Goal: Task Accomplishment & Management: Manage account settings

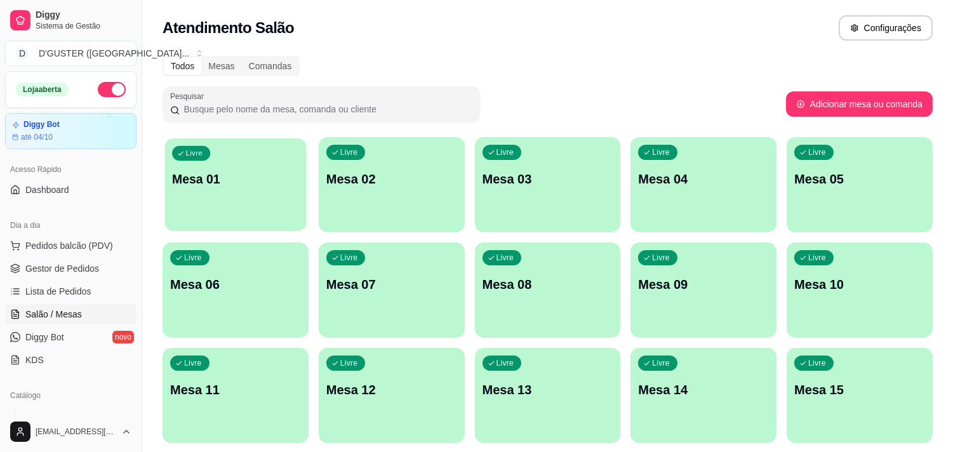
click at [194, 171] on p "Mesa 01" at bounding box center [235, 179] width 127 height 17
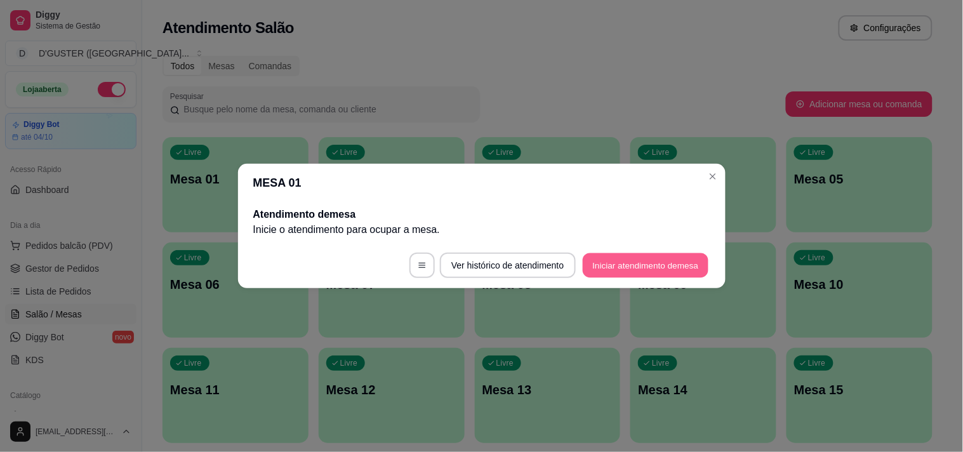
click at [636, 259] on button "Iniciar atendimento de mesa" at bounding box center [646, 265] width 126 height 25
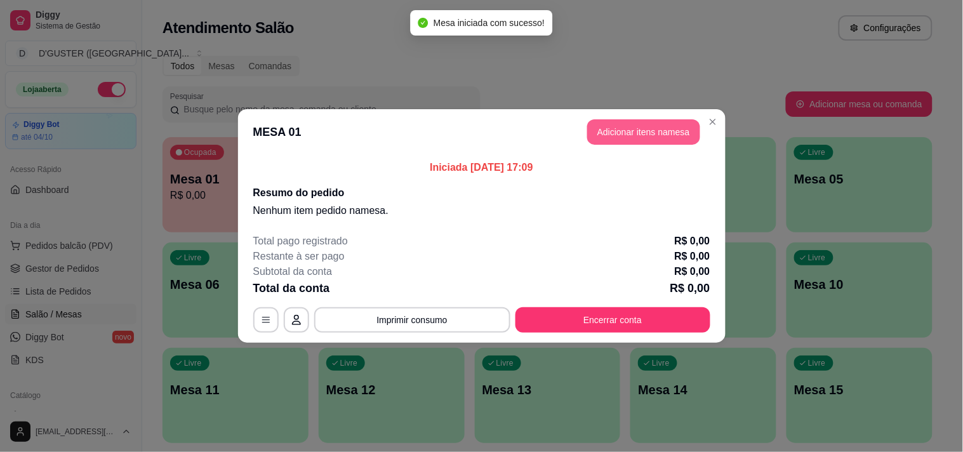
click at [686, 130] on button "Adicionar itens na mesa" at bounding box center [643, 131] width 113 height 25
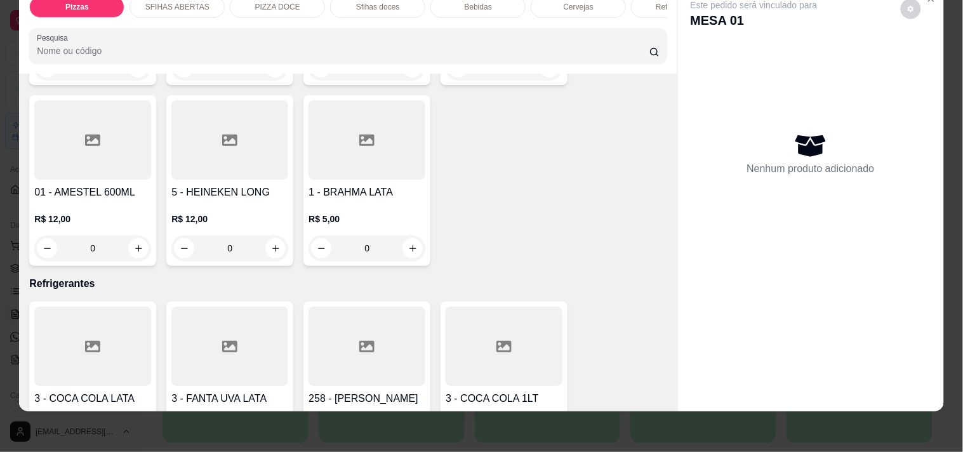
scroll to position [3048, 0]
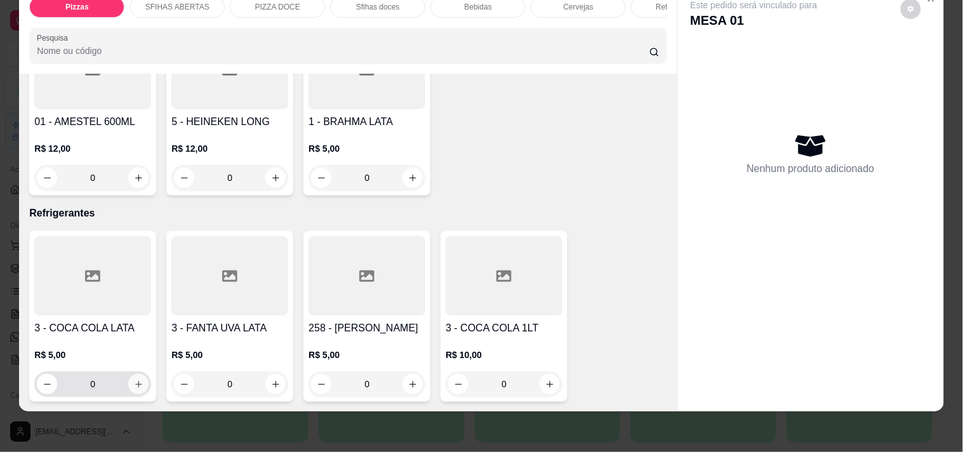
click at [135, 380] on icon "increase-product-quantity" at bounding box center [139, 385] width 10 height 10
type input "1"
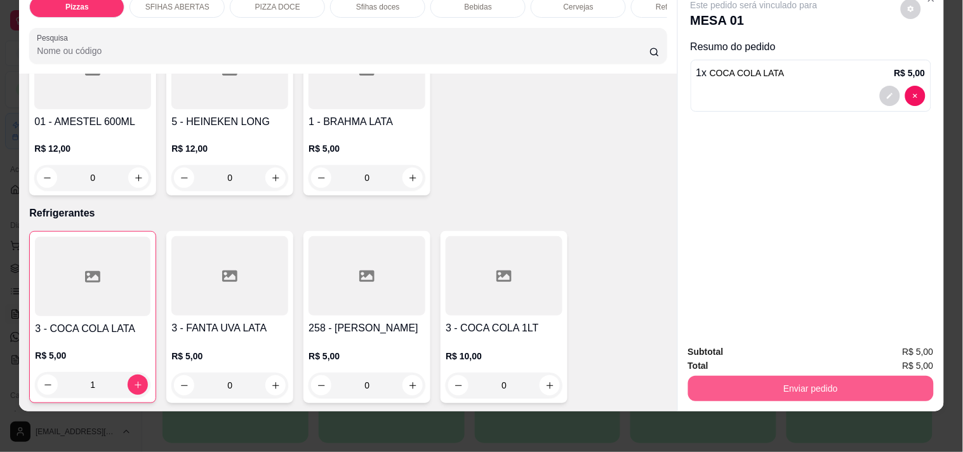
click at [787, 384] on button "Enviar pedido" at bounding box center [811, 388] width 246 height 25
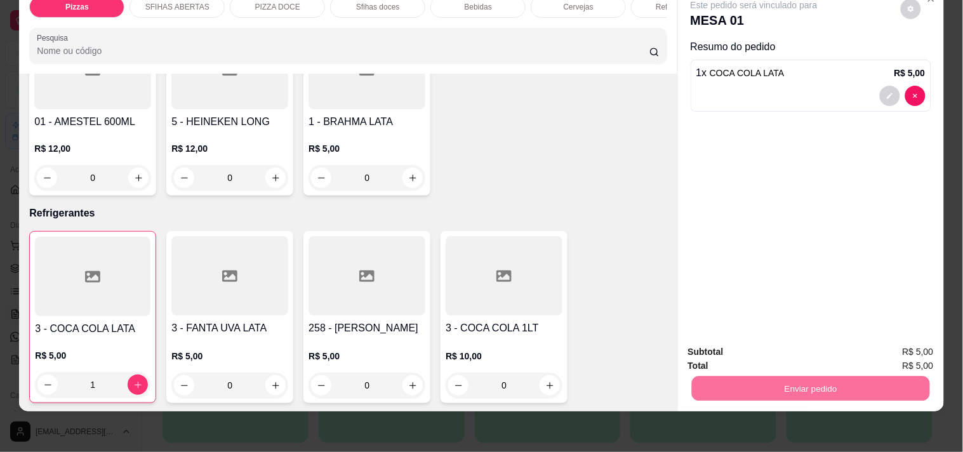
click at [901, 348] on button "Enviar pedido" at bounding box center [901, 345] width 70 height 23
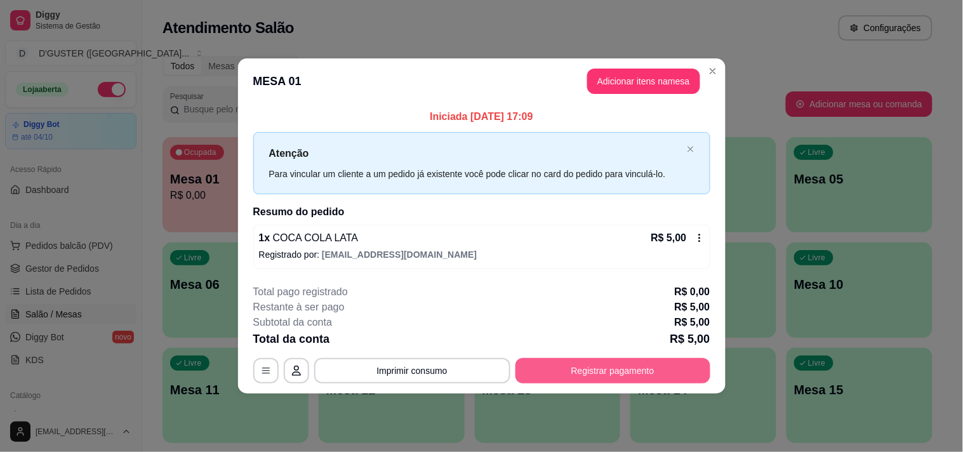
click at [633, 376] on button "Registrar pagamento" at bounding box center [612, 370] width 195 height 25
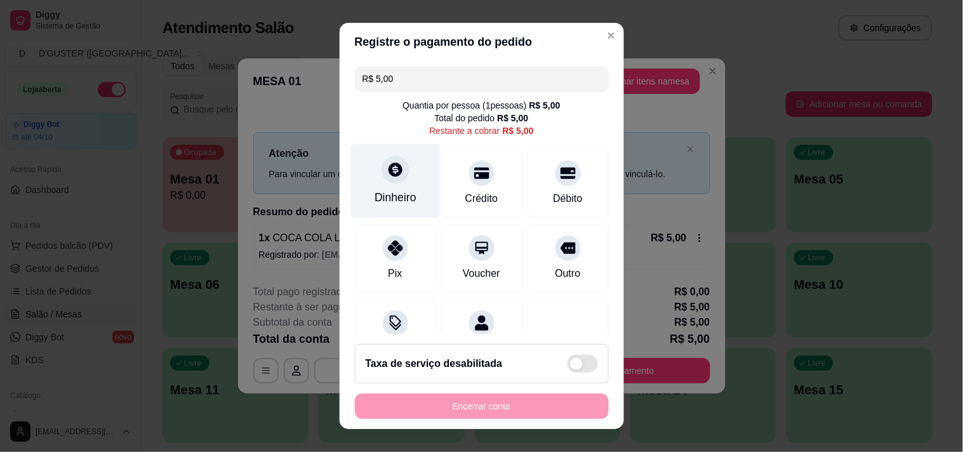
click at [375, 198] on div "Dinheiro" at bounding box center [395, 197] width 42 height 17
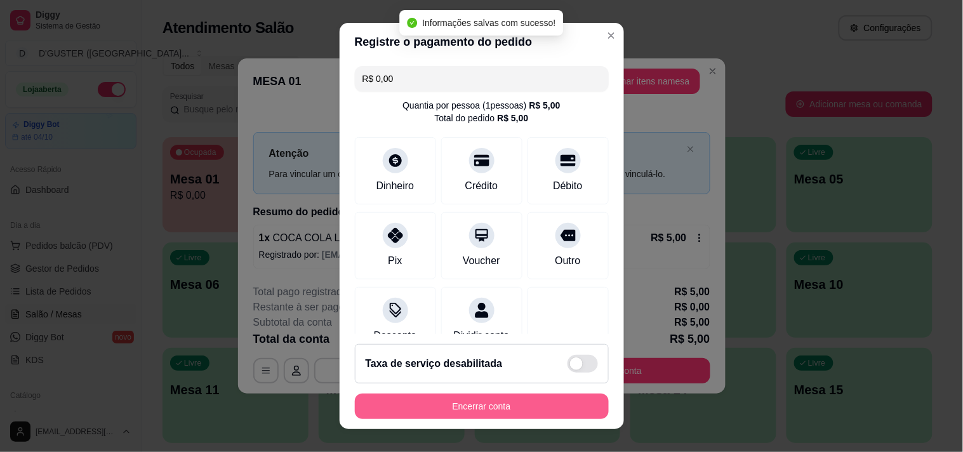
type input "R$ 0,00"
click at [559, 409] on button "Encerrar conta" at bounding box center [482, 406] width 246 height 25
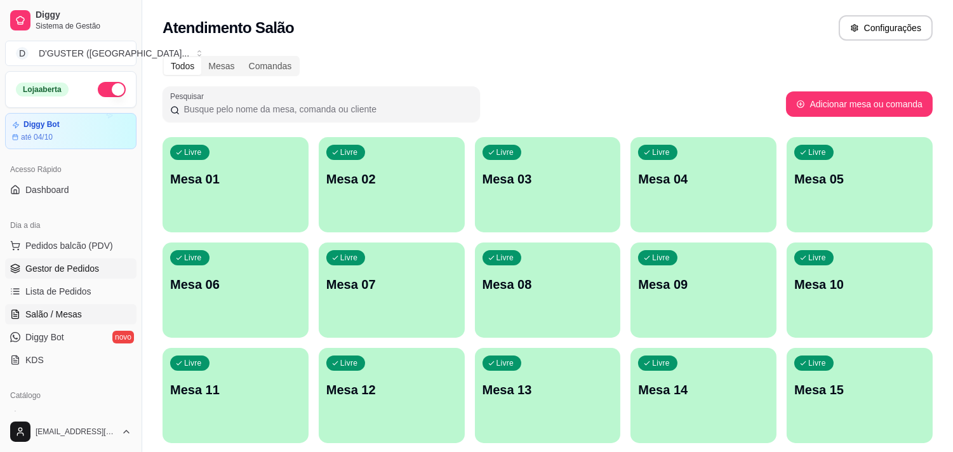
click at [65, 268] on span "Gestor de Pedidos" at bounding box center [62, 268] width 74 height 13
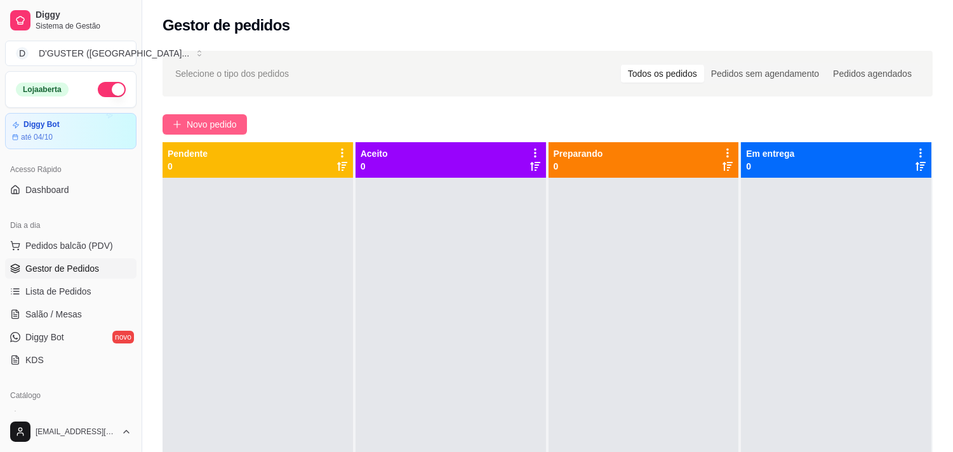
click at [232, 134] on button "Novo pedido" at bounding box center [204, 124] width 84 height 20
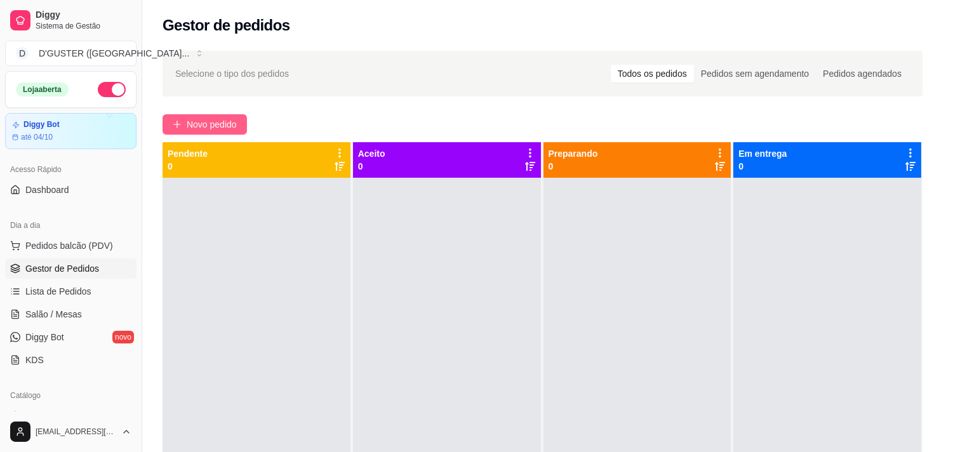
click at [225, 128] on div "Item avulso Pizzas Pequena a partir de R$ 30,00 Média a partir de R$ 35,00 Gran…" at bounding box center [343, 269] width 652 height 339
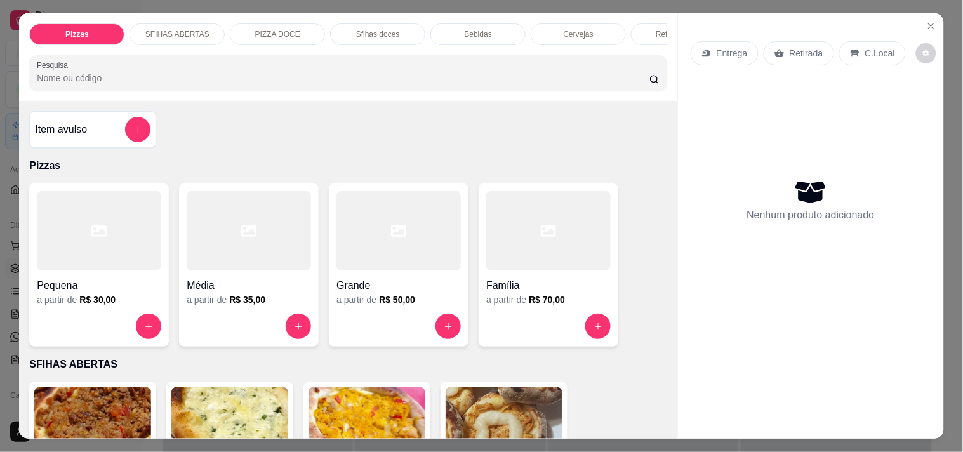
click at [717, 51] on p "Entrega" at bounding box center [732, 53] width 31 height 13
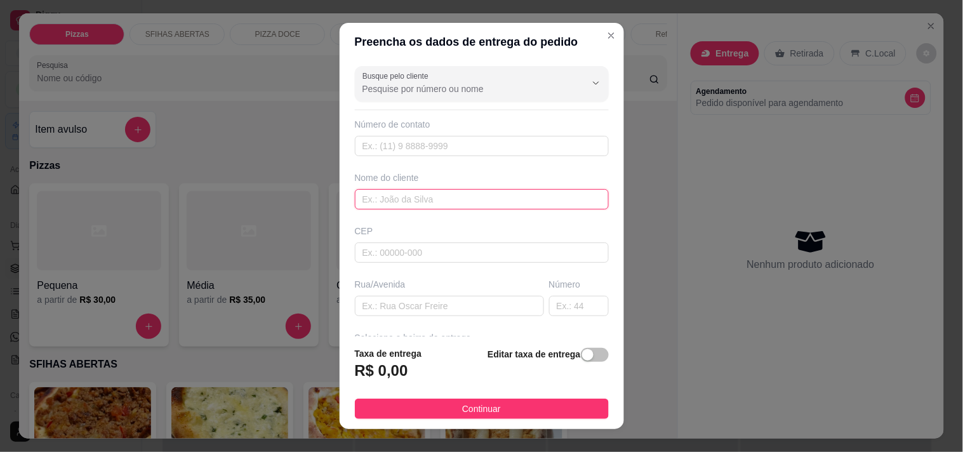
click at [470, 198] on input "text" at bounding box center [482, 199] width 254 height 20
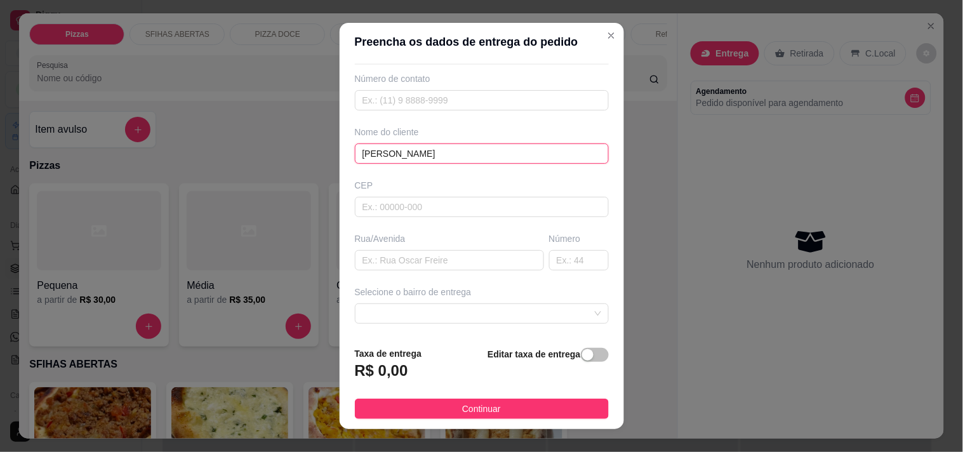
scroll to position [70, 0]
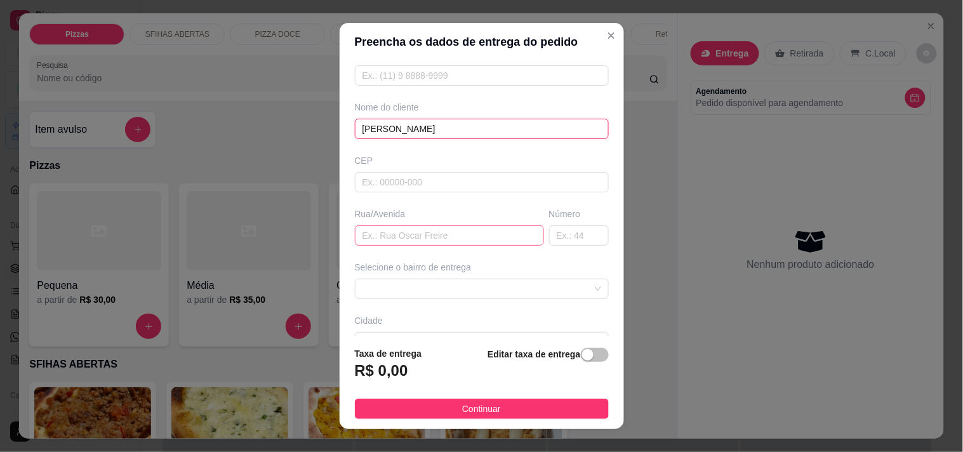
type input "[PERSON_NAME]"
click at [415, 227] on input "text" at bounding box center [449, 235] width 189 height 20
type input "2 TRAVESSA DE [PERSON_NAME]"
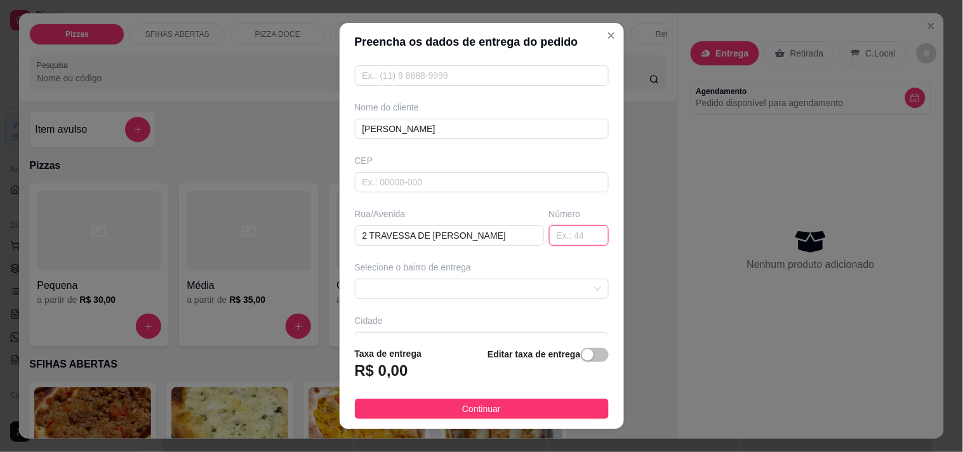
click at [563, 239] on input "text" at bounding box center [579, 235] width 60 height 20
click at [453, 296] on span at bounding box center [481, 288] width 239 height 19
type input "33"
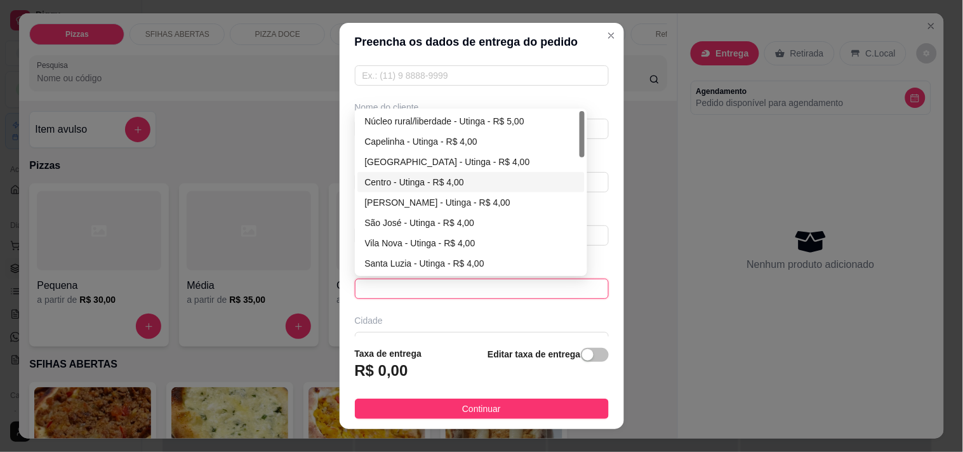
click at [443, 188] on div "Centro - Utinga - R$ 4,00" at bounding box center [471, 182] width 213 height 14
type input "Utinga"
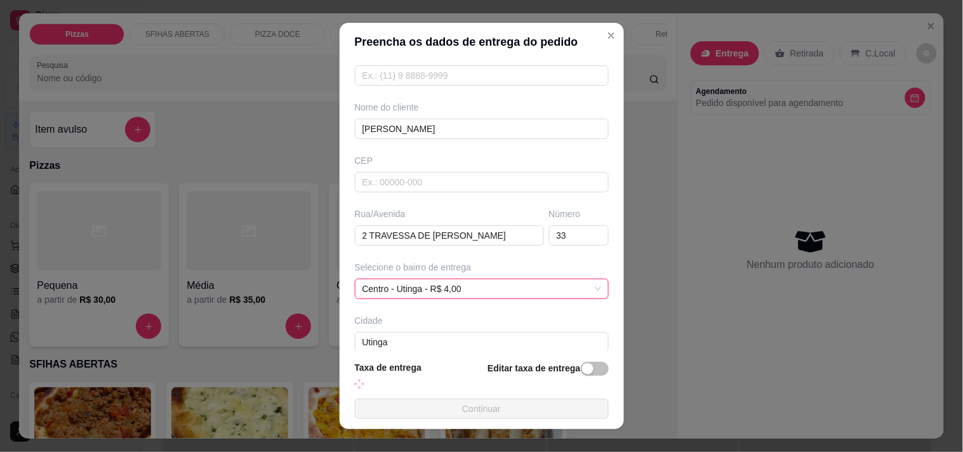
scroll to position [18, 0]
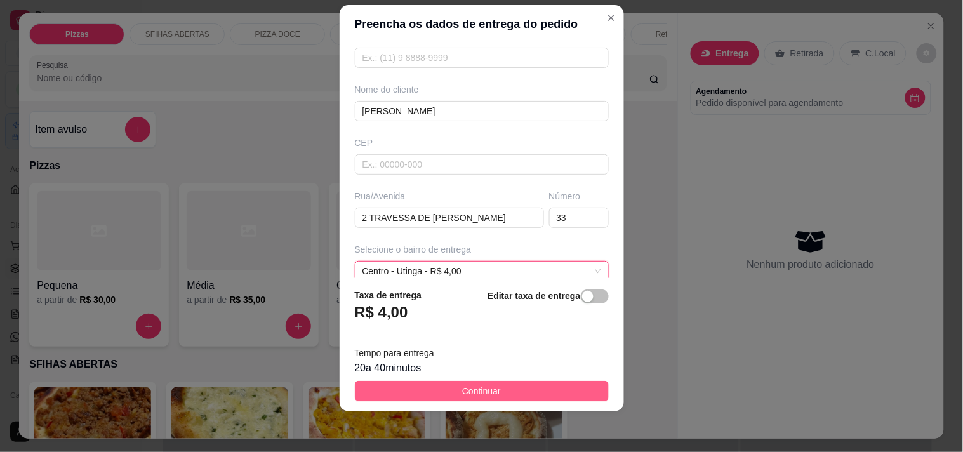
click at [462, 395] on span "Continuar" at bounding box center [481, 391] width 39 height 14
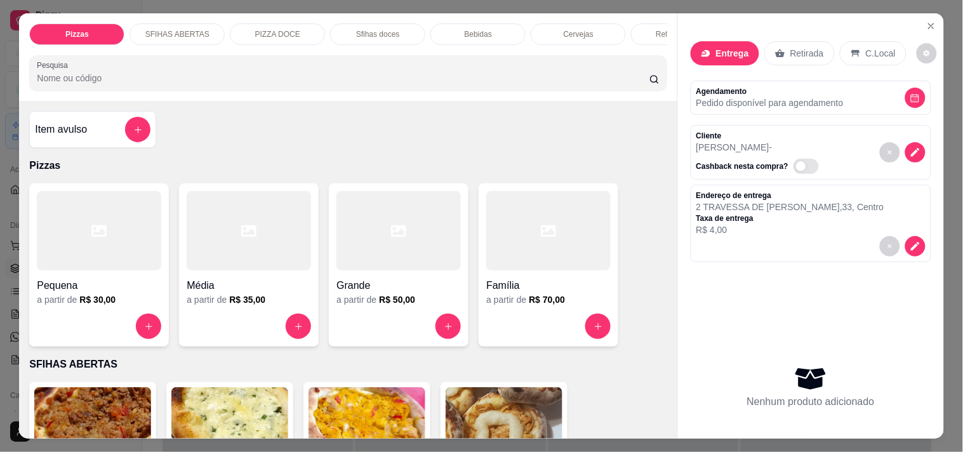
click at [381, 278] on div "Grande" at bounding box center [398, 281] width 124 height 23
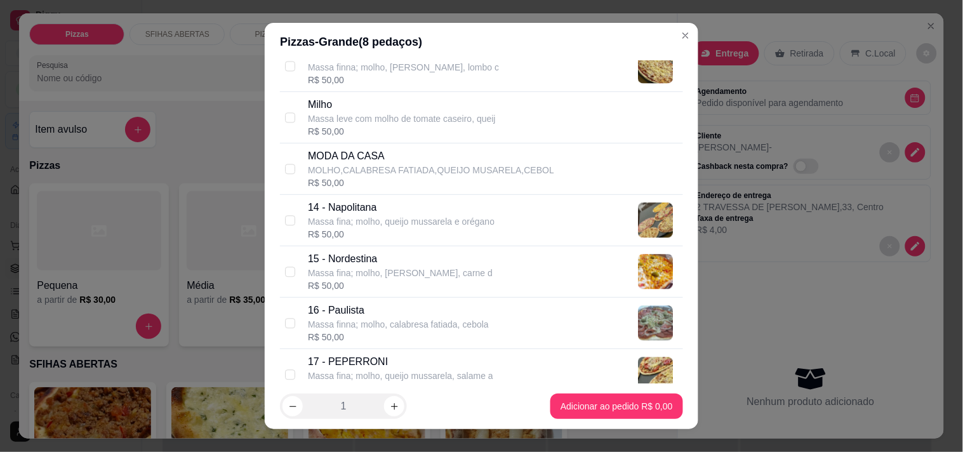
scroll to position [705, 0]
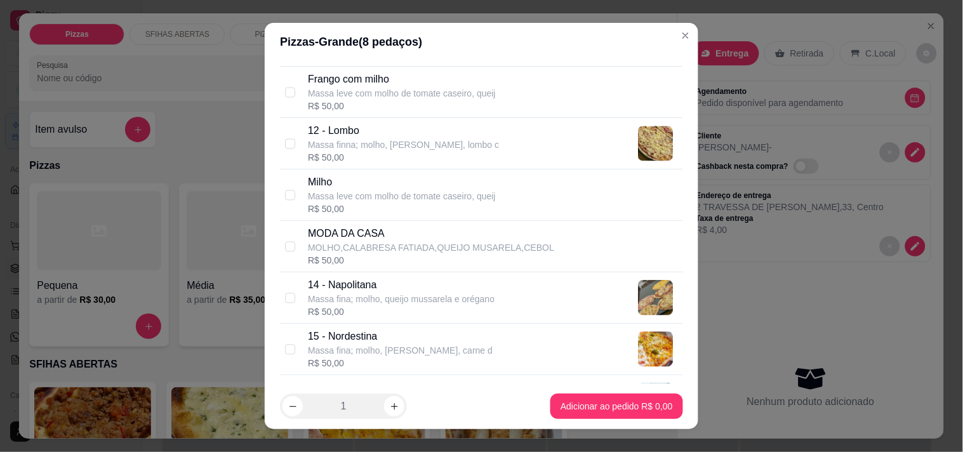
click at [280, 191] on div "Milho Massa leve com molho de tomate caseiro, queij R$ 50,00" at bounding box center [481, 194] width 403 height 51
checkbox input "true"
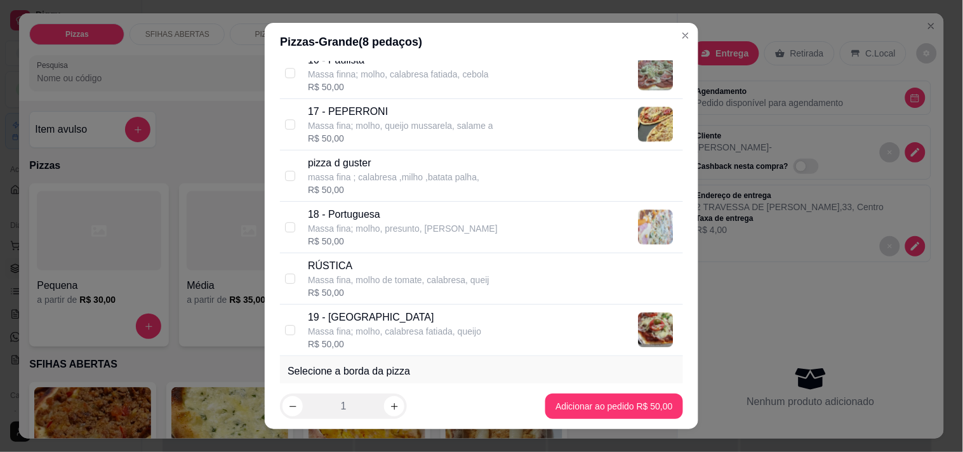
scroll to position [1057, 0]
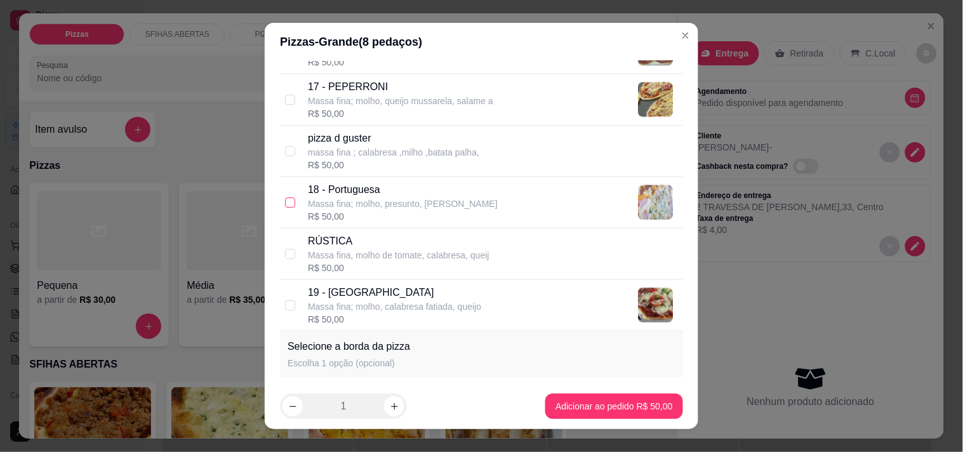
click at [286, 198] on input "checkbox" at bounding box center [290, 202] width 10 height 10
checkbox input "true"
click at [286, 306] on input "checkbox" at bounding box center [290, 305] width 10 height 10
checkbox input "true"
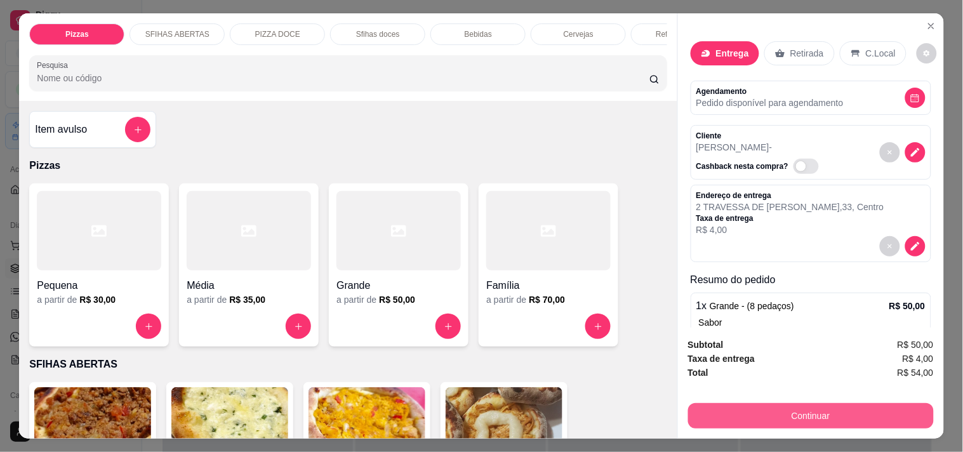
click at [863, 416] on button "Continuar" at bounding box center [811, 415] width 246 height 25
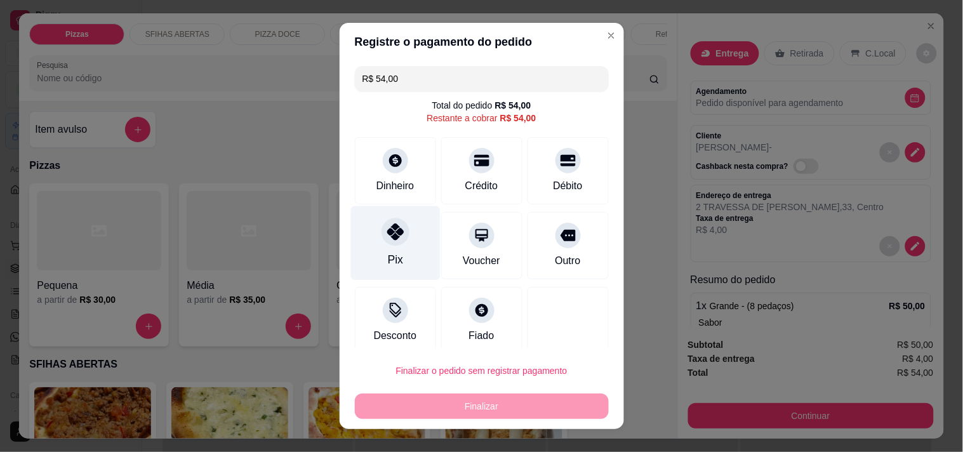
click at [387, 238] on icon at bounding box center [395, 231] width 17 height 17
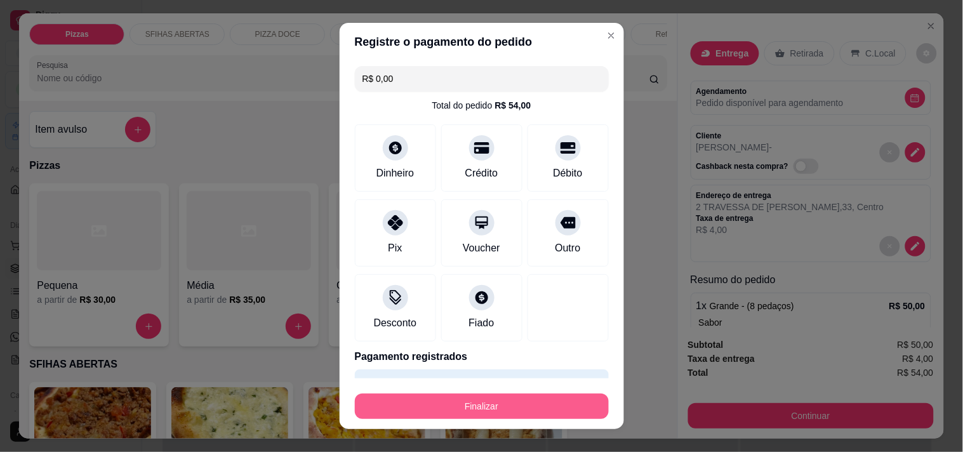
click at [465, 402] on button "Finalizar" at bounding box center [482, 406] width 254 height 25
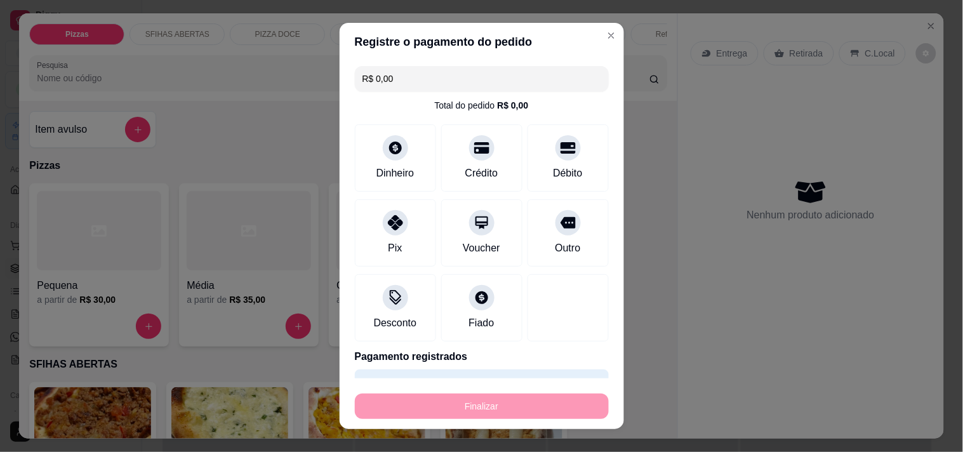
type input "-R$ 54,00"
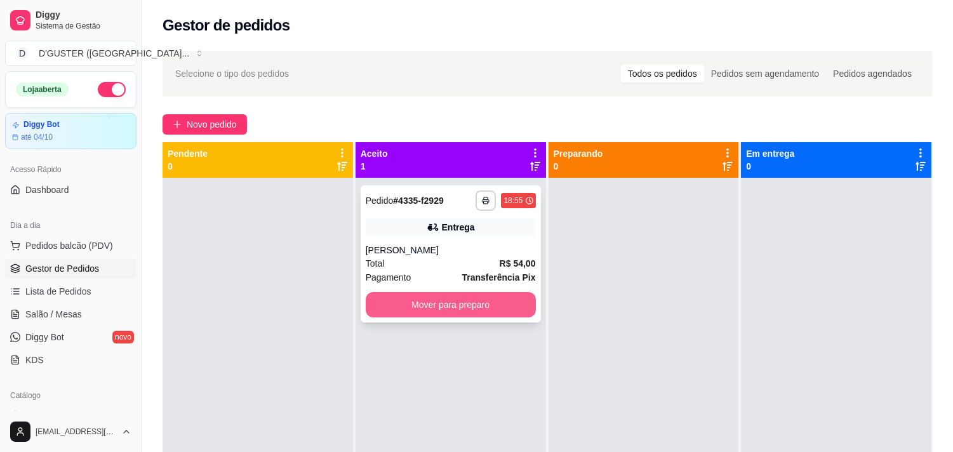
click at [468, 301] on button "Mover para preparo" at bounding box center [451, 304] width 170 height 25
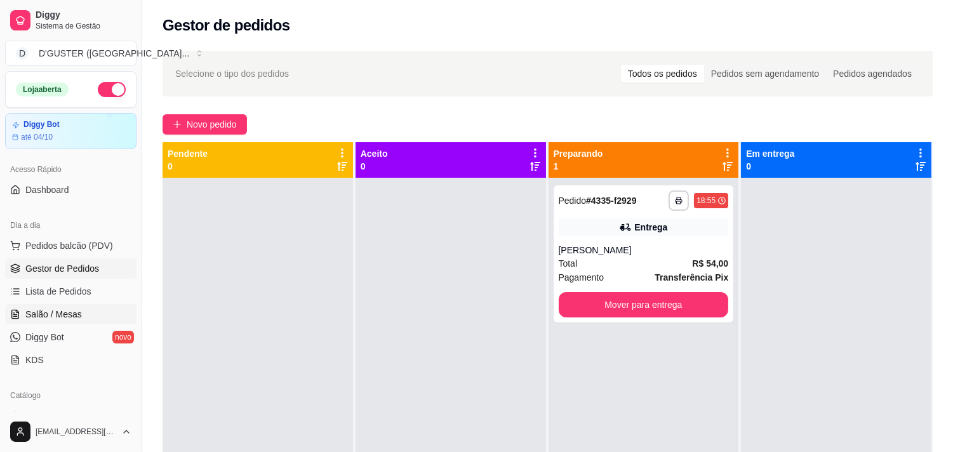
click at [47, 318] on span "Salão / Mesas" at bounding box center [53, 314] width 56 height 13
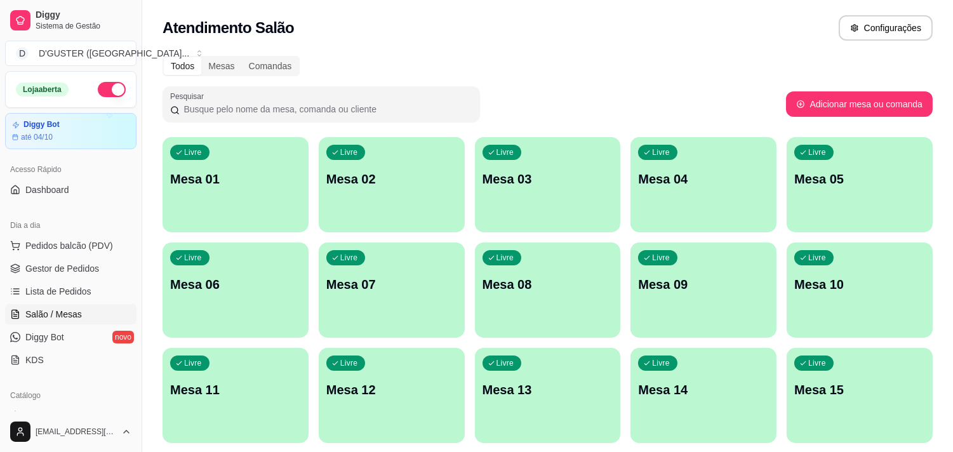
click at [800, 292] on p "Mesa 10" at bounding box center [859, 284] width 131 height 18
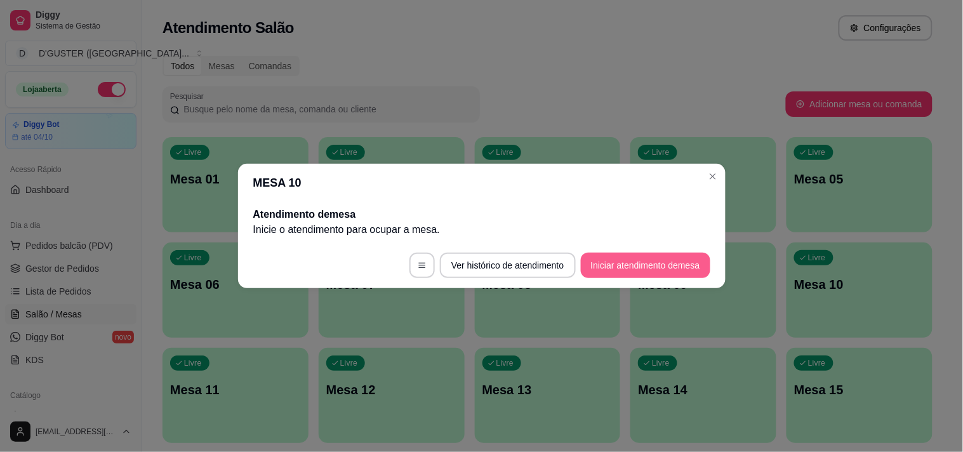
click at [642, 268] on button "Iniciar atendimento de mesa" at bounding box center [645, 265] width 129 height 25
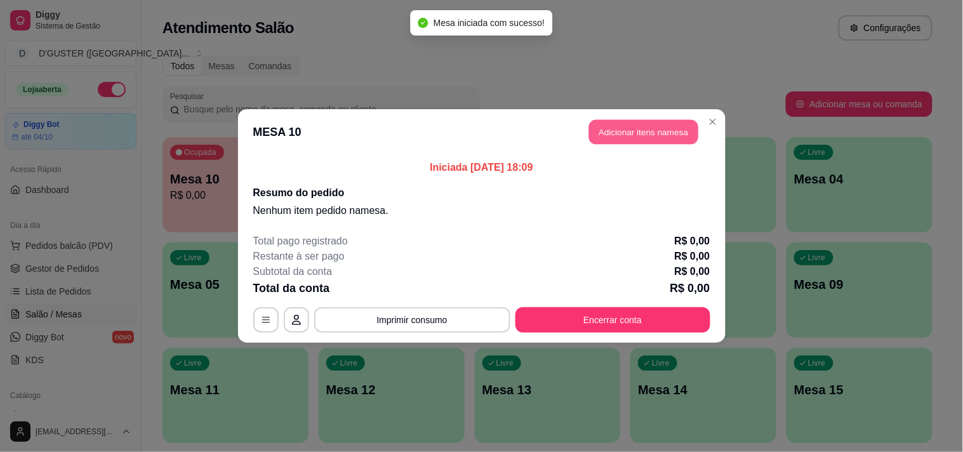
click at [616, 122] on button "Adicionar itens na mesa" at bounding box center [643, 132] width 109 height 25
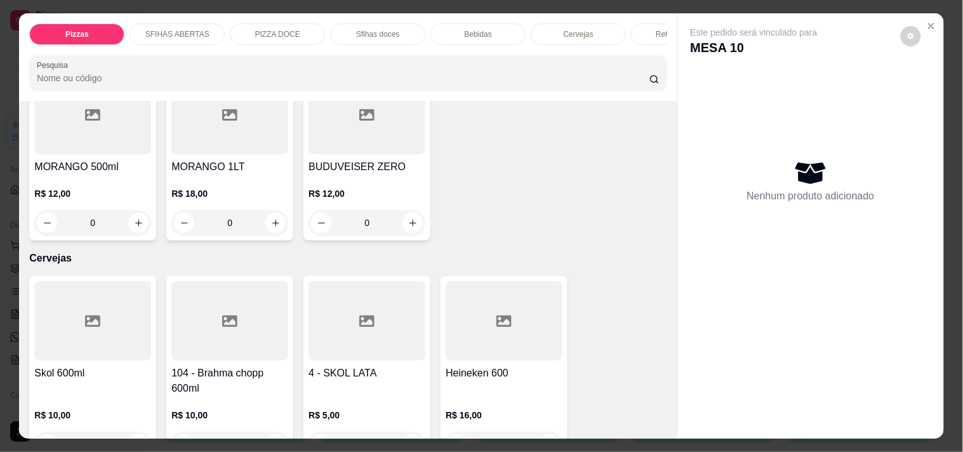
scroll to position [2680, 0]
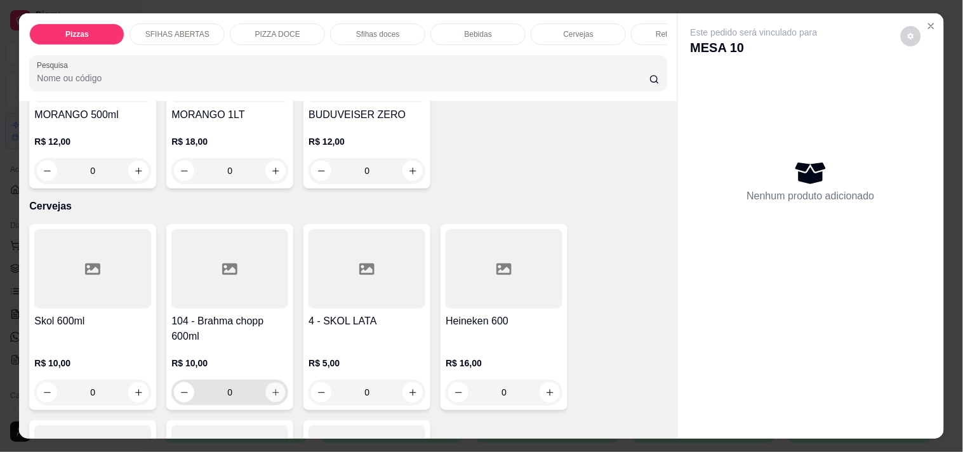
click at [271, 388] on icon "increase-product-quantity" at bounding box center [276, 393] width 10 height 10
type input "1"
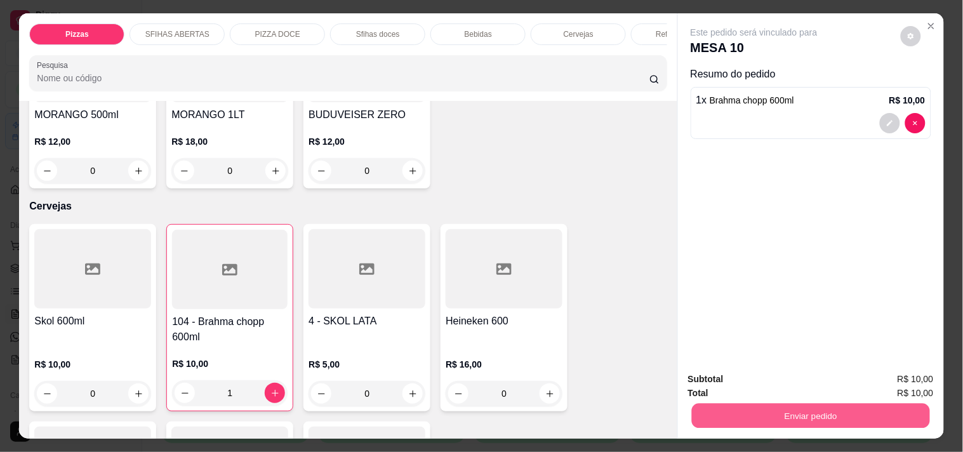
click at [817, 403] on button "Enviar pedido" at bounding box center [810, 415] width 238 height 25
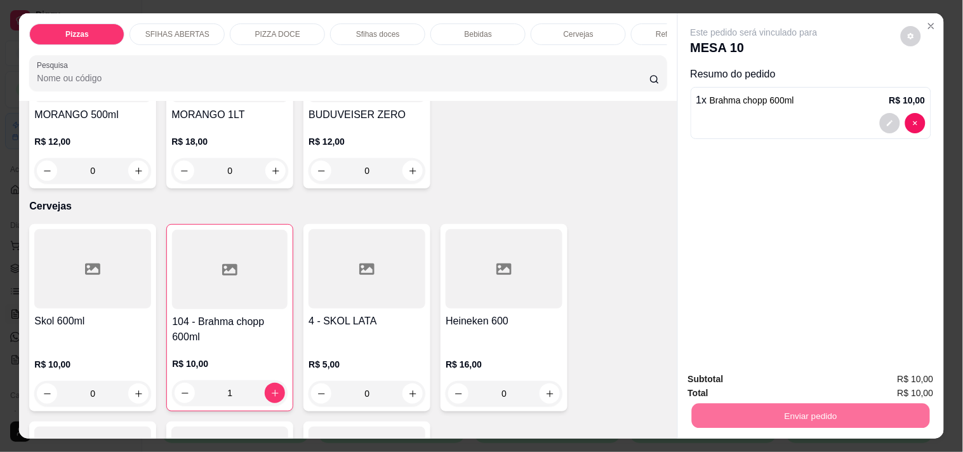
click at [929, 378] on button "Enviar pedido" at bounding box center [901, 378] width 70 height 23
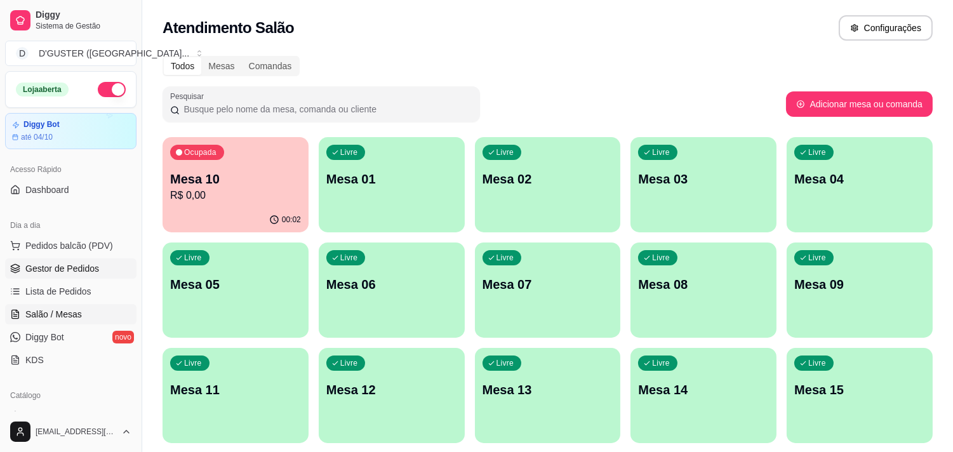
click at [79, 273] on span "Gestor de Pedidos" at bounding box center [62, 268] width 74 height 13
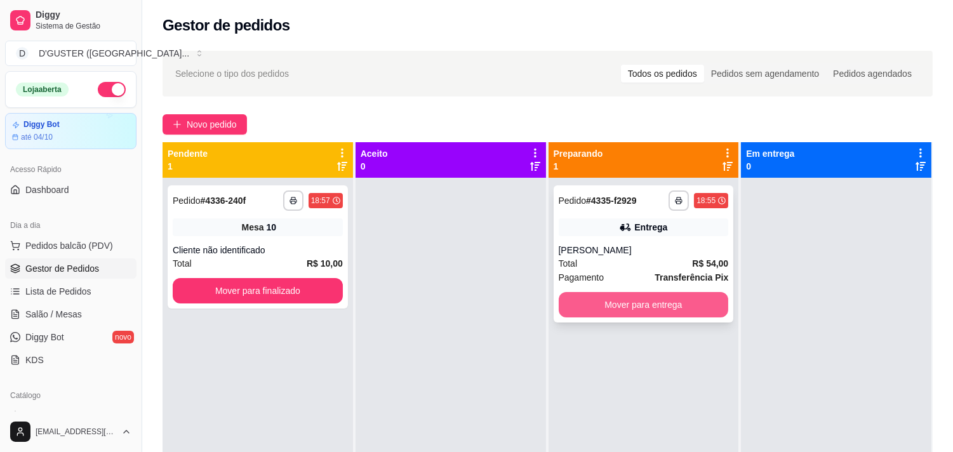
click at [678, 312] on button "Mover para entrega" at bounding box center [644, 304] width 170 height 25
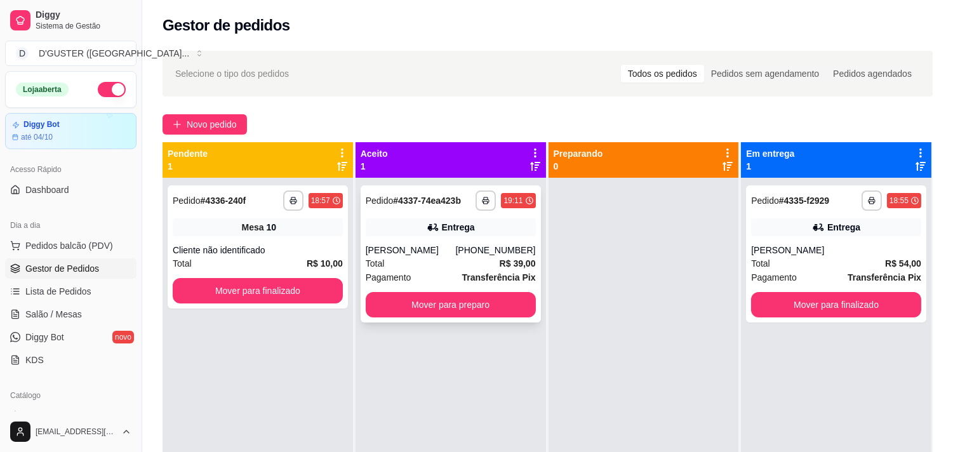
click at [491, 322] on div "**********" at bounding box center [451, 253] width 180 height 137
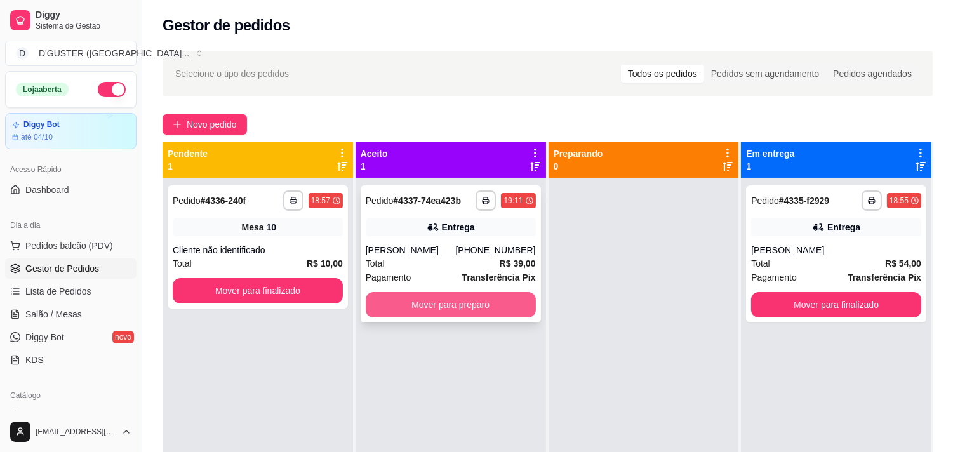
click at [453, 309] on button "Mover para preparo" at bounding box center [451, 304] width 170 height 25
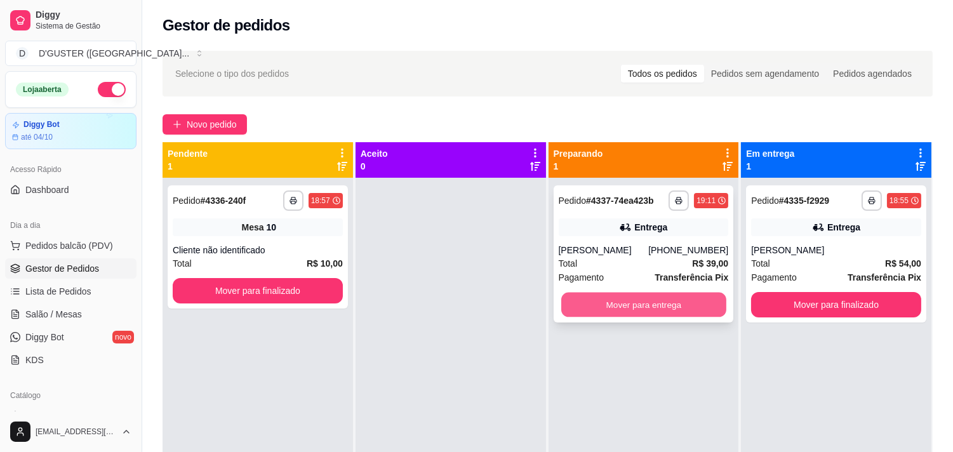
click at [654, 314] on button "Mover para entrega" at bounding box center [643, 305] width 165 height 25
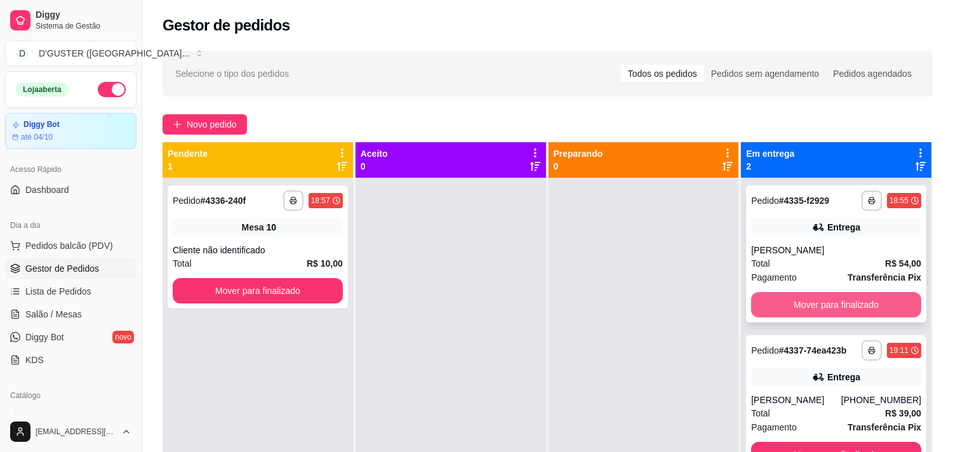
click at [823, 298] on button "Mover para finalizado" at bounding box center [836, 304] width 170 height 25
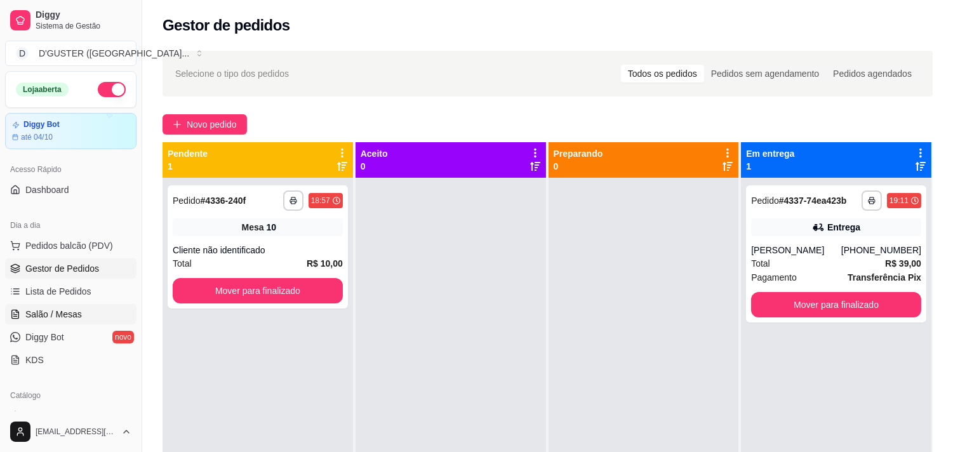
click at [63, 309] on span "Salão / Mesas" at bounding box center [53, 314] width 56 height 13
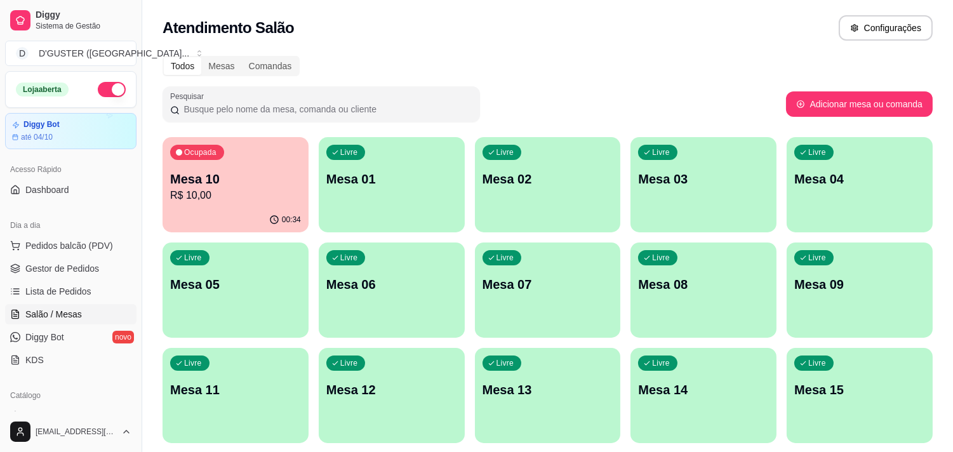
click at [245, 186] on div "Ocupada Mesa 10 R$ 10,00" at bounding box center [235, 172] width 146 height 70
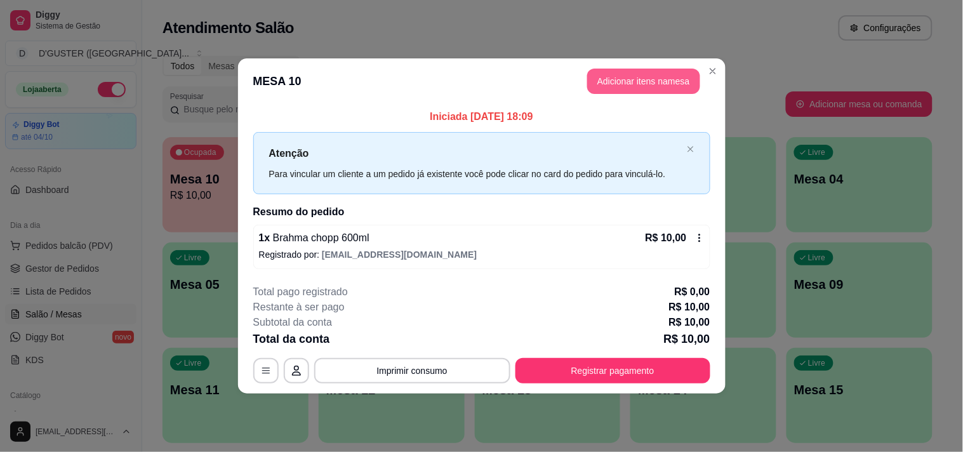
click at [630, 85] on button "Adicionar itens na mesa" at bounding box center [643, 81] width 113 height 25
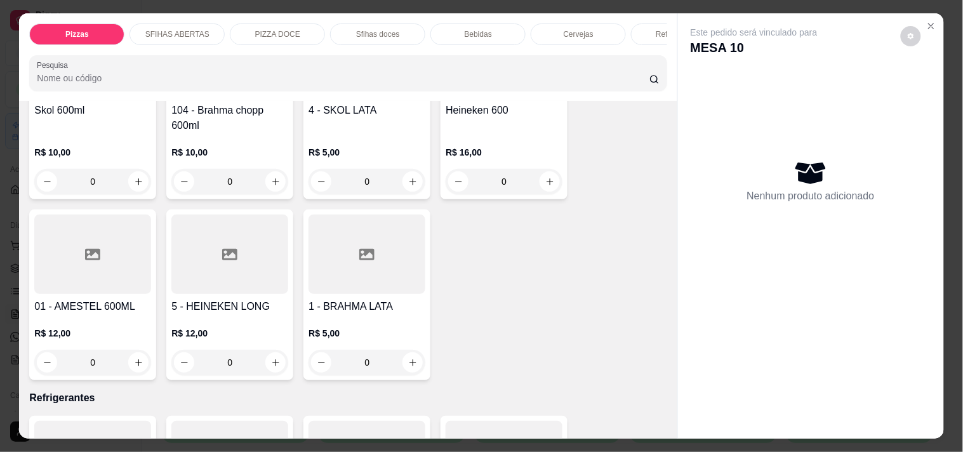
scroll to position [2891, 0]
click at [132, 352] on button "increase-product-quantity" at bounding box center [138, 362] width 20 height 20
type input "1"
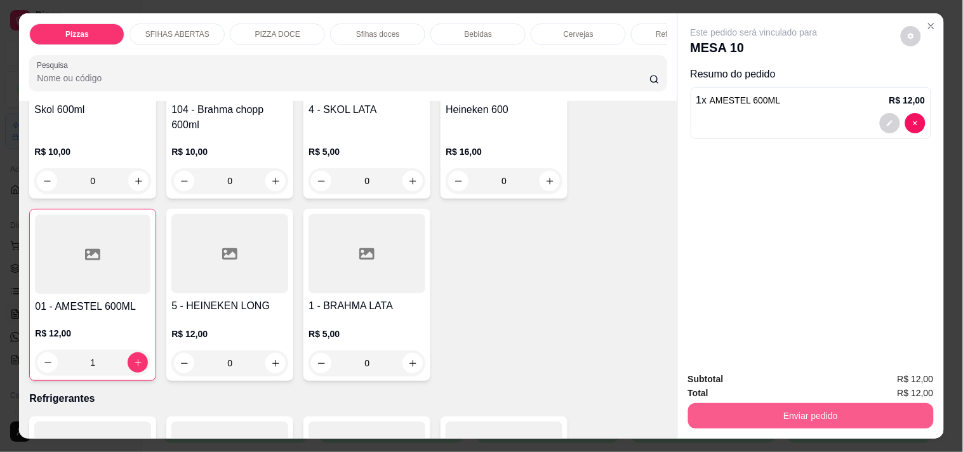
click at [752, 413] on button "Enviar pedido" at bounding box center [811, 415] width 246 height 25
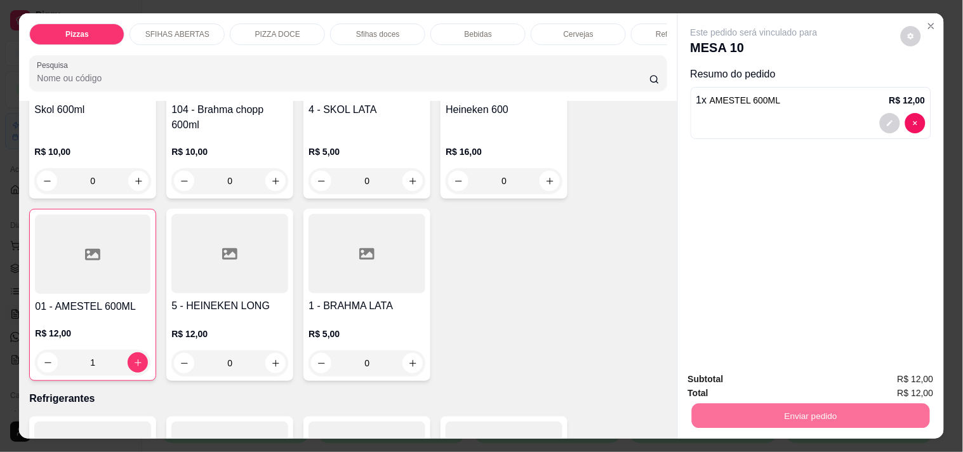
click at [910, 378] on button "Enviar pedido" at bounding box center [900, 379] width 72 height 24
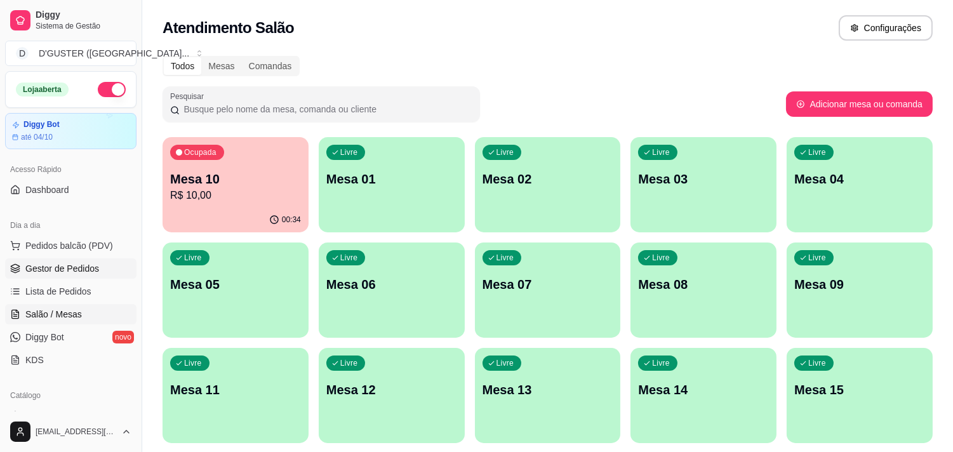
click at [54, 269] on span "Gestor de Pedidos" at bounding box center [62, 268] width 74 height 13
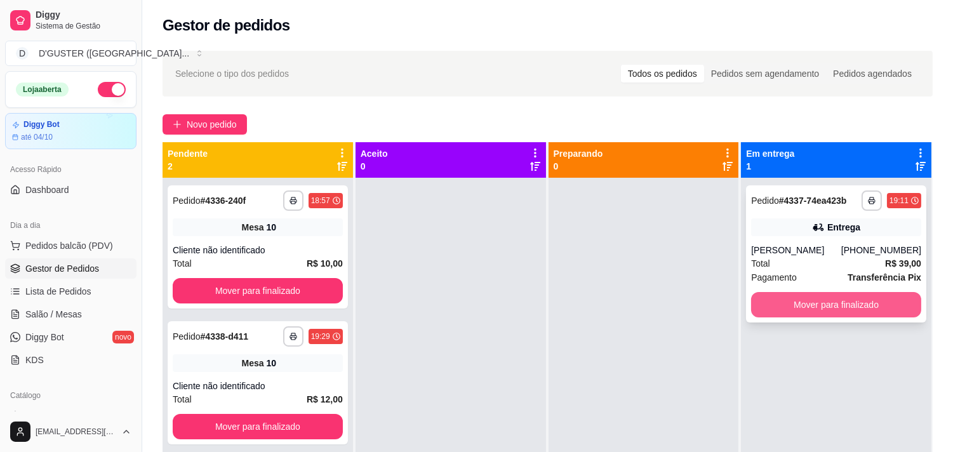
click at [831, 313] on button "Mover para finalizado" at bounding box center [836, 304] width 170 height 25
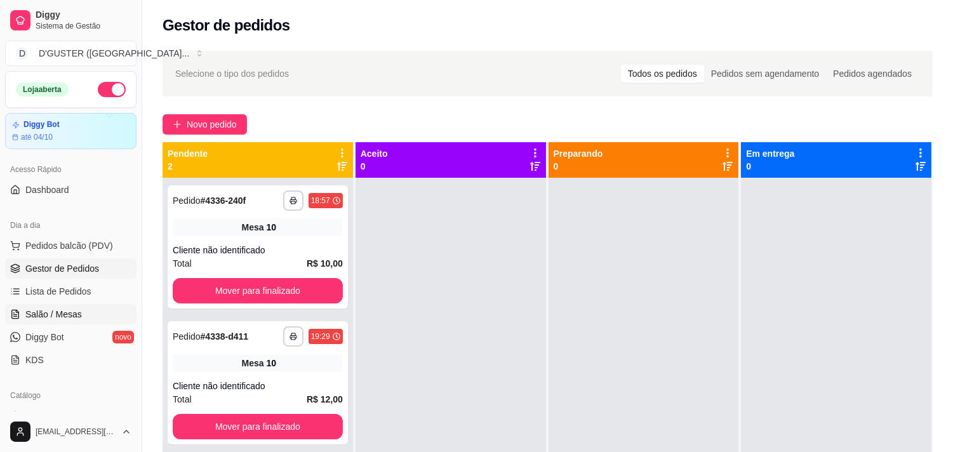
click at [66, 314] on span "Salão / Mesas" at bounding box center [53, 314] width 56 height 13
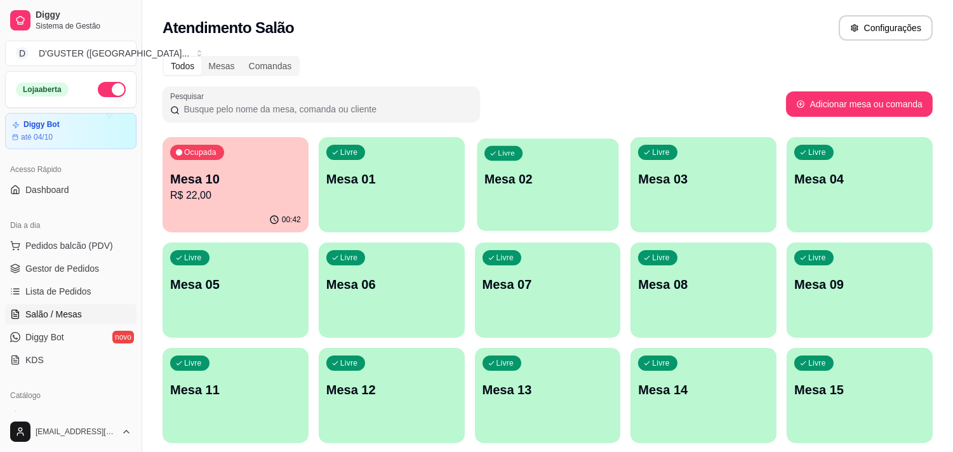
click at [557, 178] on p "Mesa 02" at bounding box center [547, 179] width 127 height 17
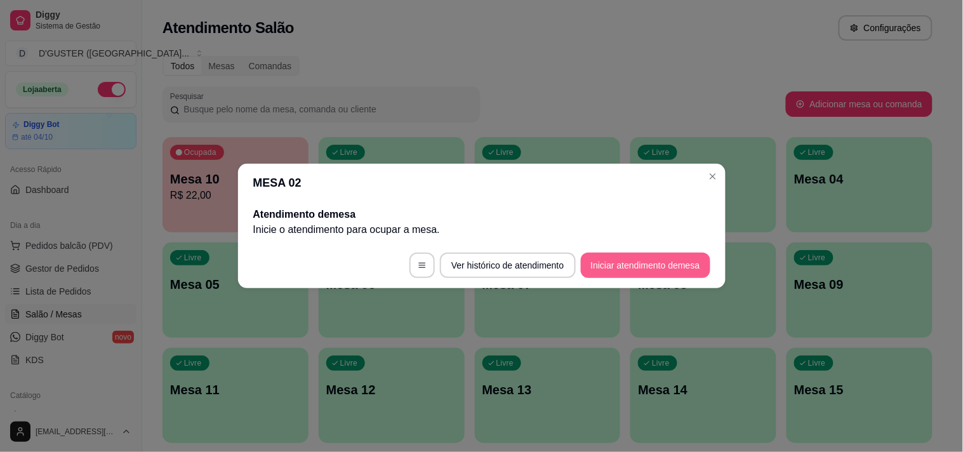
click at [614, 268] on button "Iniciar atendimento de mesa" at bounding box center [645, 265] width 129 height 25
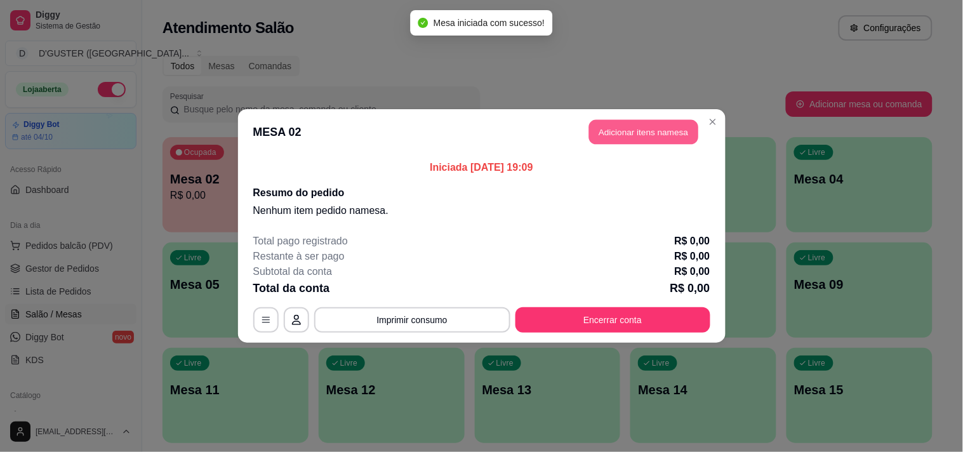
click at [646, 129] on button "Adicionar itens na mesa" at bounding box center [643, 132] width 109 height 25
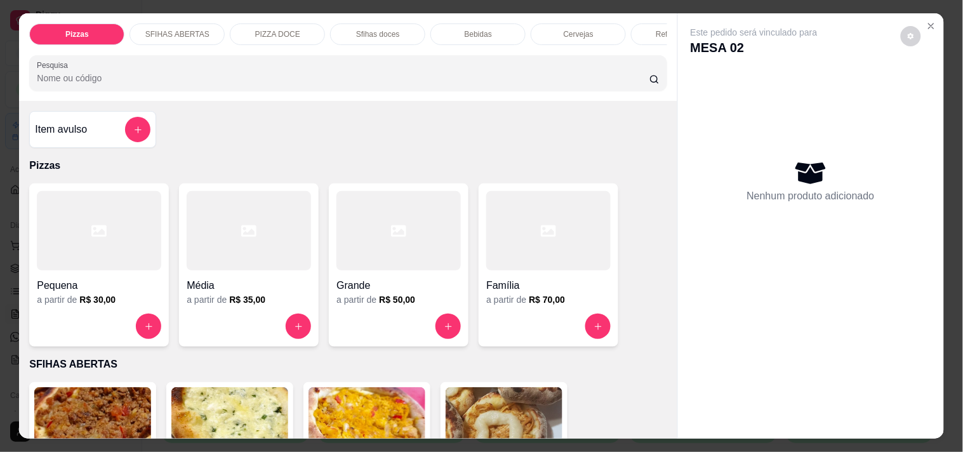
click at [204, 286] on h4 "Média" at bounding box center [249, 285] width 124 height 15
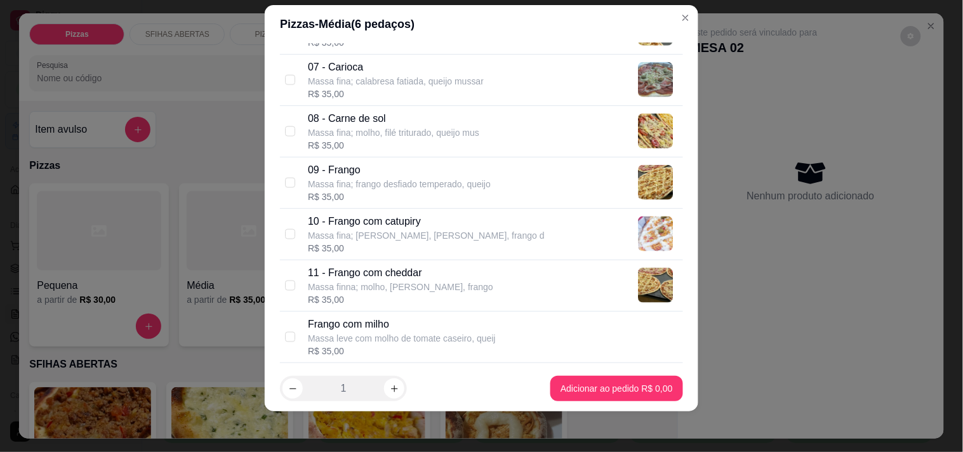
scroll to position [493, 0]
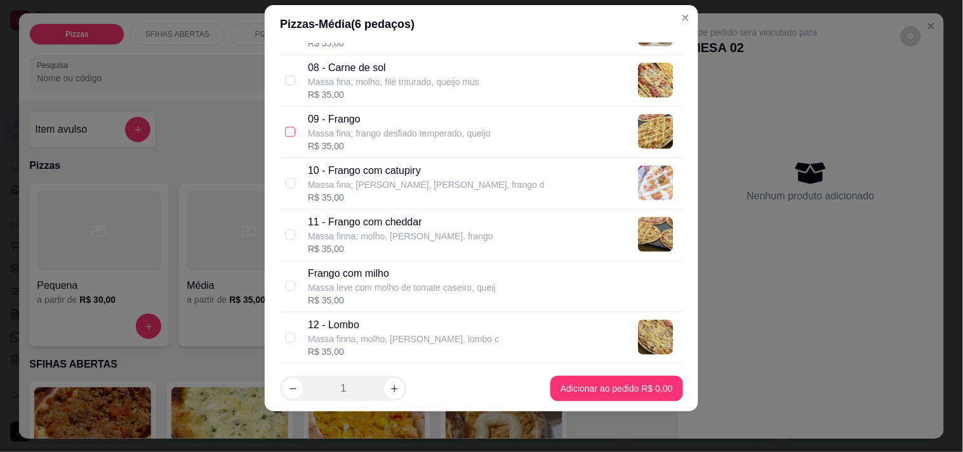
click at [286, 134] on input "checkbox" at bounding box center [290, 132] width 10 height 10
checkbox input "true"
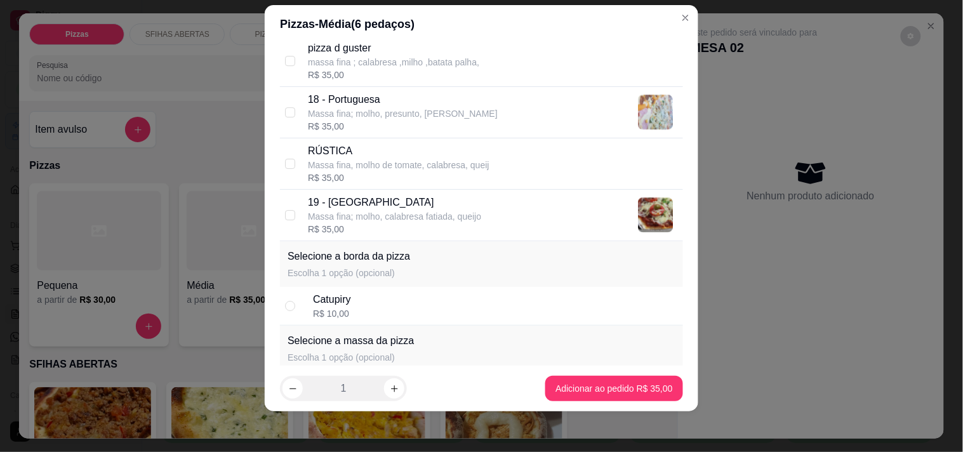
scroll to position [1057, 0]
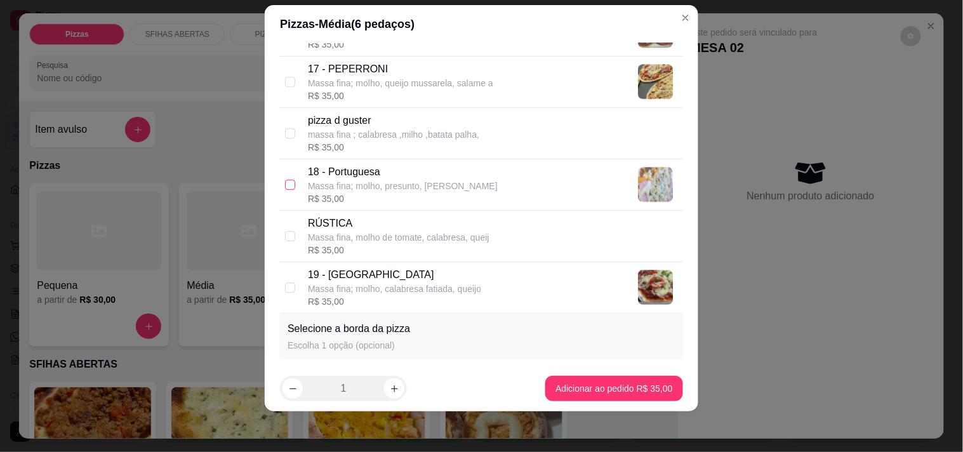
click at [286, 183] on input "checkbox" at bounding box center [290, 185] width 10 height 10
checkbox input "true"
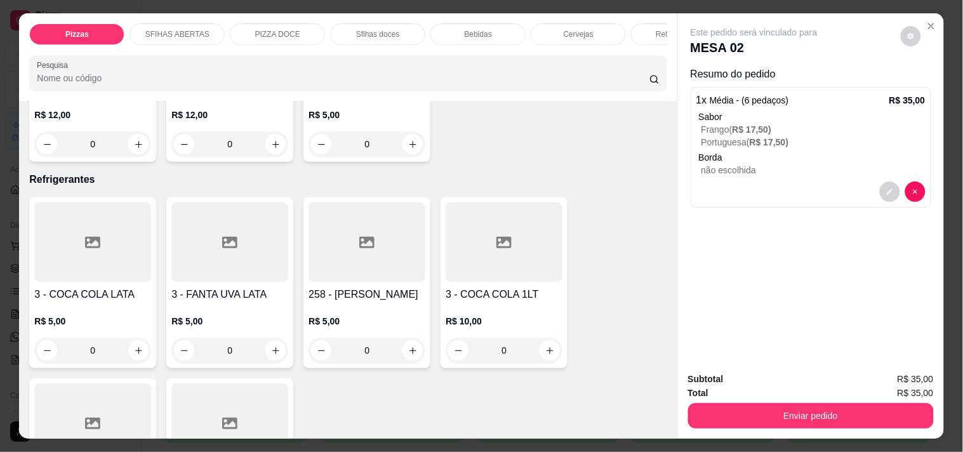
scroll to position [3174, 0]
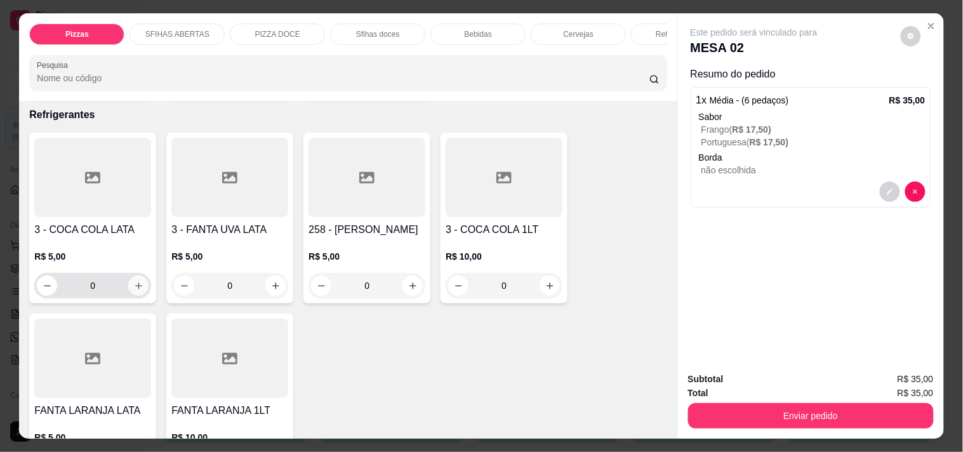
click at [137, 281] on icon "increase-product-quantity" at bounding box center [139, 286] width 10 height 10
type input "1"
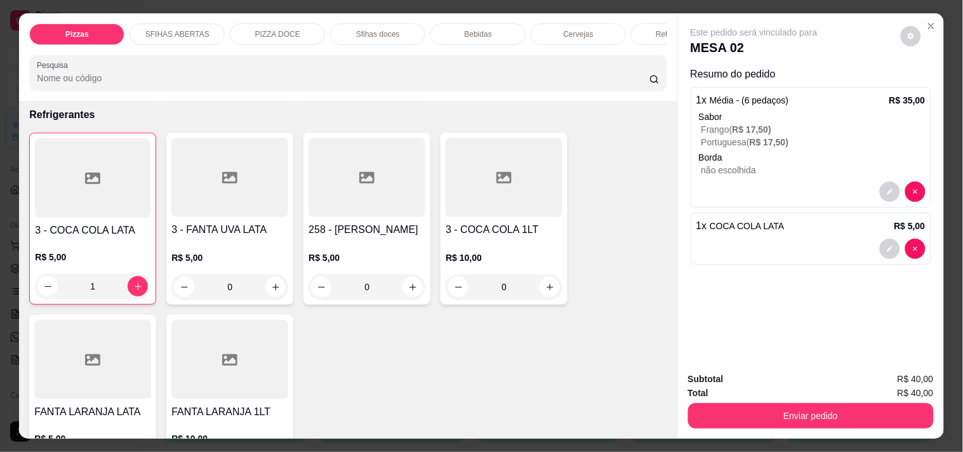
scroll to position [3174, 0]
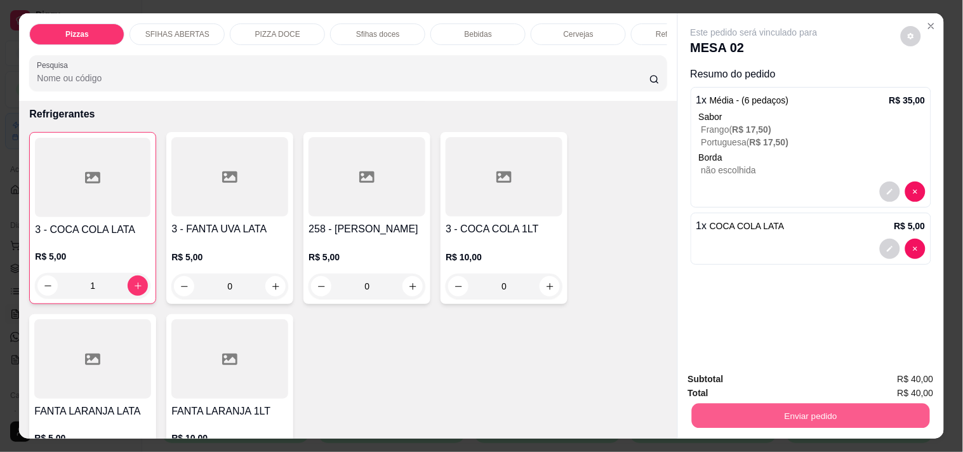
click at [734, 407] on button "Enviar pedido" at bounding box center [810, 415] width 238 height 25
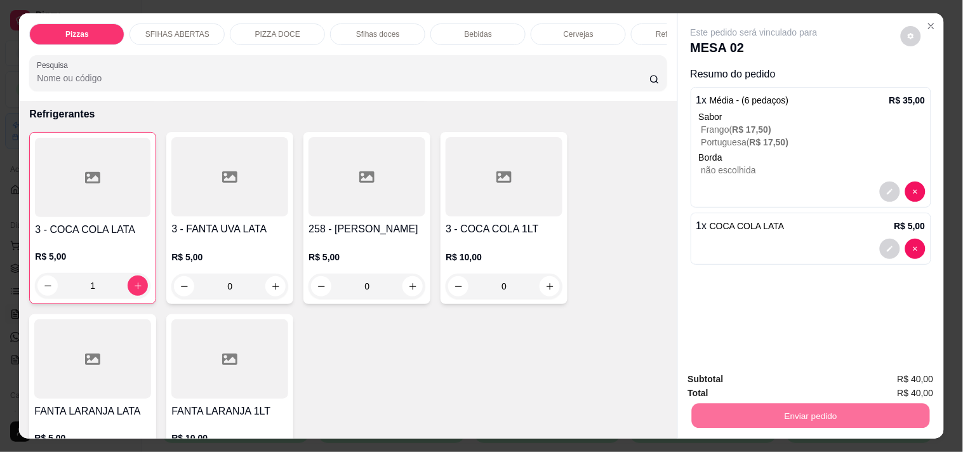
click at [874, 383] on button "Enviar pedido" at bounding box center [901, 378] width 70 height 23
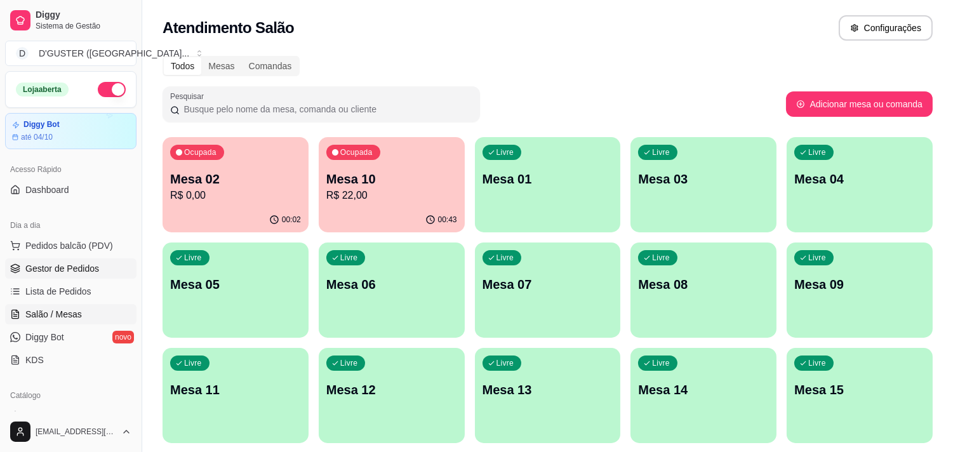
click at [66, 271] on span "Gestor de Pedidos" at bounding box center [62, 268] width 74 height 13
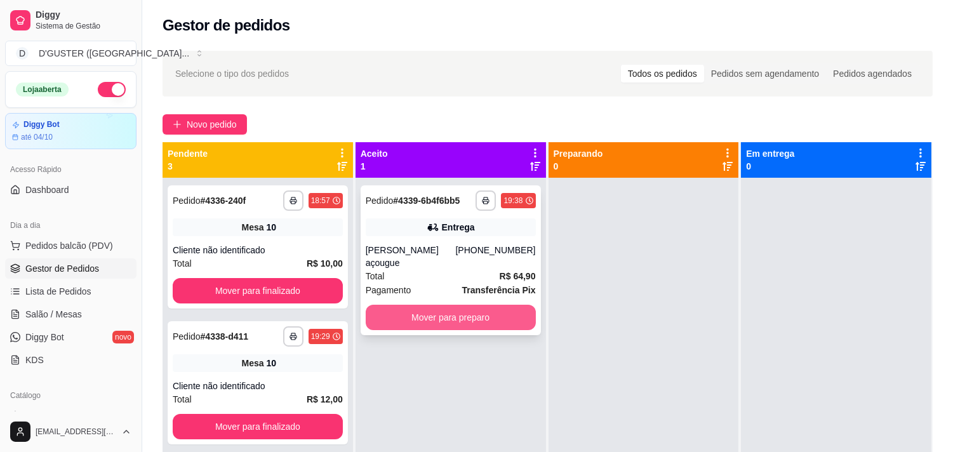
click at [422, 305] on button "Mover para preparo" at bounding box center [451, 317] width 170 height 25
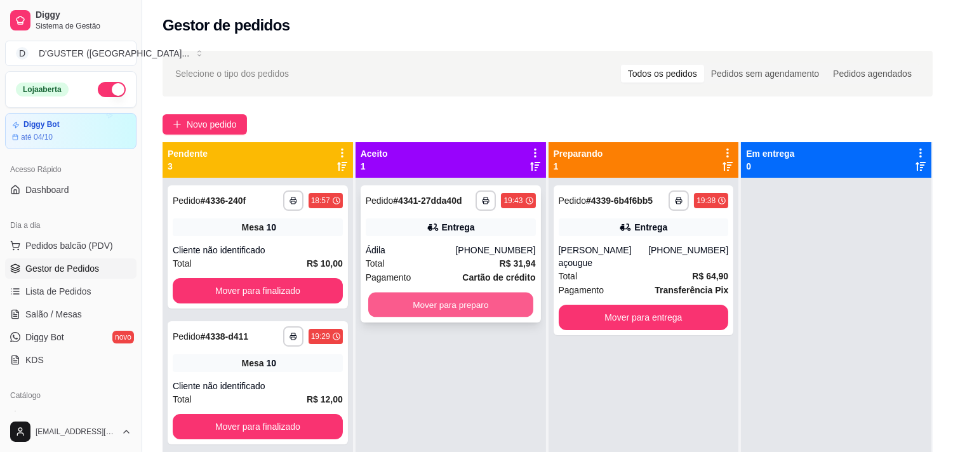
click at [480, 303] on button "Mover para preparo" at bounding box center [450, 305] width 165 height 25
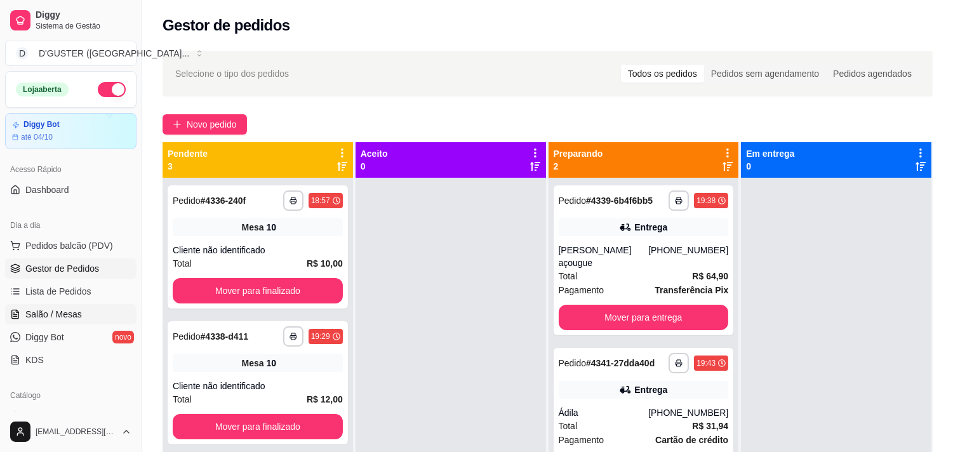
click at [72, 308] on span "Salão / Mesas" at bounding box center [53, 314] width 56 height 13
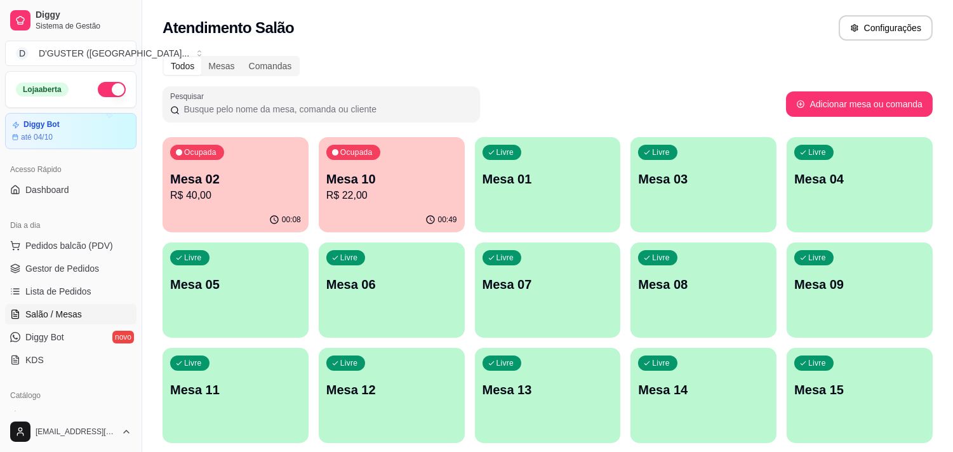
click at [291, 173] on p "Mesa 02" at bounding box center [235, 179] width 131 height 18
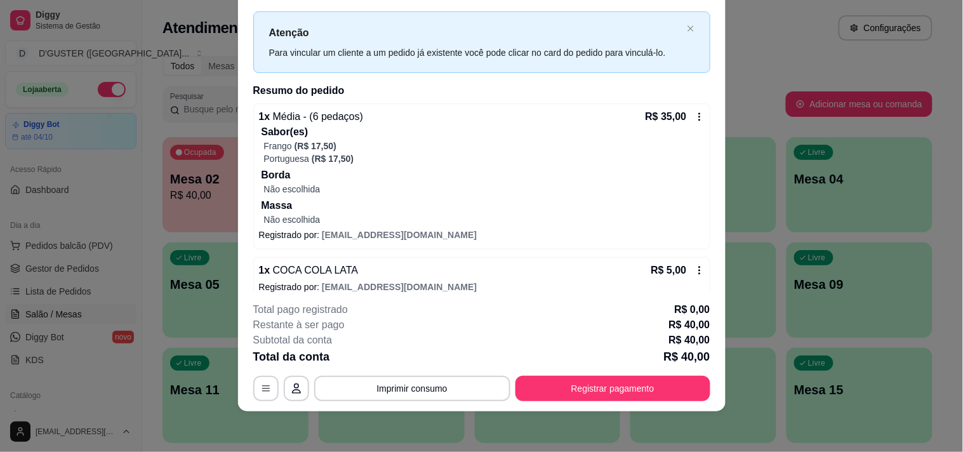
scroll to position [41, 0]
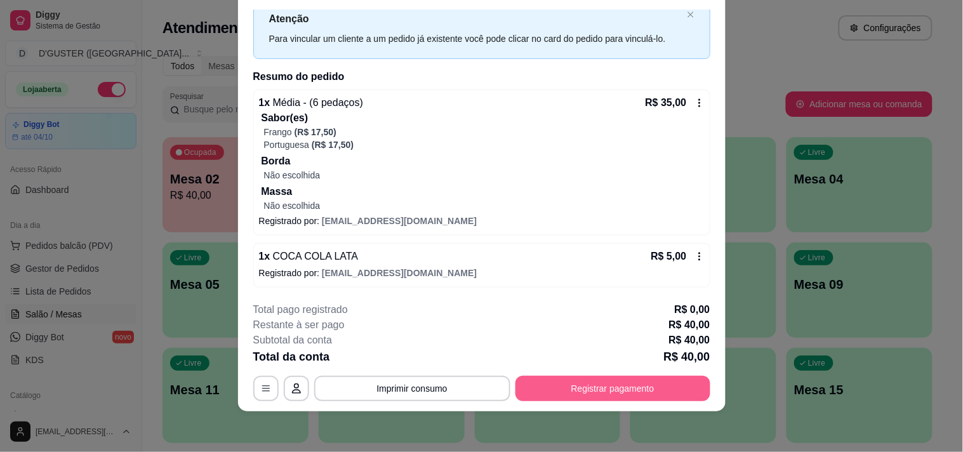
click at [646, 383] on button "Registrar pagamento" at bounding box center [612, 388] width 195 height 25
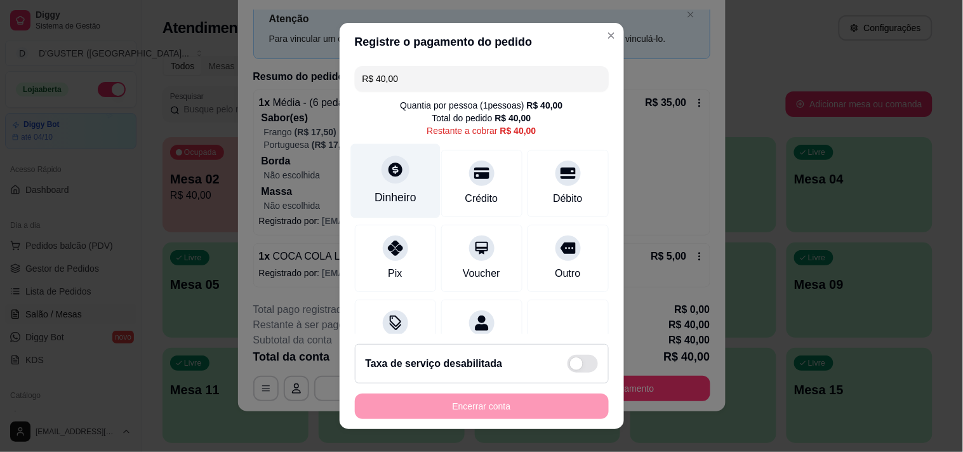
click at [391, 182] on div "Dinheiro" at bounding box center [394, 180] width 89 height 74
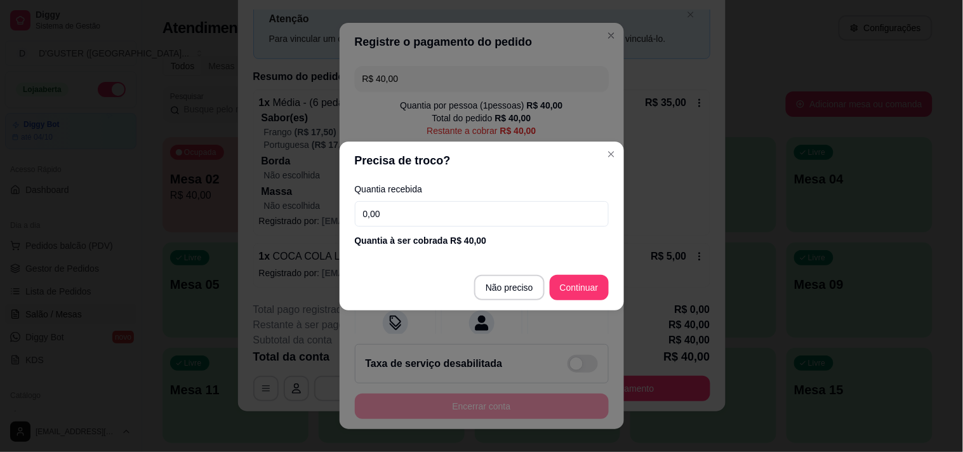
click at [436, 206] on input "0,00" at bounding box center [482, 213] width 254 height 25
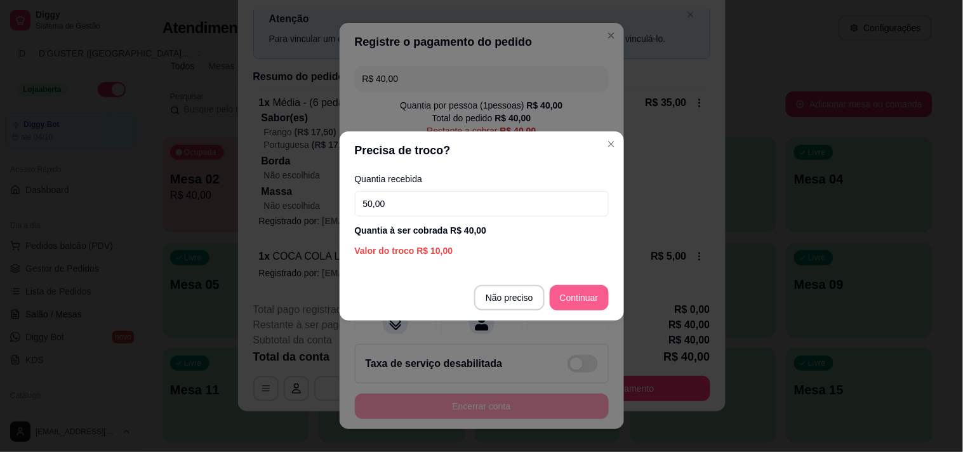
type input "50,00"
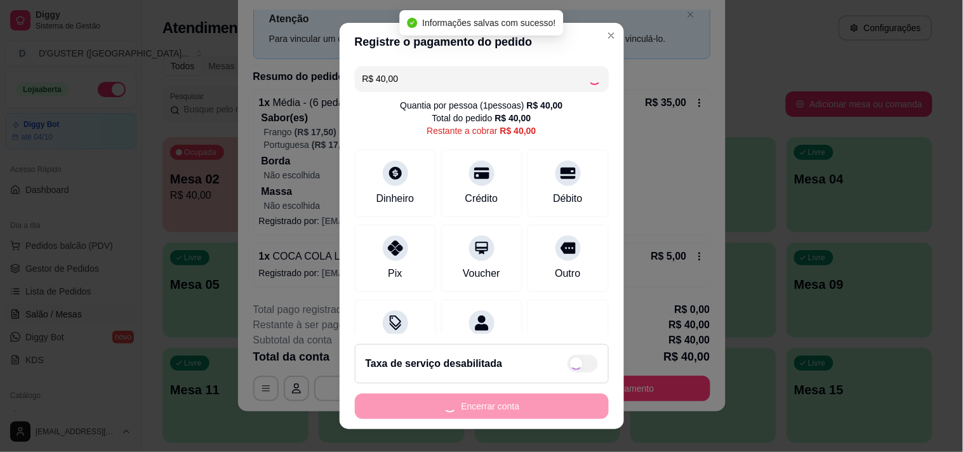
type input "R$ 0,00"
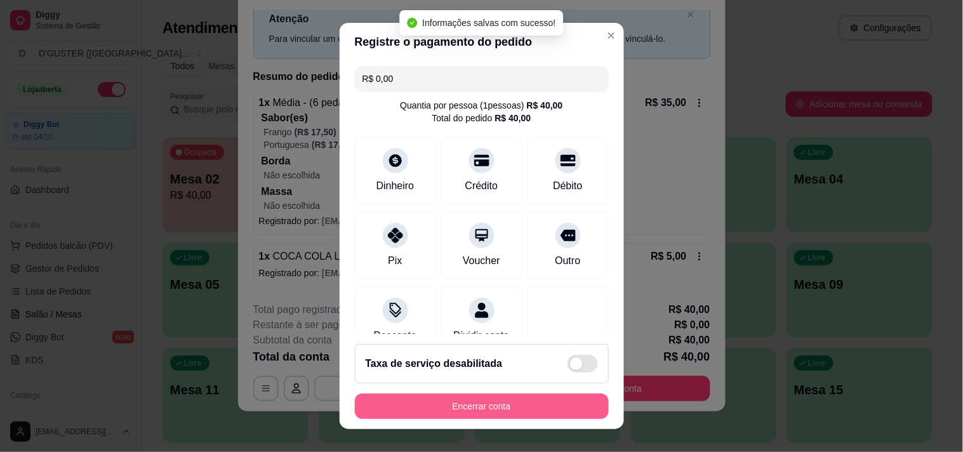
click at [529, 404] on button "Encerrar conta" at bounding box center [482, 406] width 254 height 25
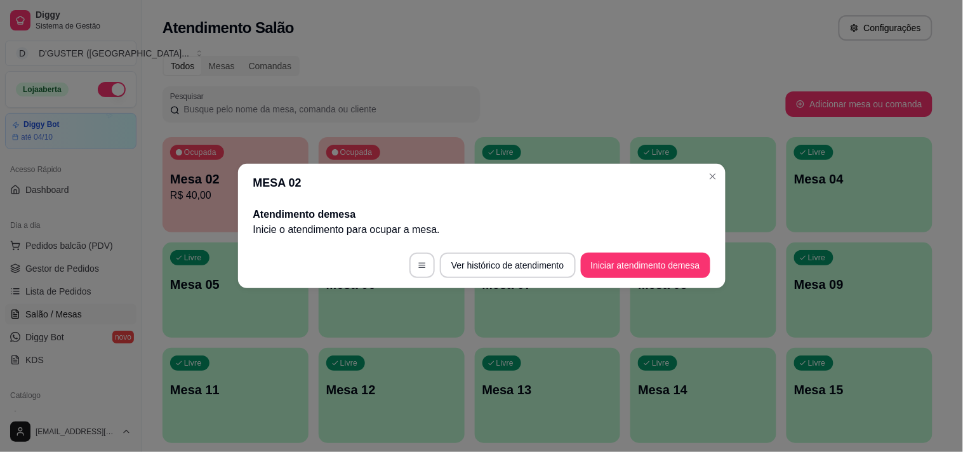
scroll to position [0, 0]
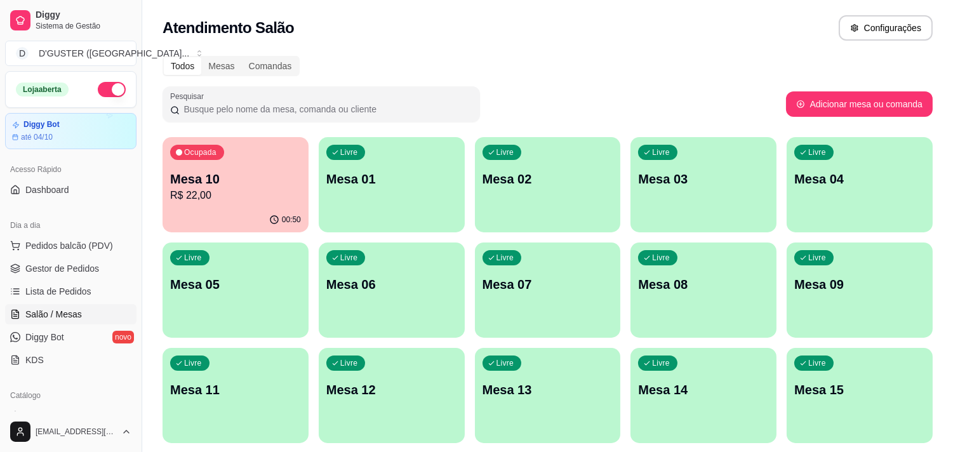
click at [242, 211] on div "00:50" at bounding box center [235, 220] width 146 height 25
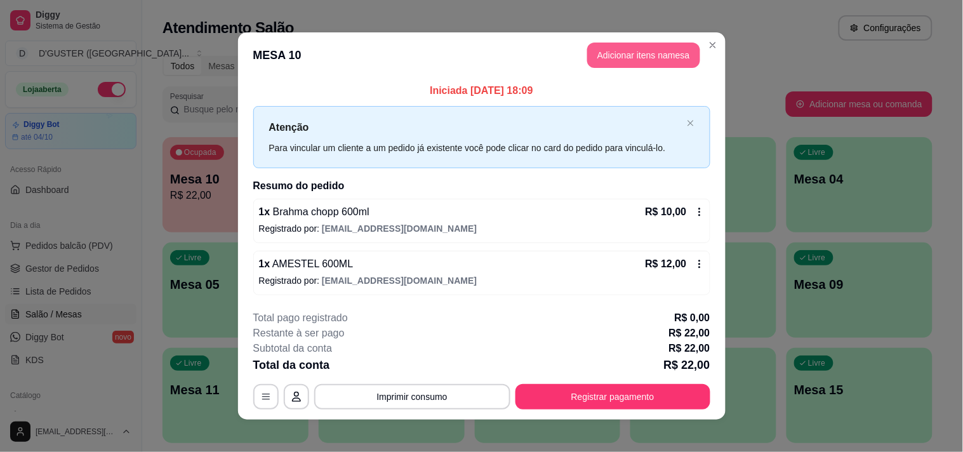
click at [630, 55] on button "Adicionar itens na mesa" at bounding box center [643, 55] width 113 height 25
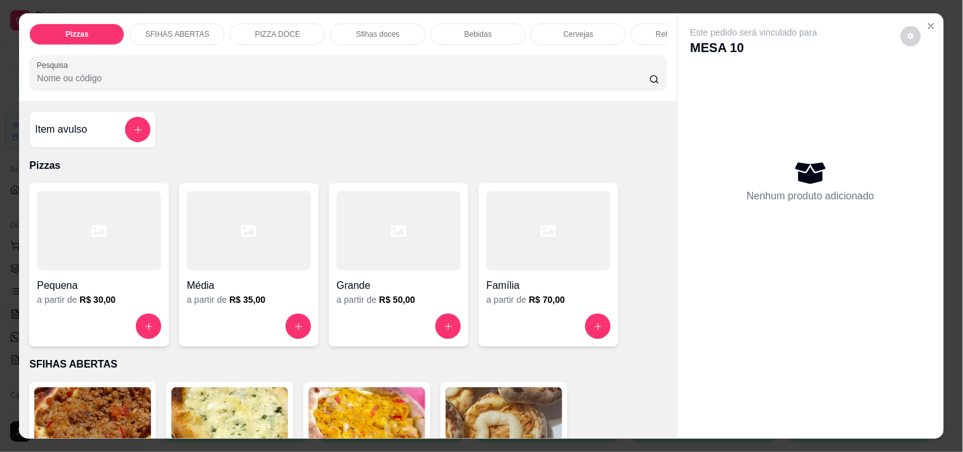
scroll to position [282, 0]
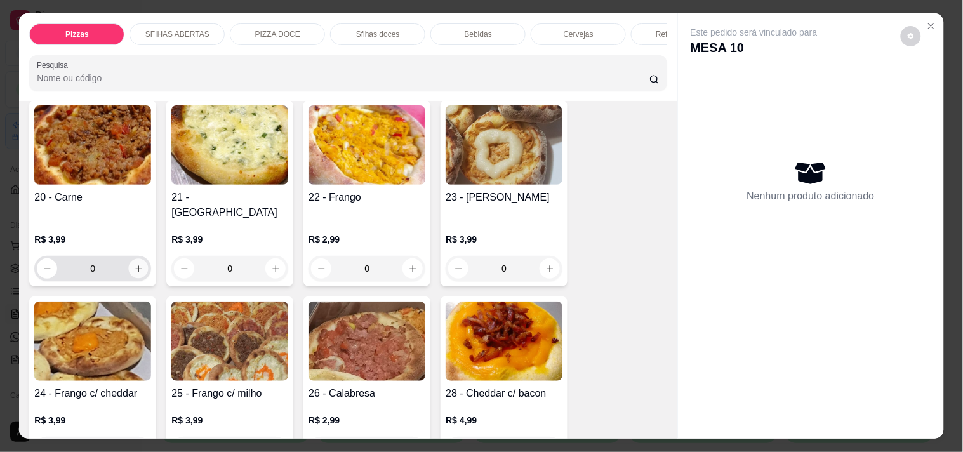
click at [134, 264] on icon "increase-product-quantity" at bounding box center [139, 269] width 10 height 10
type input "1"
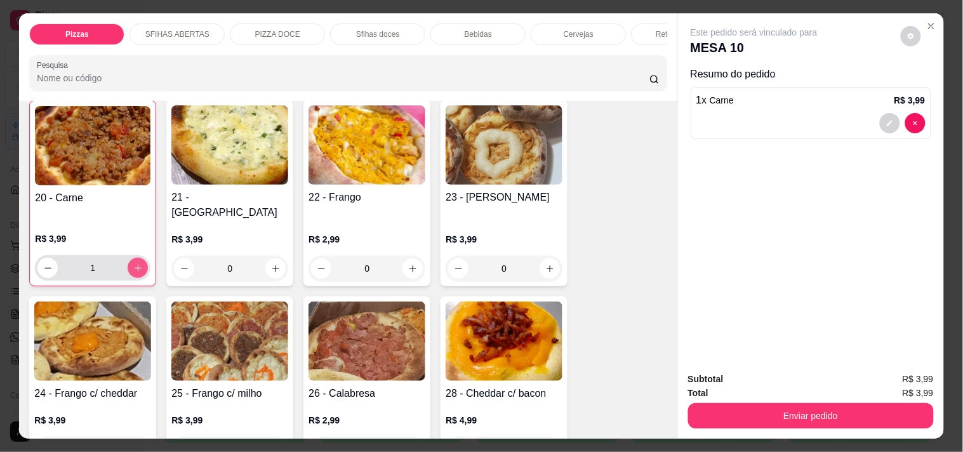
scroll to position [282, 0]
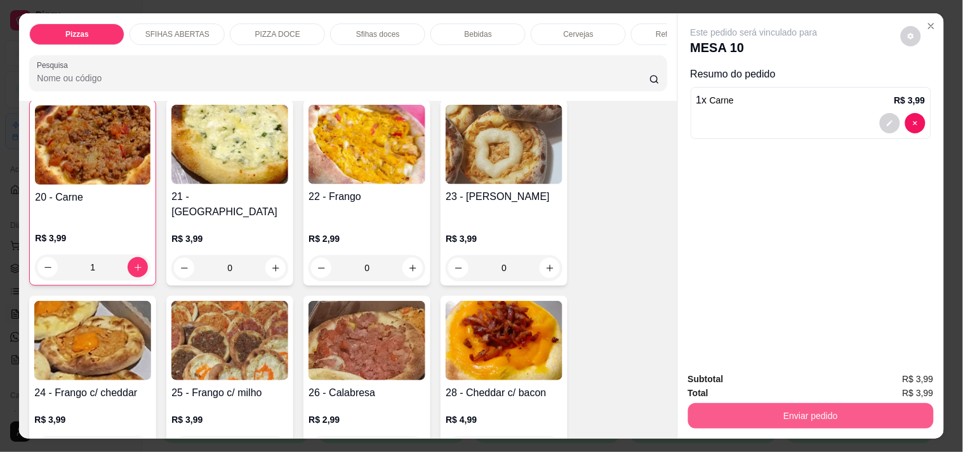
click at [857, 409] on button "Enviar pedido" at bounding box center [811, 415] width 246 height 25
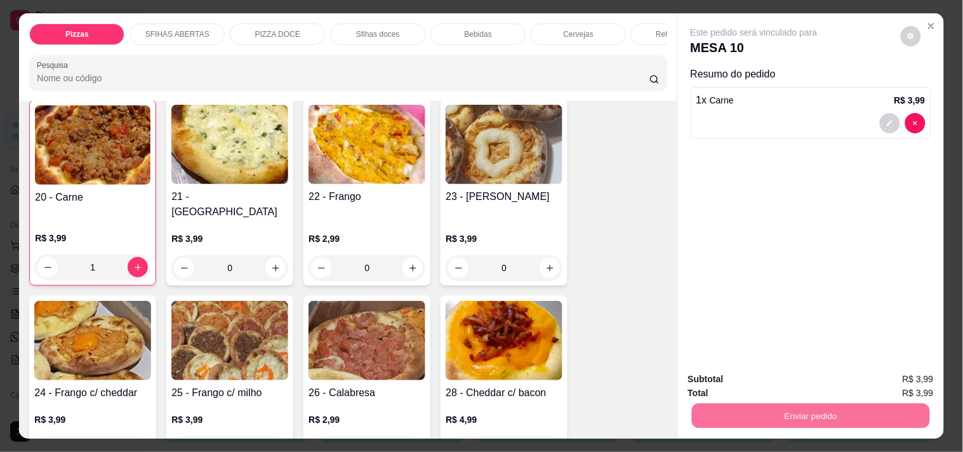
click at [895, 373] on button "Enviar pedido" at bounding box center [901, 378] width 70 height 23
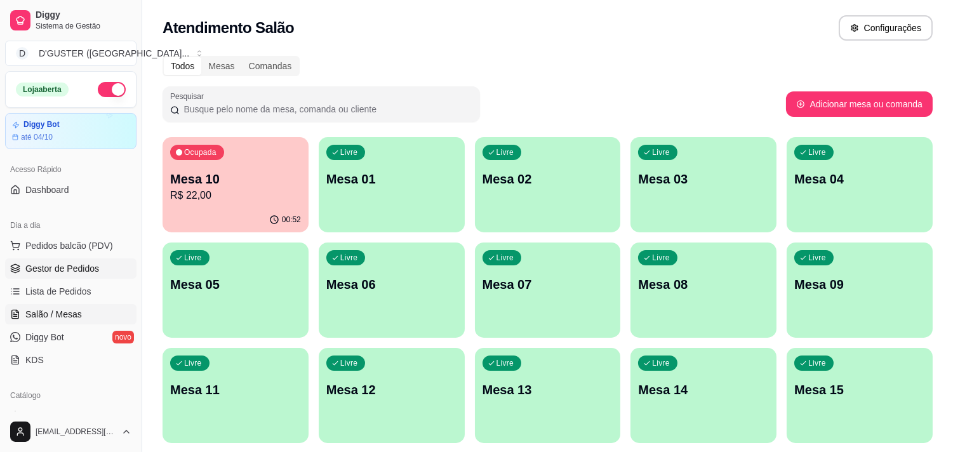
drag, startPoint x: 65, startPoint y: 263, endPoint x: 112, endPoint y: 296, distance: 57.0
click at [67, 265] on span "Gestor de Pedidos" at bounding box center [62, 268] width 74 height 13
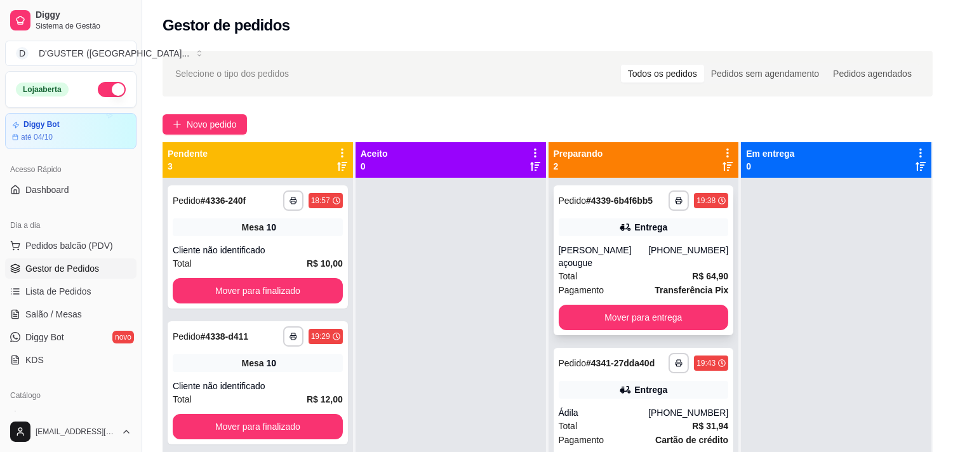
click at [691, 254] on div "[PHONE_NUMBER]" at bounding box center [688, 256] width 80 height 25
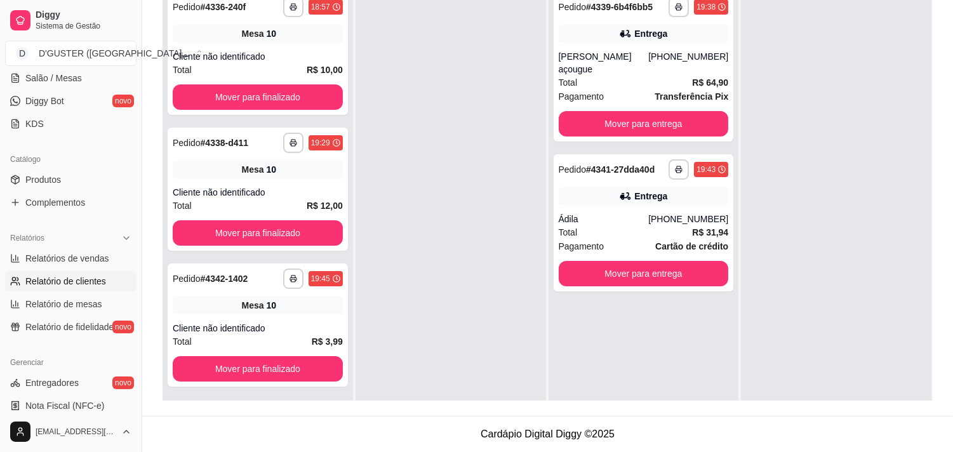
scroll to position [211, 0]
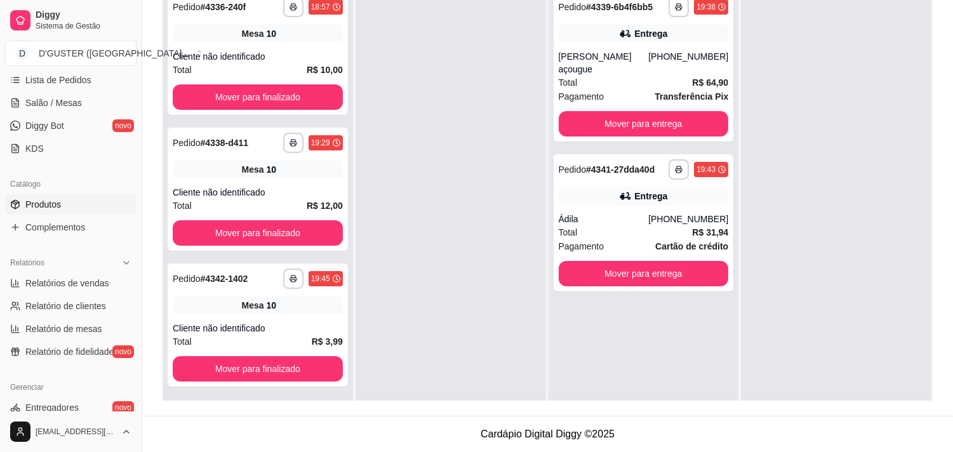
click at [50, 204] on span "Produtos" at bounding box center [43, 204] width 36 height 13
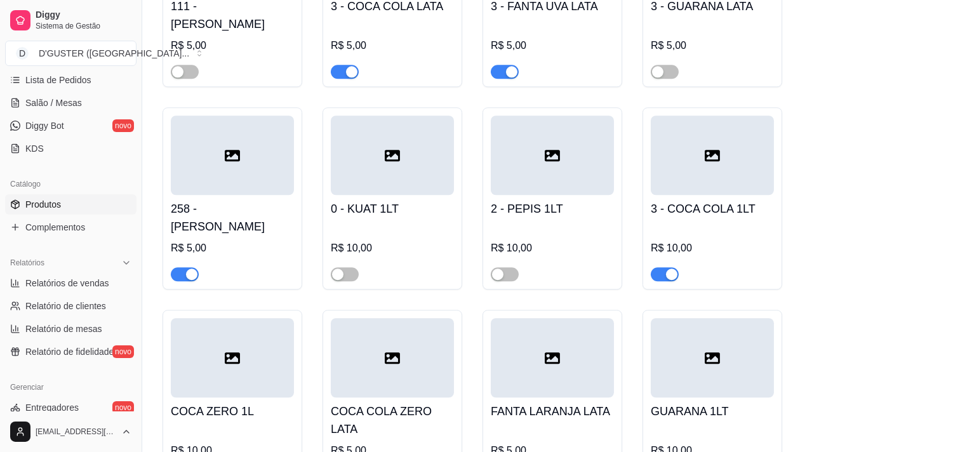
scroll to position [6135, 0]
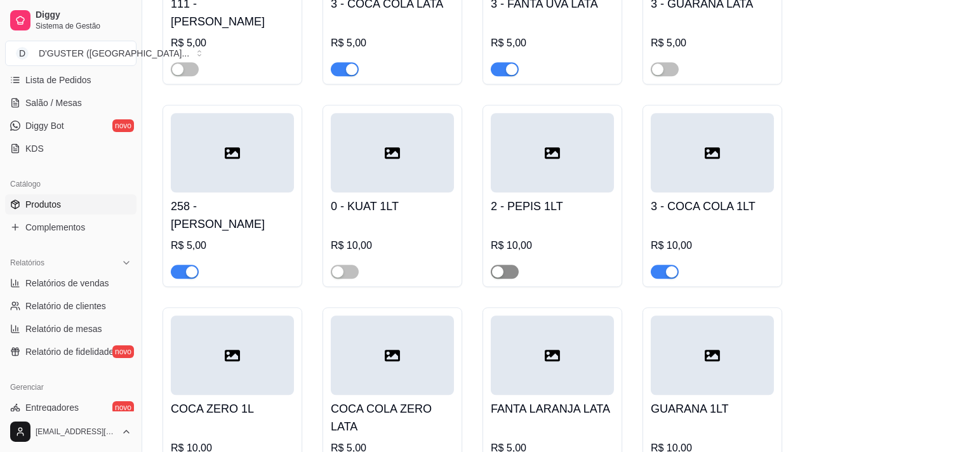
click at [515, 265] on span "button" at bounding box center [505, 272] width 28 height 14
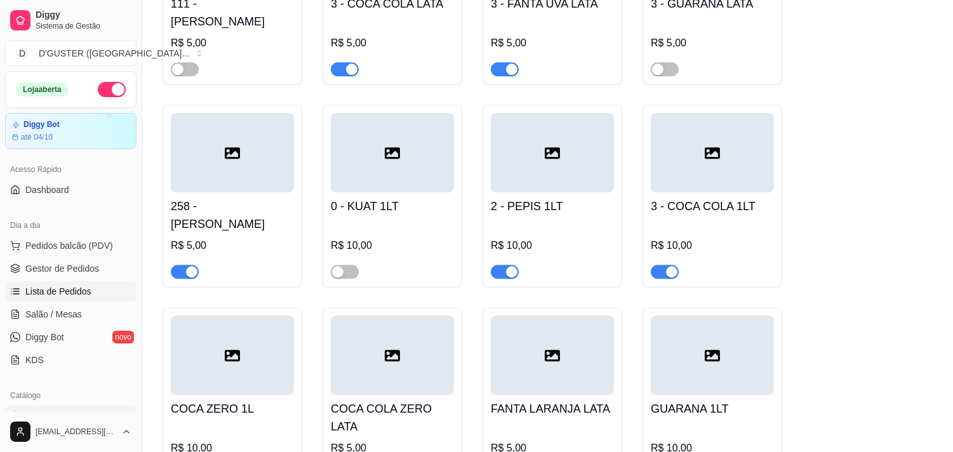
scroll to position [5924, 0]
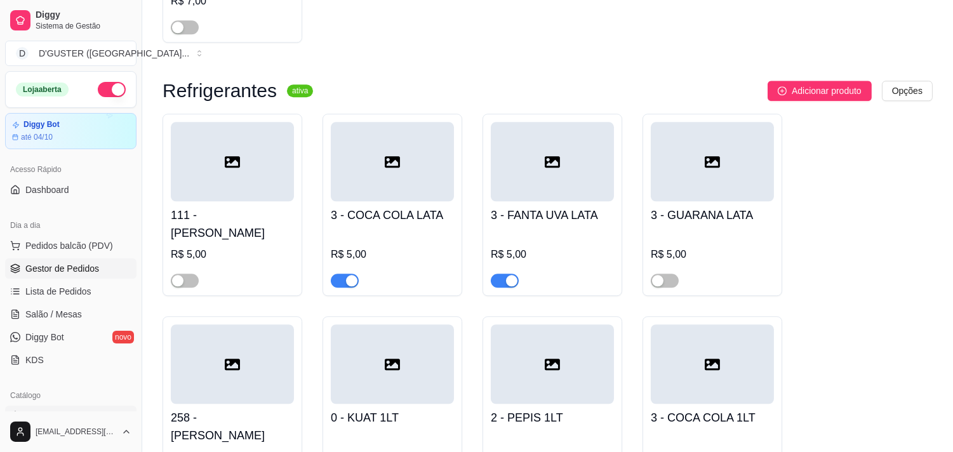
click at [53, 268] on span "Gestor de Pedidos" at bounding box center [62, 268] width 74 height 13
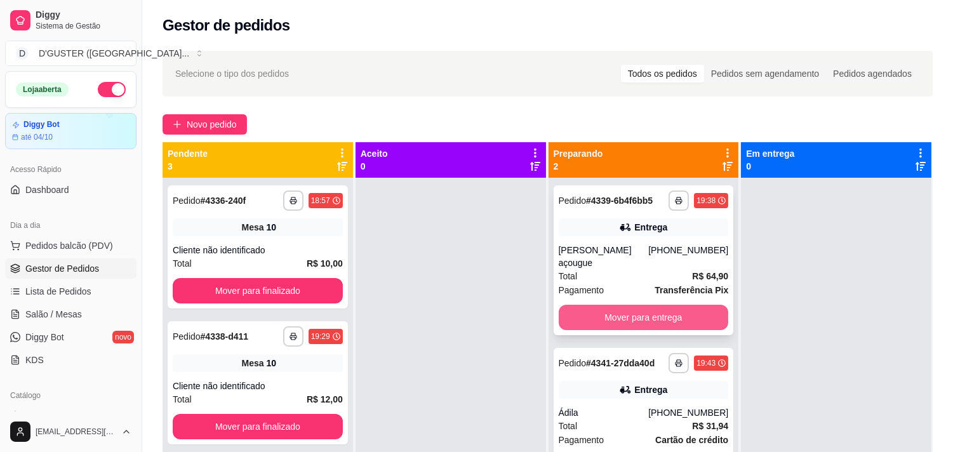
click at [613, 305] on button "Mover para entrega" at bounding box center [644, 317] width 170 height 25
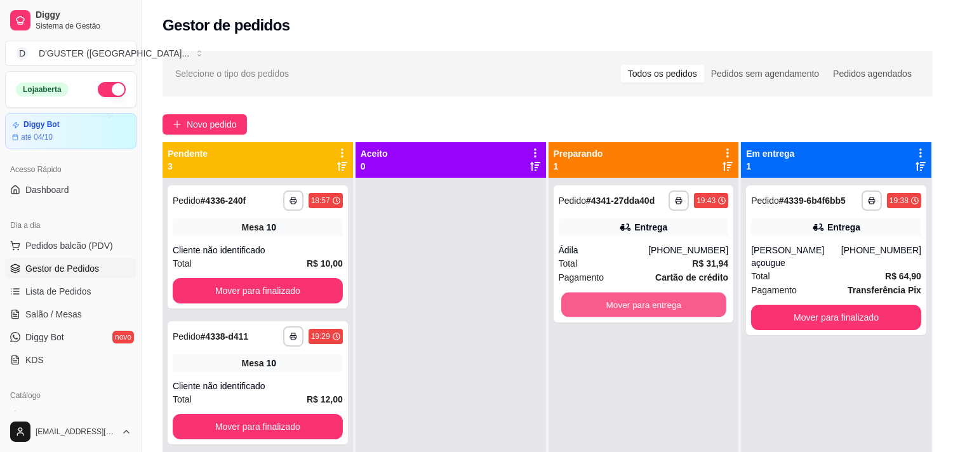
click at [639, 308] on button "Mover para entrega" at bounding box center [643, 305] width 165 height 25
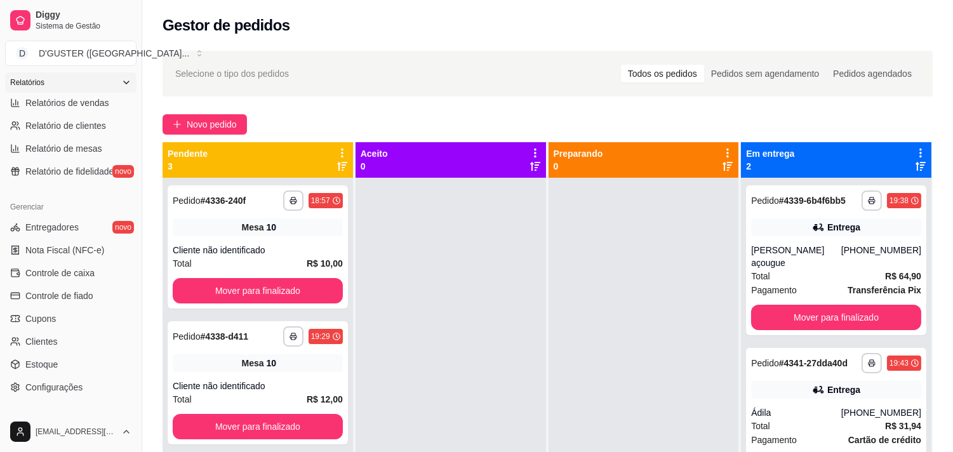
scroll to position [423, 0]
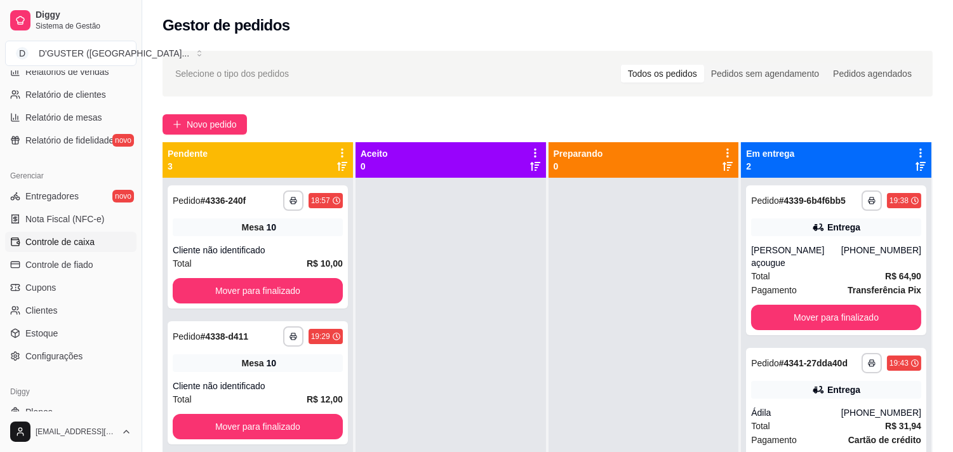
click at [73, 245] on span "Controle de caixa" at bounding box center [59, 241] width 69 height 13
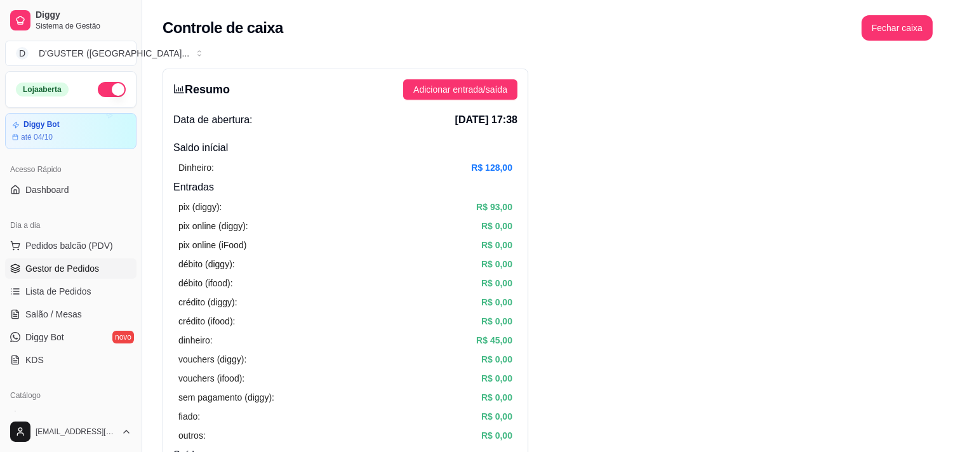
click at [48, 275] on link "Gestor de Pedidos" at bounding box center [70, 268] width 131 height 20
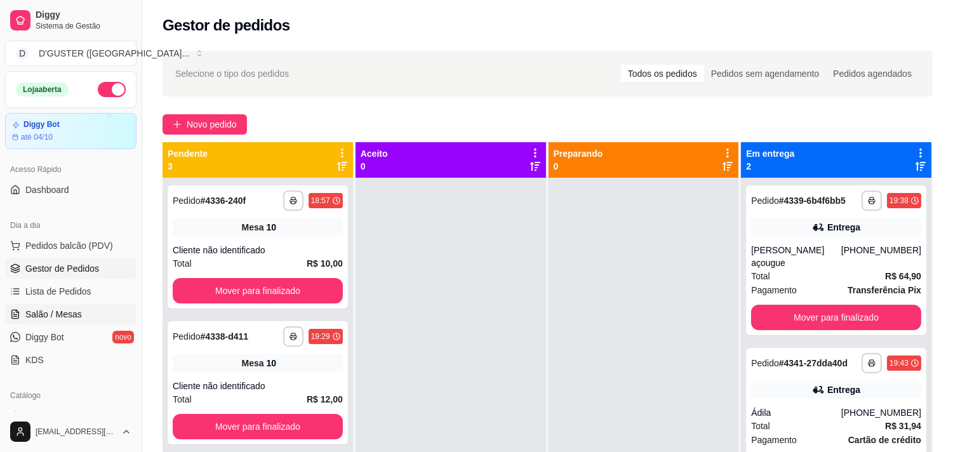
click at [83, 312] on link "Salão / Mesas" at bounding box center [70, 314] width 131 height 20
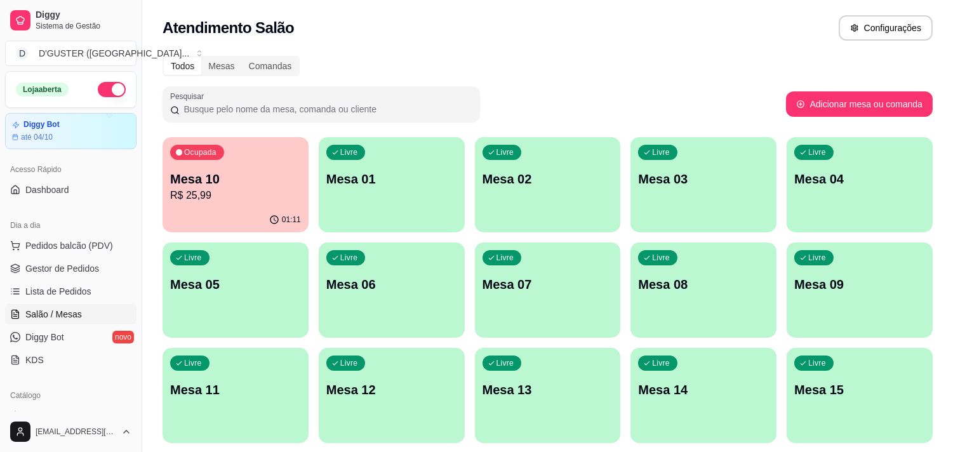
click at [395, 199] on div "Livre Mesa 01" at bounding box center [392, 177] width 146 height 80
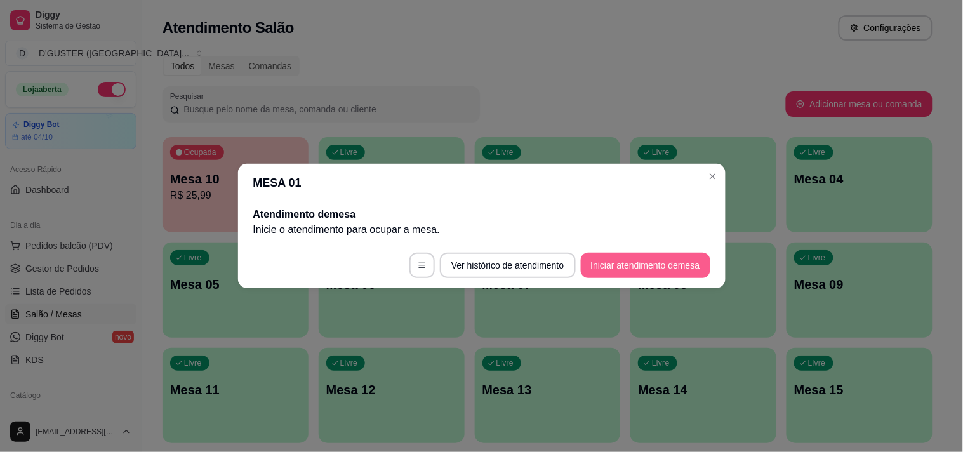
click at [657, 274] on button "Iniciar atendimento de mesa" at bounding box center [645, 265] width 129 height 25
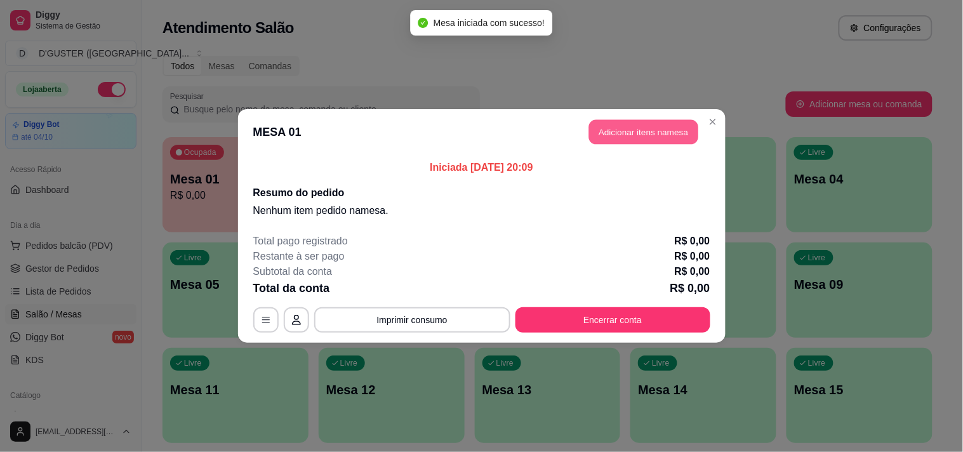
click at [643, 128] on button "Adicionar itens na mesa" at bounding box center [643, 132] width 109 height 25
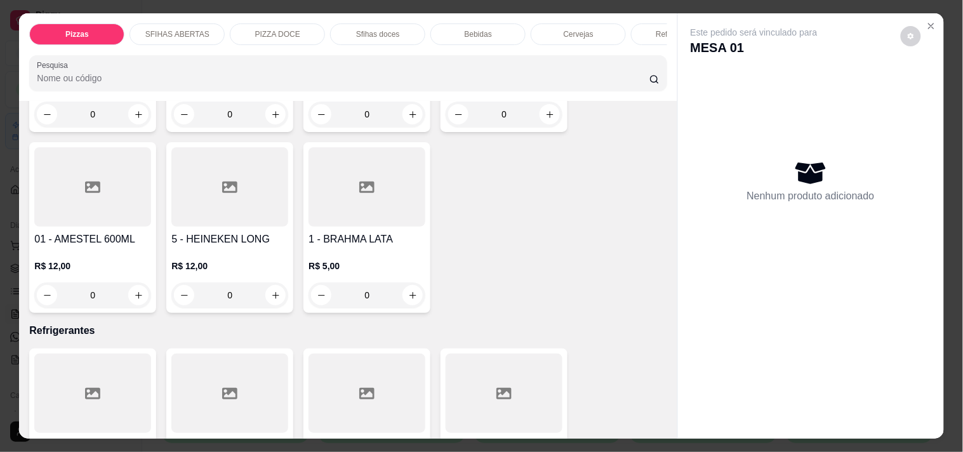
scroll to position [2821, 0]
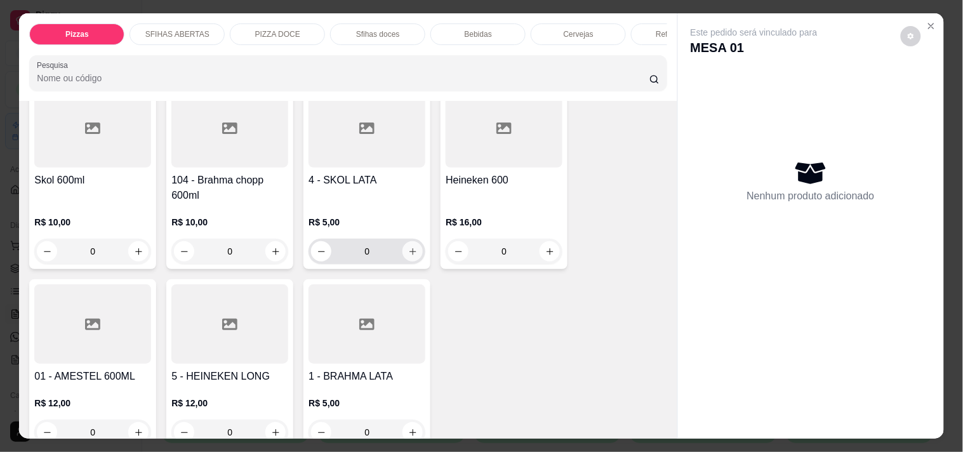
click at [408, 247] on icon "increase-product-quantity" at bounding box center [413, 252] width 10 height 10
type input "1"
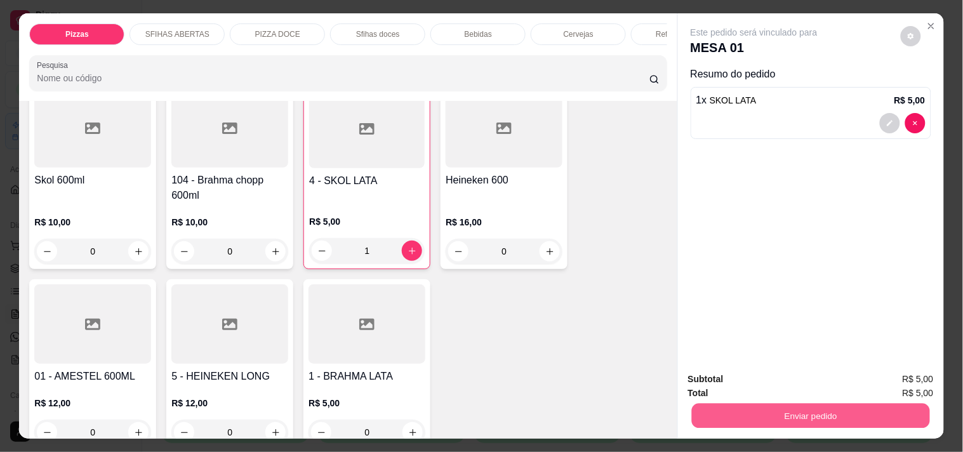
click at [895, 417] on button "Enviar pedido" at bounding box center [810, 415] width 238 height 25
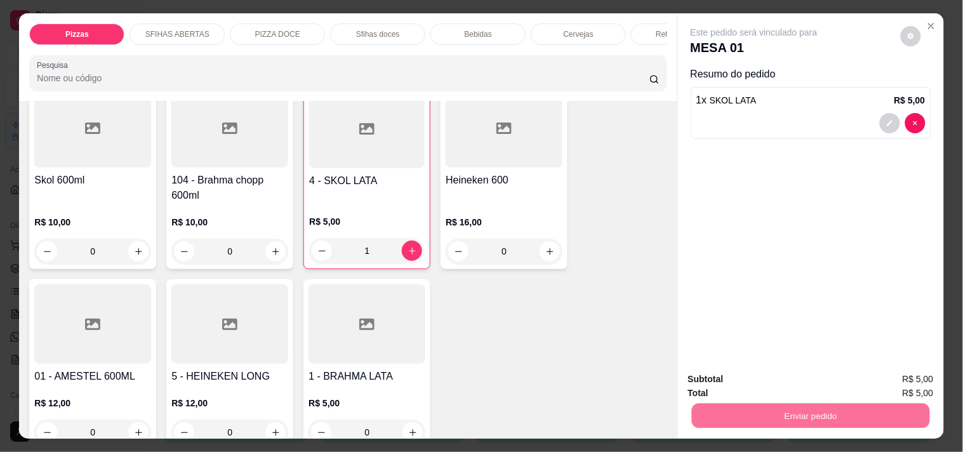
click at [918, 378] on button "Enviar pedido" at bounding box center [901, 378] width 70 height 23
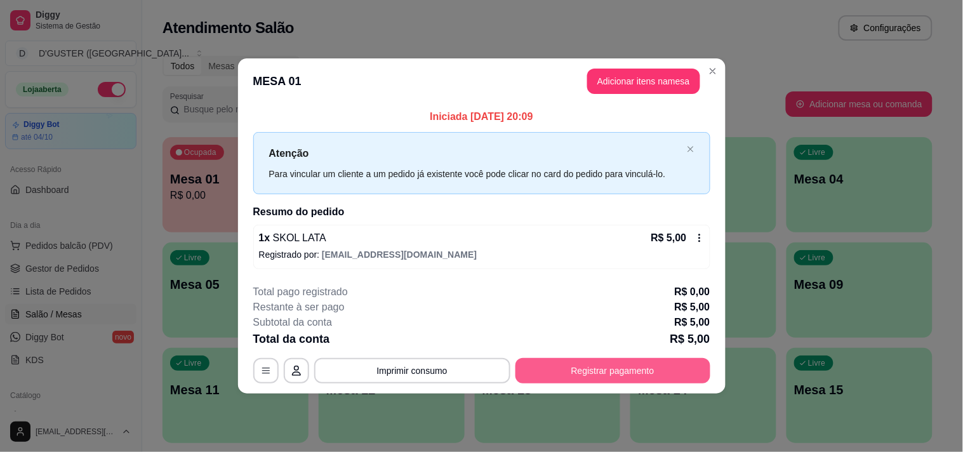
click at [639, 359] on button "Registrar pagamento" at bounding box center [612, 370] width 195 height 25
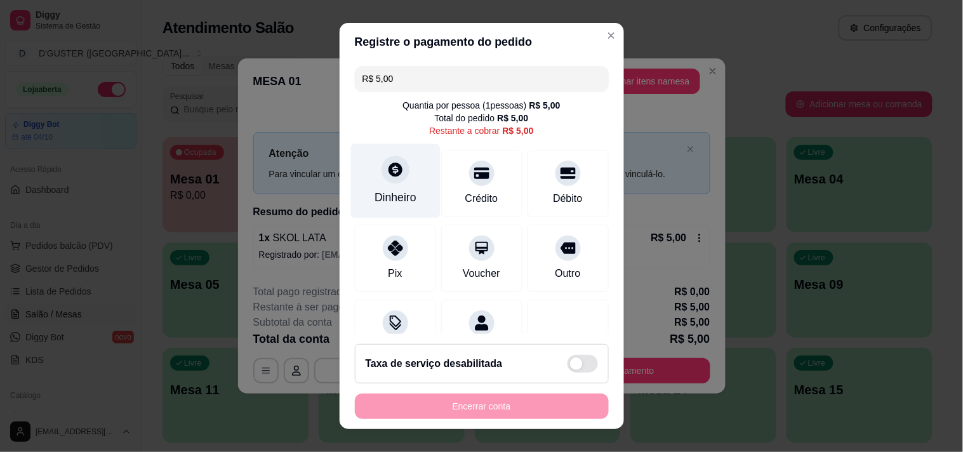
click at [394, 175] on icon at bounding box center [395, 169] width 17 height 17
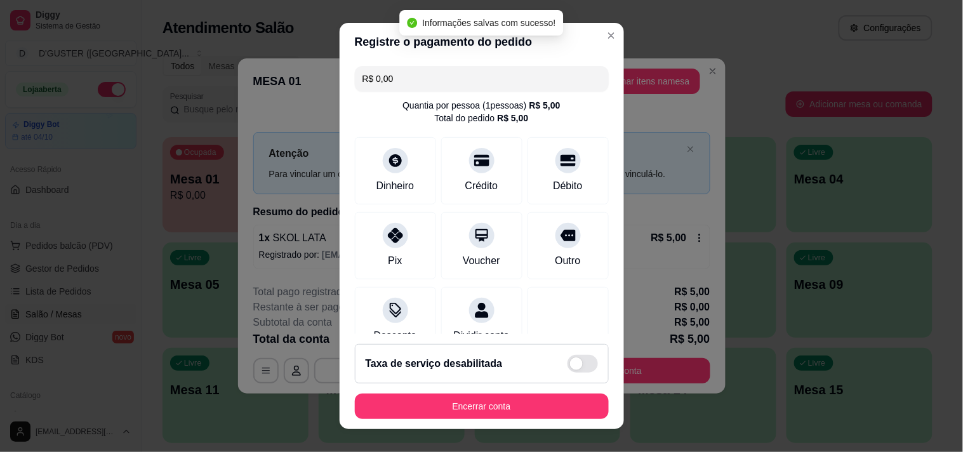
type input "R$ 0,00"
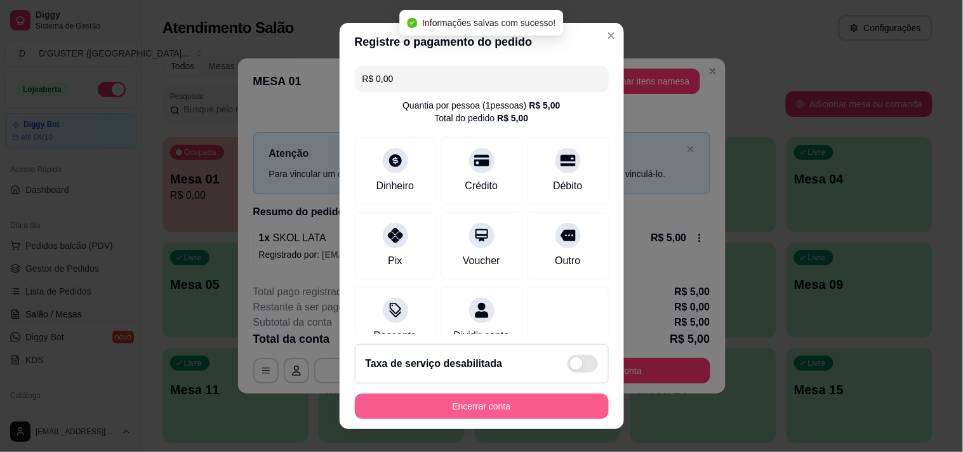
click at [546, 406] on button "Encerrar conta" at bounding box center [482, 406] width 254 height 25
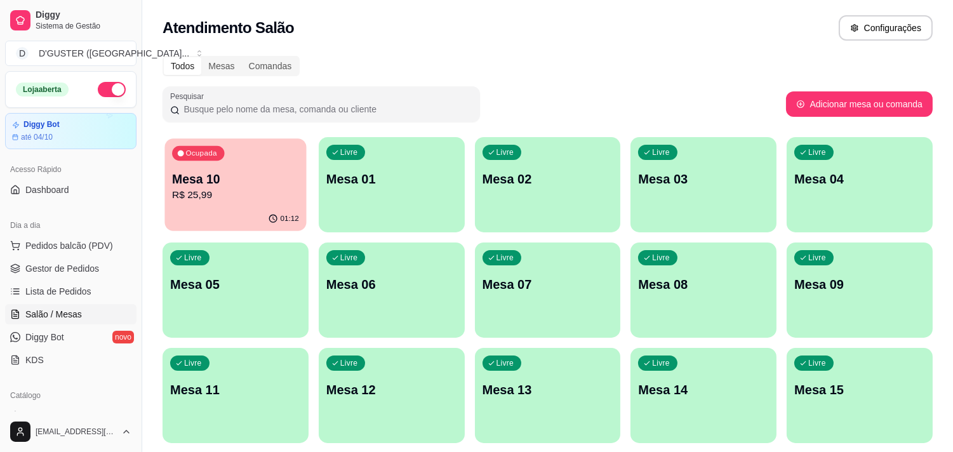
click at [250, 203] on div "Ocupada Mesa 10 R$ 25,99" at bounding box center [235, 172] width 142 height 69
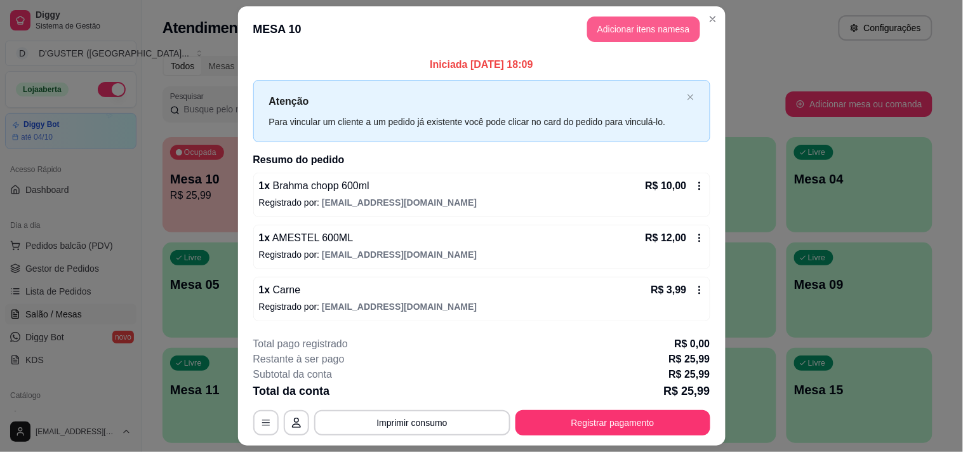
click at [632, 30] on button "Adicionar itens na mesa" at bounding box center [643, 29] width 113 height 25
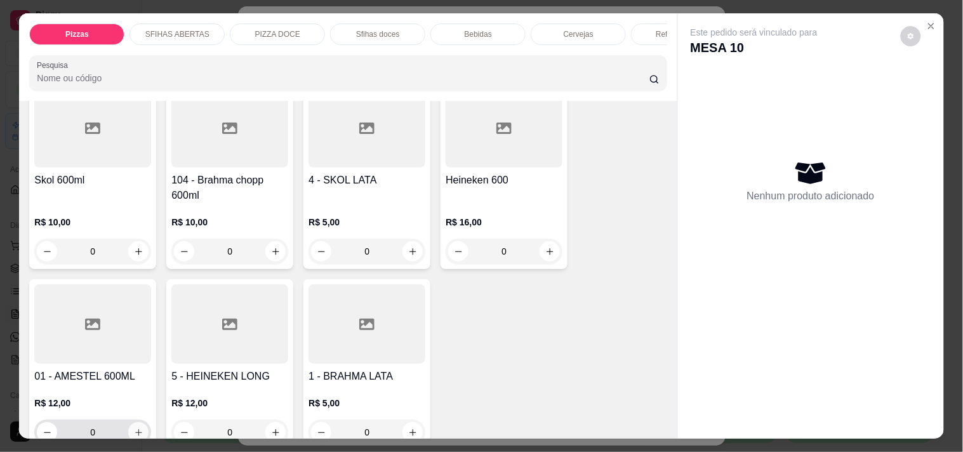
click at [134, 428] on icon "increase-product-quantity" at bounding box center [139, 433] width 10 height 10
type input "1"
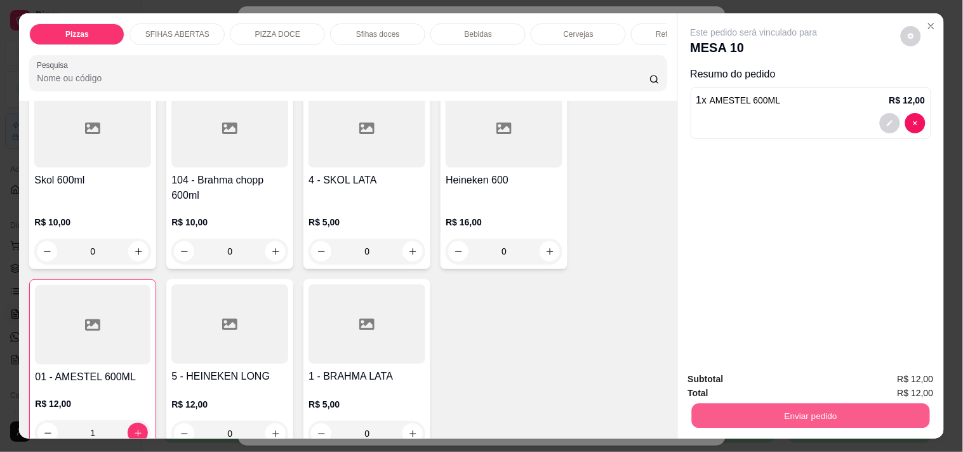
click at [765, 414] on button "Enviar pedido" at bounding box center [810, 415] width 238 height 25
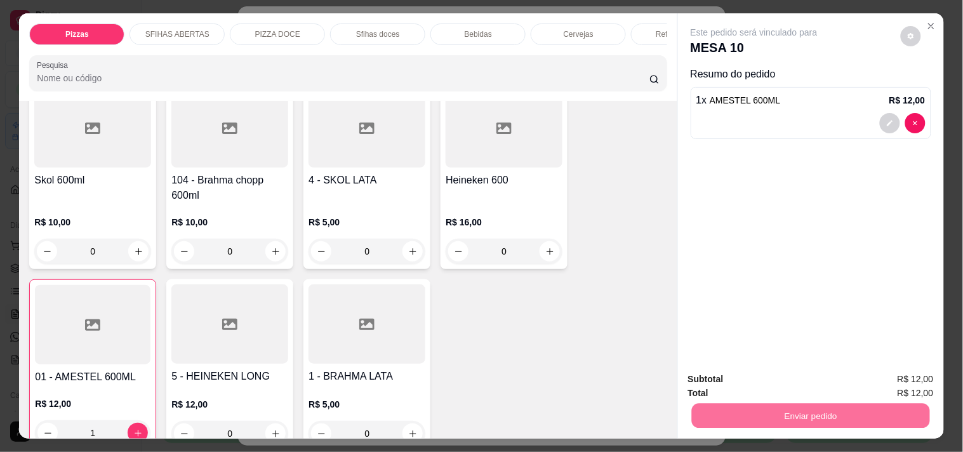
click at [921, 377] on button "Enviar pedido" at bounding box center [900, 379] width 72 height 24
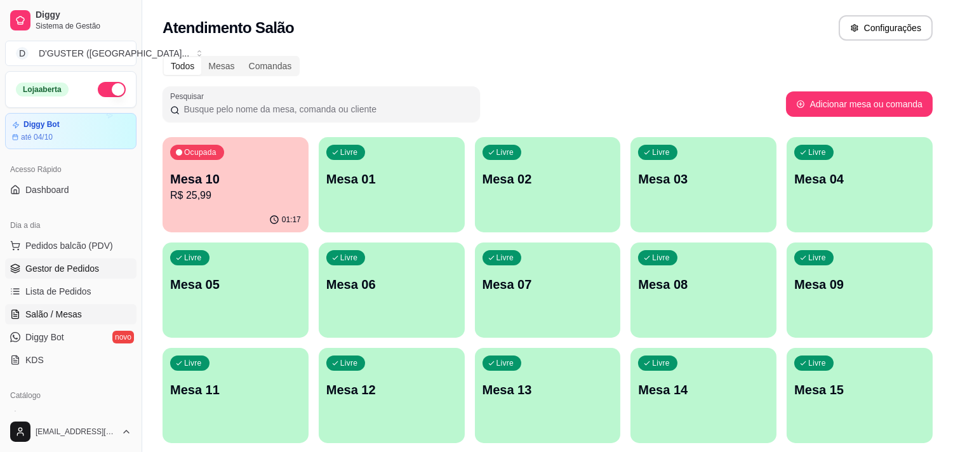
click at [88, 270] on span "Gestor de Pedidos" at bounding box center [62, 268] width 74 height 13
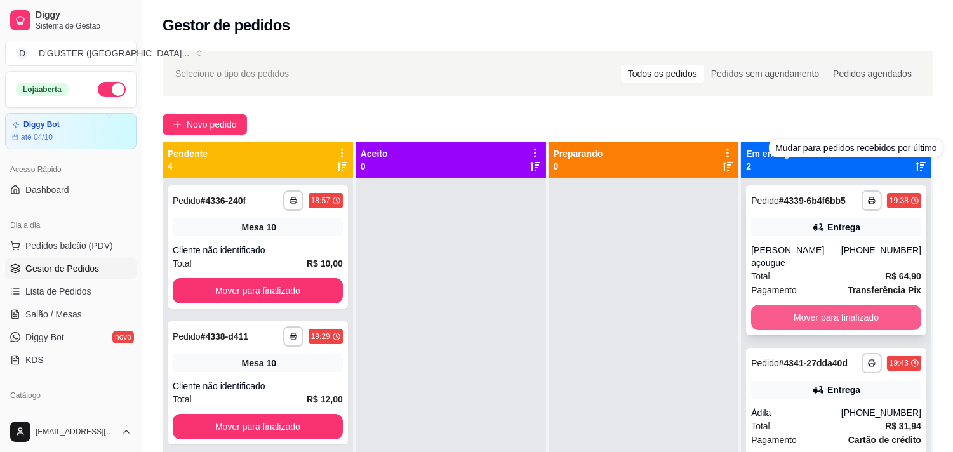
click at [846, 305] on button "Mover para finalizado" at bounding box center [836, 317] width 170 height 25
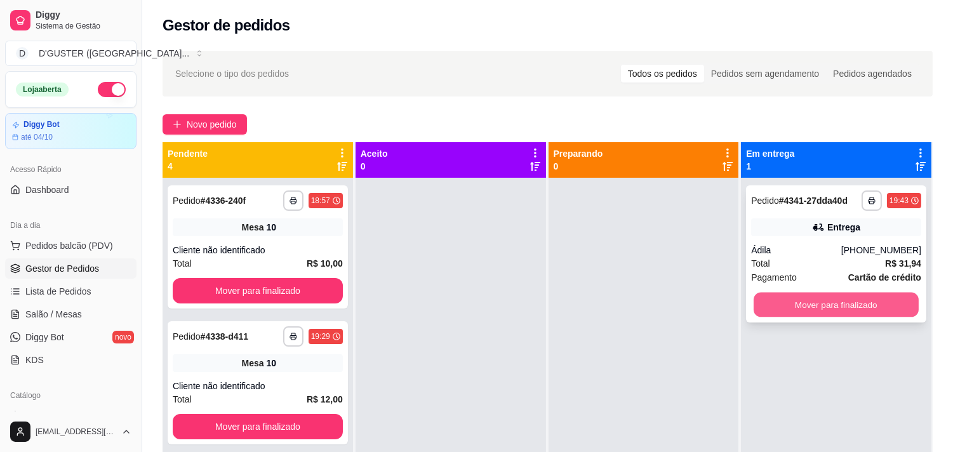
click at [851, 305] on button "Mover para finalizado" at bounding box center [835, 305] width 165 height 25
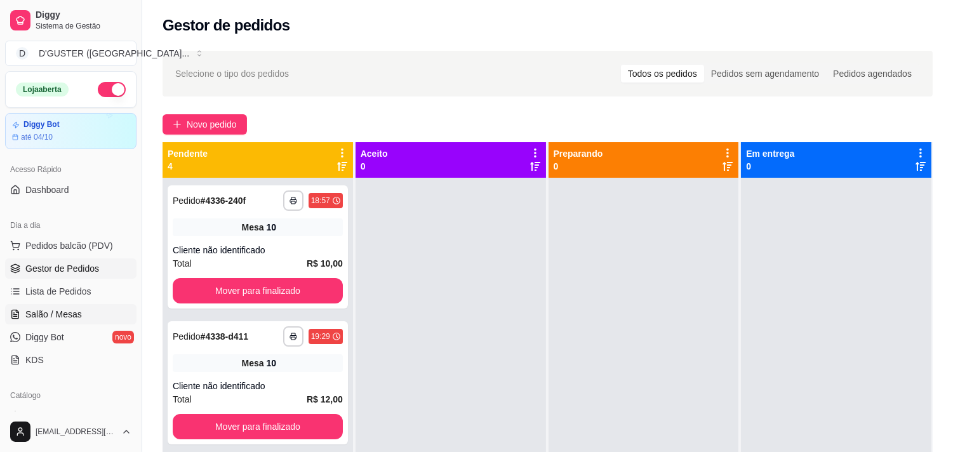
click at [60, 309] on span "Salão / Mesas" at bounding box center [53, 314] width 56 height 13
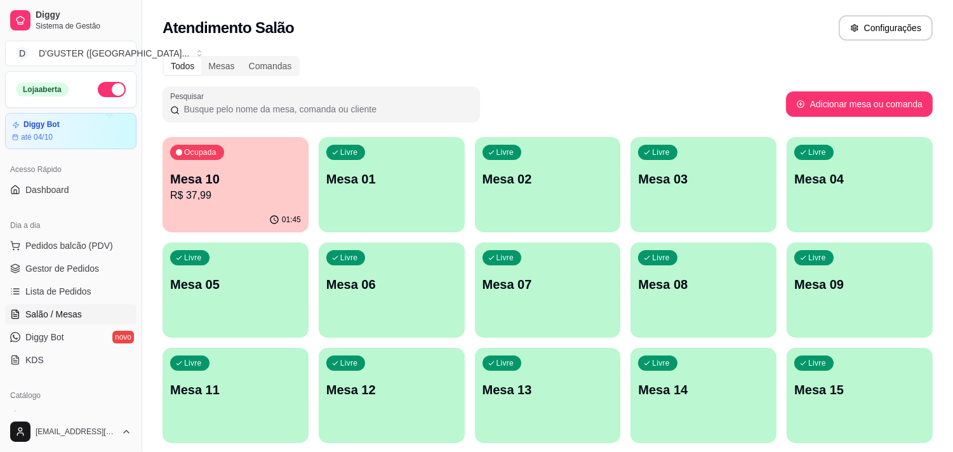
click at [397, 162] on div "Livre Mesa 01" at bounding box center [392, 177] width 146 height 80
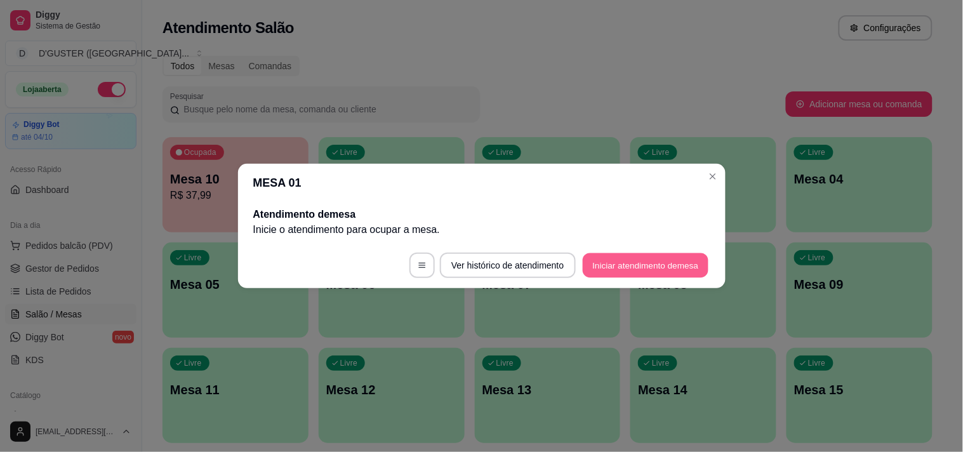
click at [617, 265] on button "Iniciar atendimento de mesa" at bounding box center [646, 265] width 126 height 25
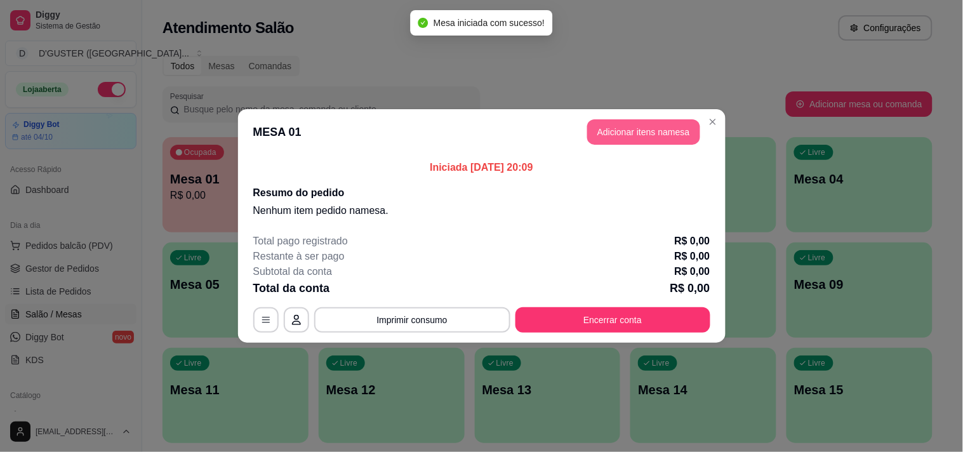
click at [667, 134] on button "Adicionar itens na mesa" at bounding box center [643, 131] width 113 height 25
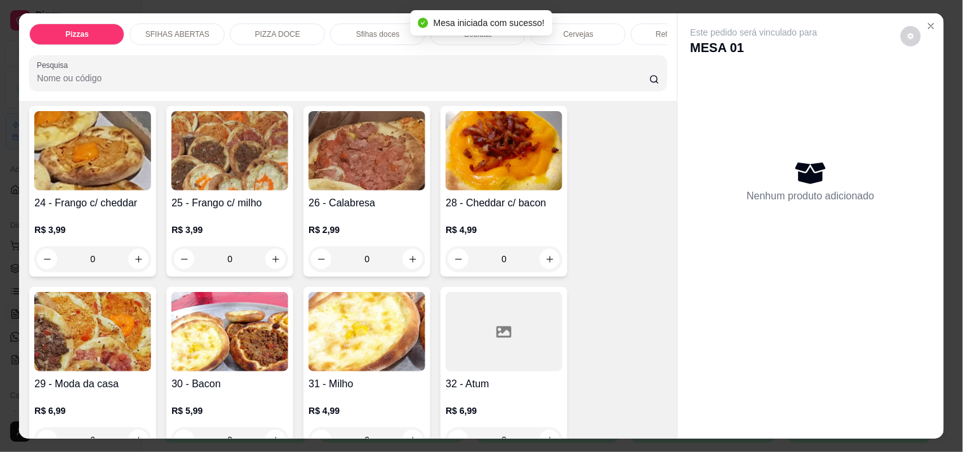
scroll to position [493, 0]
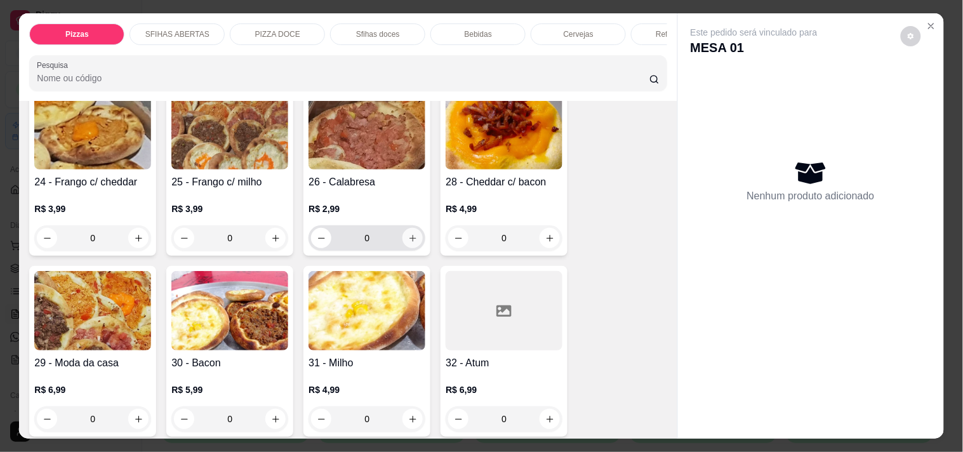
click at [408, 232] on button "increase-product-quantity" at bounding box center [412, 238] width 20 height 20
type input "1"
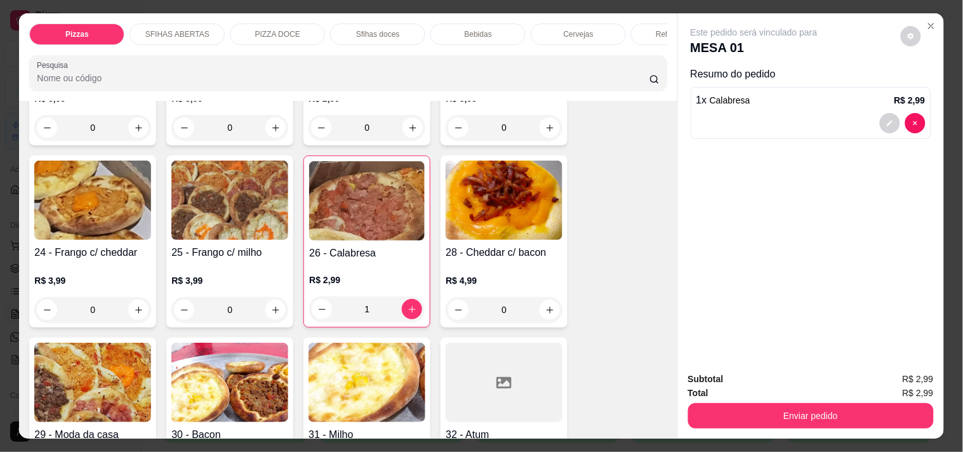
scroll to position [352, 0]
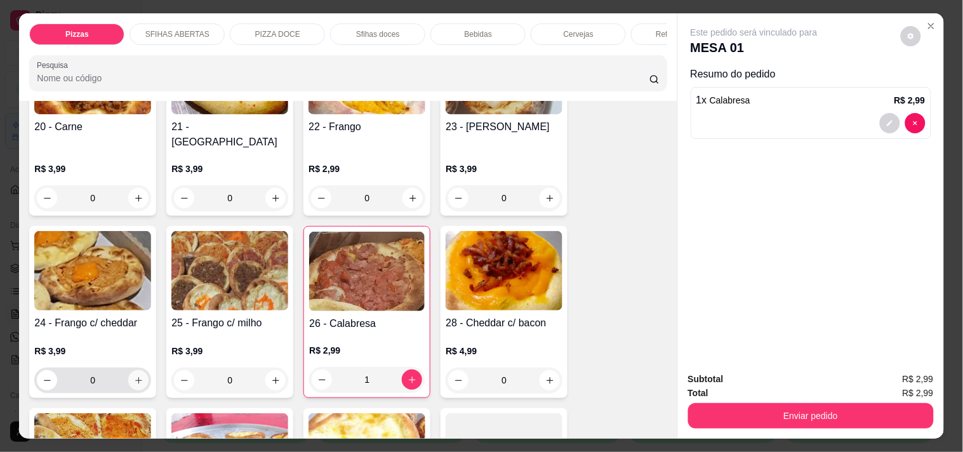
click at [136, 376] on icon "increase-product-quantity" at bounding box center [139, 381] width 10 height 10
type input "1"
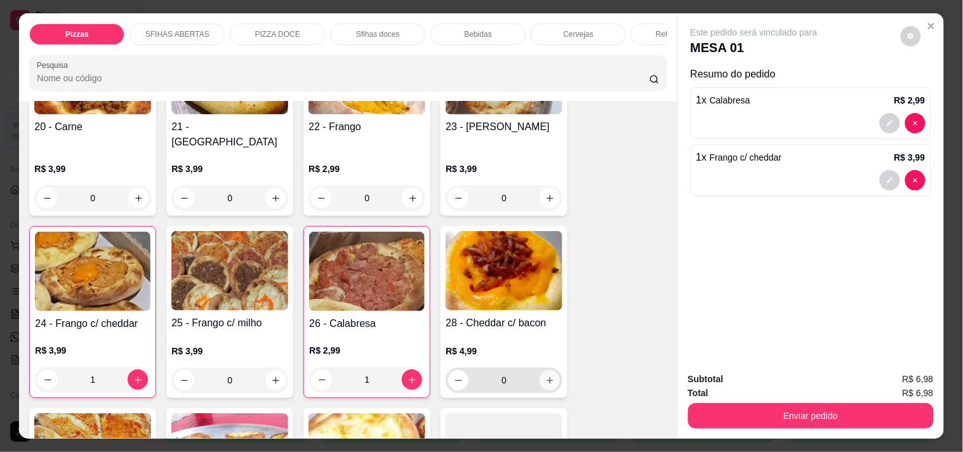
click at [546, 376] on icon "increase-product-quantity" at bounding box center [550, 381] width 10 height 10
type input "1"
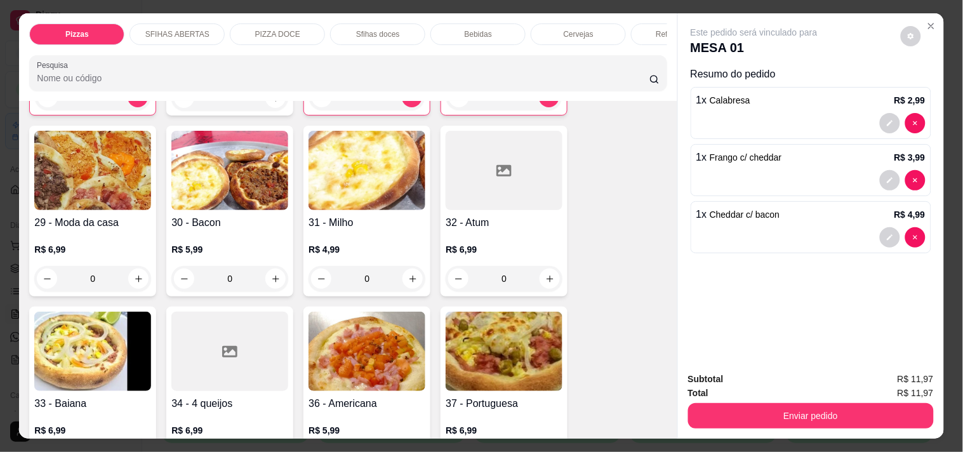
scroll to position [705, 0]
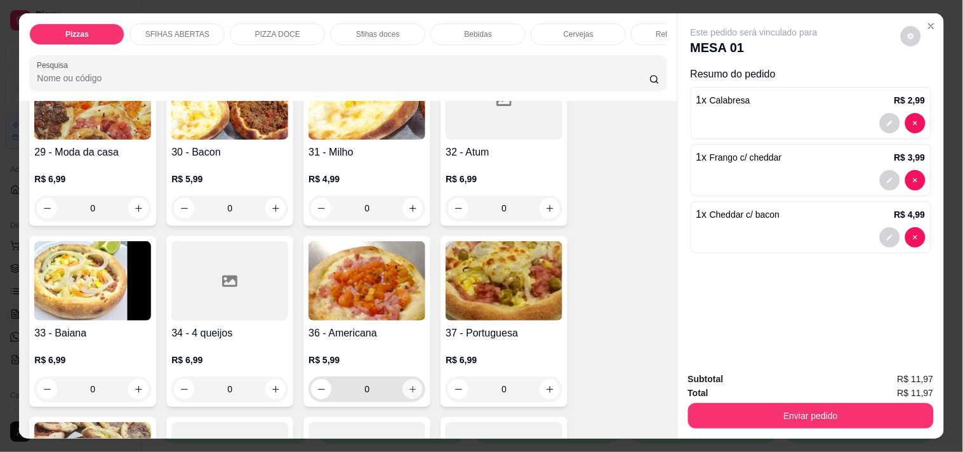
click at [408, 385] on icon "increase-product-quantity" at bounding box center [413, 390] width 10 height 10
type input "1"
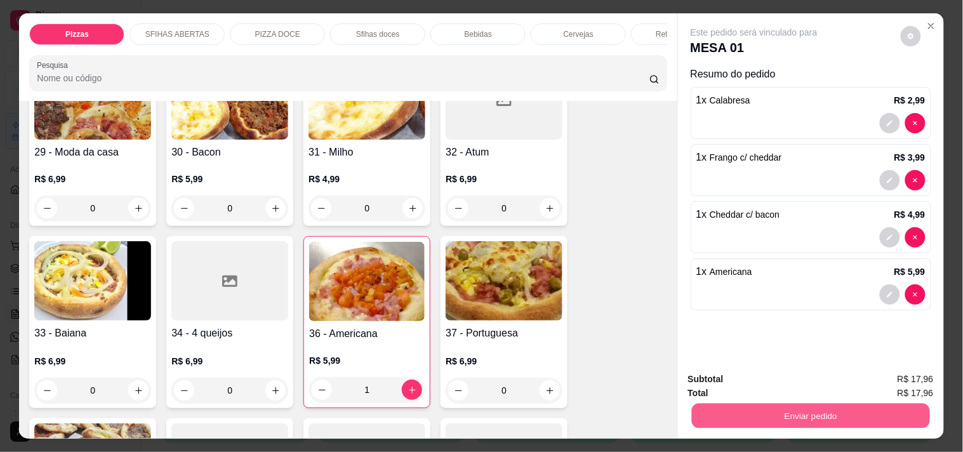
click at [795, 410] on button "Enviar pedido" at bounding box center [810, 415] width 238 height 25
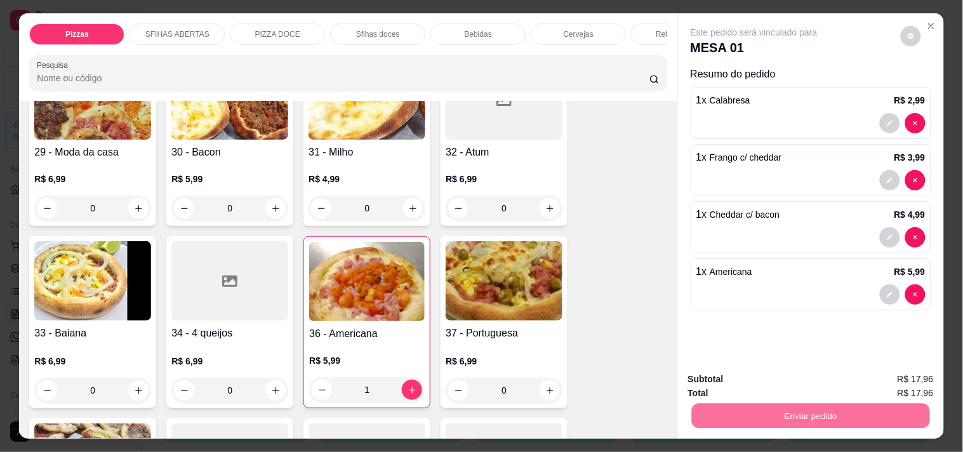
click at [892, 376] on button "Enviar pedido" at bounding box center [900, 379] width 72 height 24
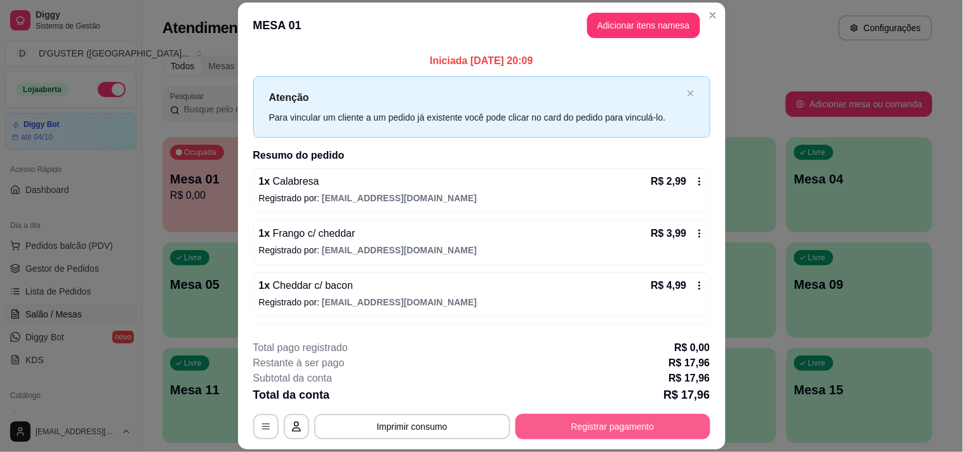
click at [635, 428] on button "Registrar pagamento" at bounding box center [612, 426] width 195 height 25
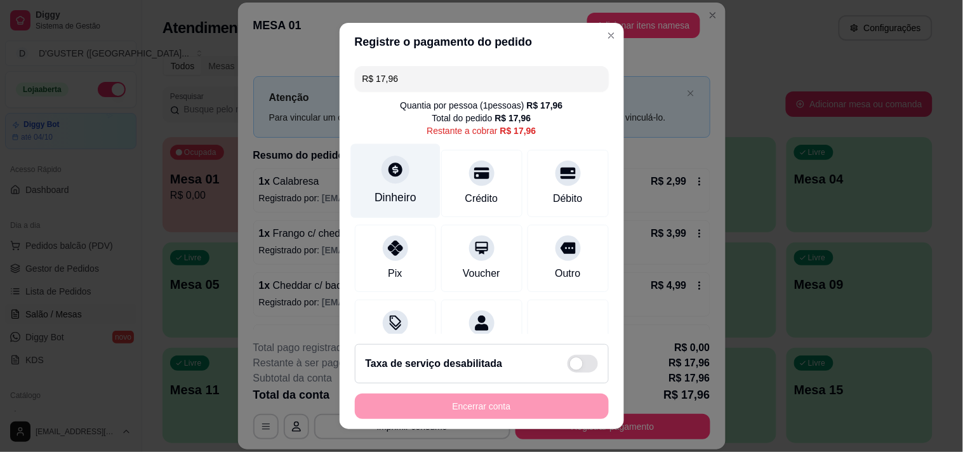
click at [371, 183] on div "Dinheiro" at bounding box center [394, 180] width 89 height 74
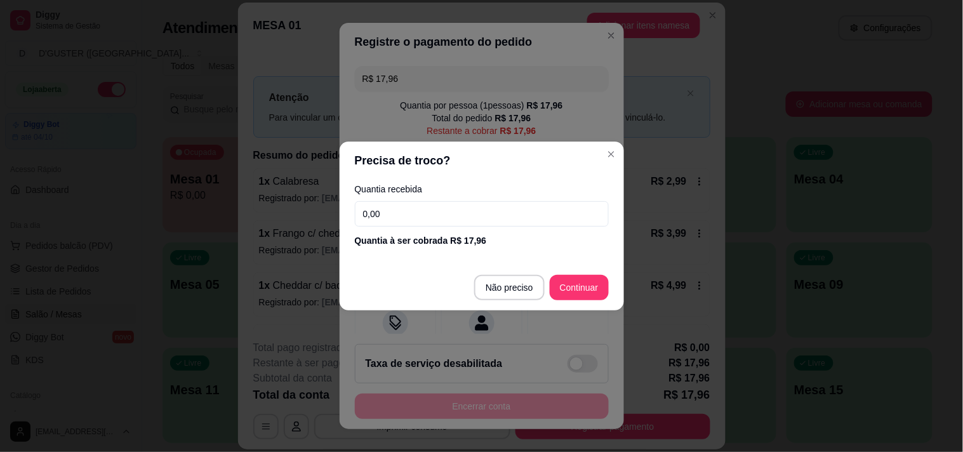
click at [487, 199] on div "Quantia recebida 0,00 Quantia à ser cobrada R$ 17,96" at bounding box center [482, 216] width 284 height 72
click at [496, 204] on input "0,00" at bounding box center [482, 213] width 254 height 25
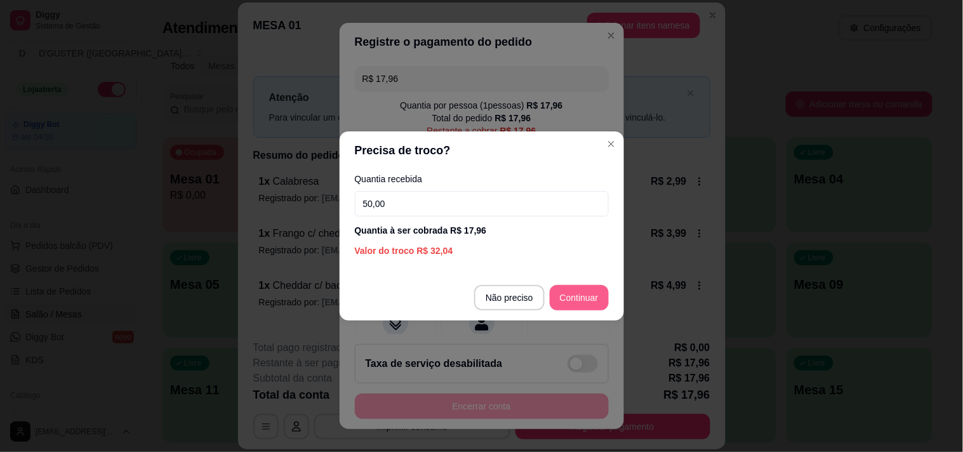
type input "50,00"
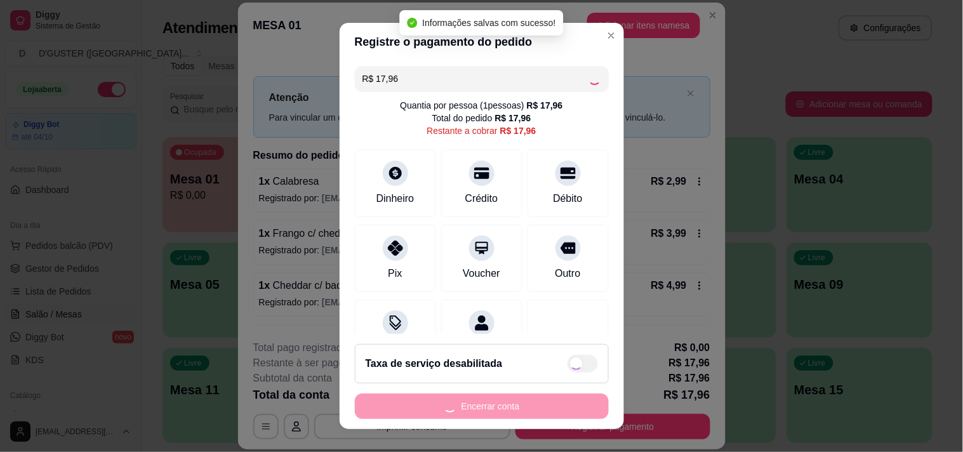
type input "R$ 0,00"
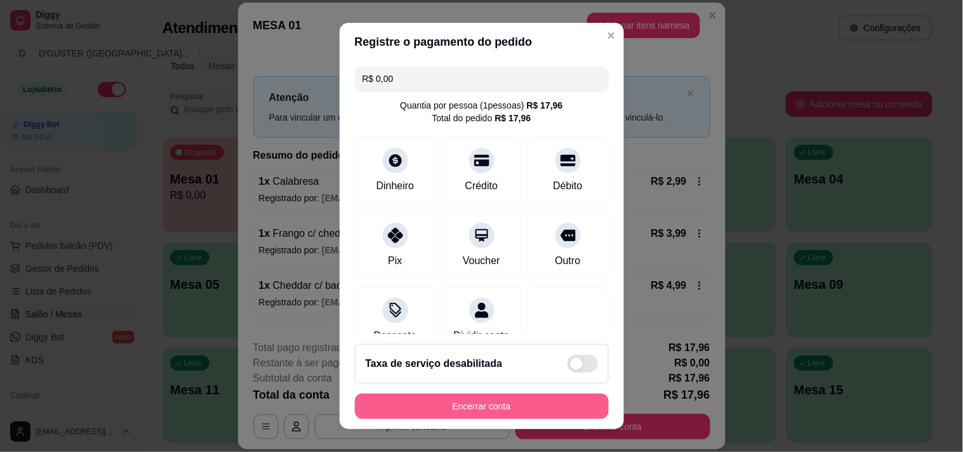
click at [441, 403] on button "Encerrar conta" at bounding box center [482, 406] width 254 height 25
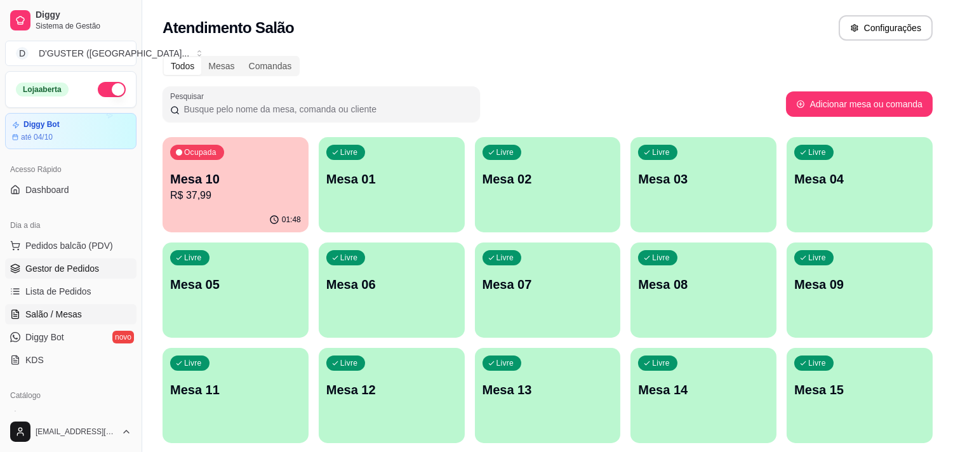
click at [89, 277] on link "Gestor de Pedidos" at bounding box center [70, 268] width 131 height 20
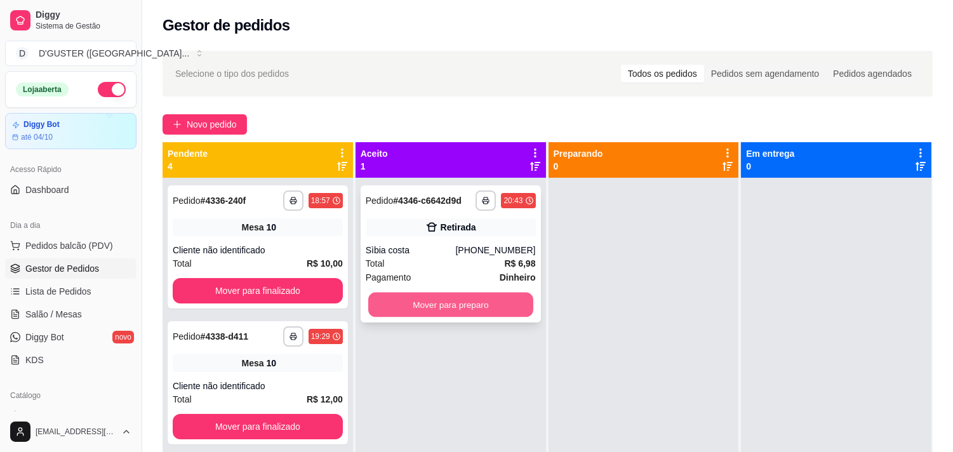
click at [483, 308] on button "Mover para preparo" at bounding box center [450, 305] width 165 height 25
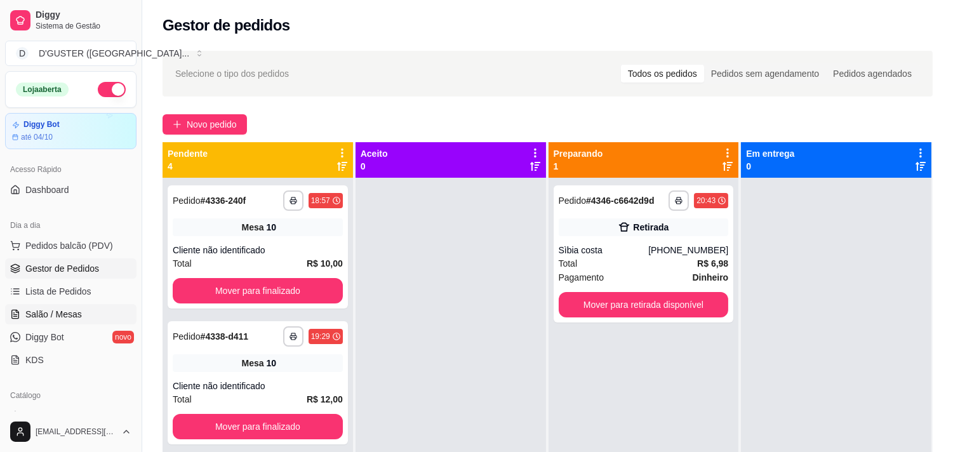
click at [55, 309] on span "Salão / Mesas" at bounding box center [53, 314] width 56 height 13
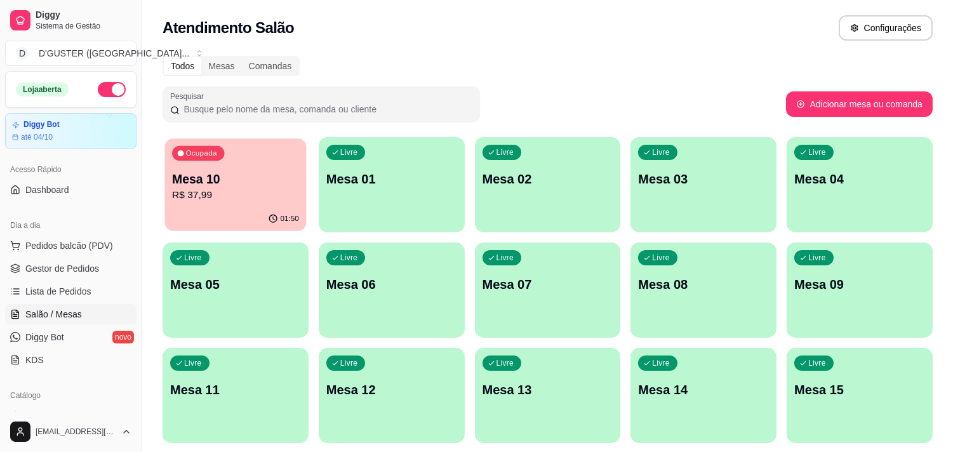
click at [190, 201] on p "R$ 37,99" at bounding box center [235, 195] width 127 height 15
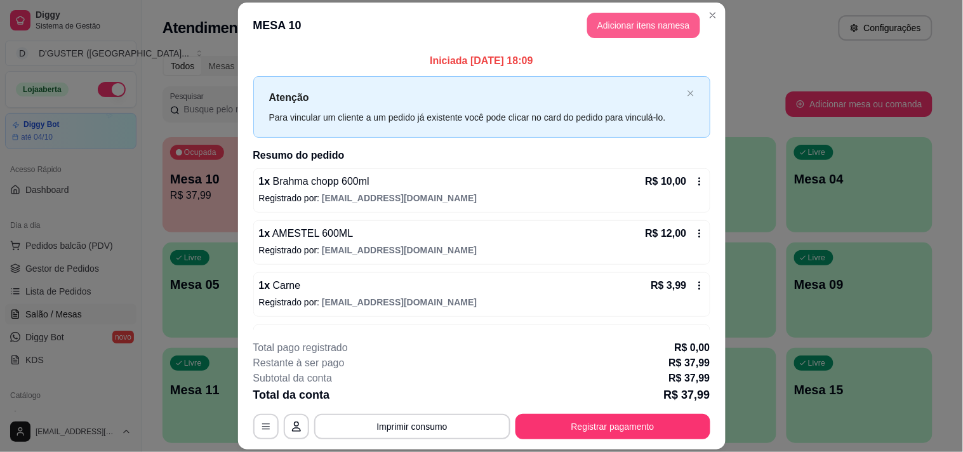
click at [665, 17] on button "Adicionar itens na mesa" at bounding box center [643, 25] width 113 height 25
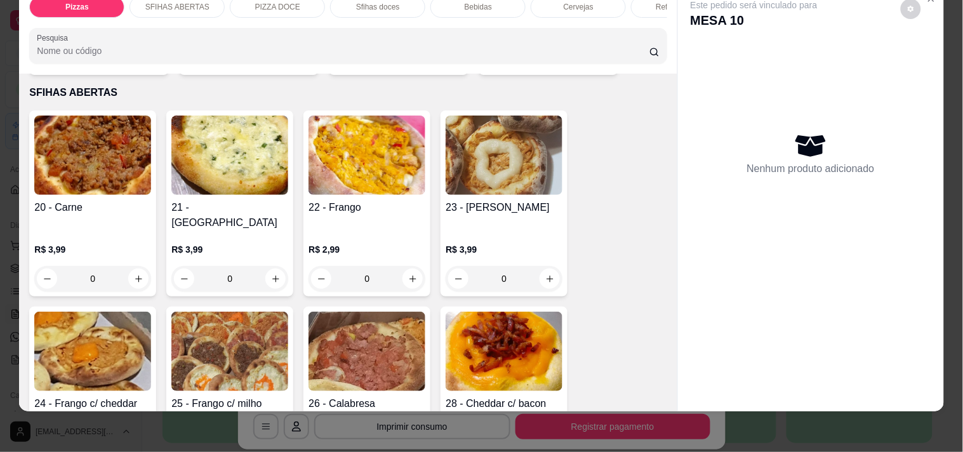
scroll to position [282, 0]
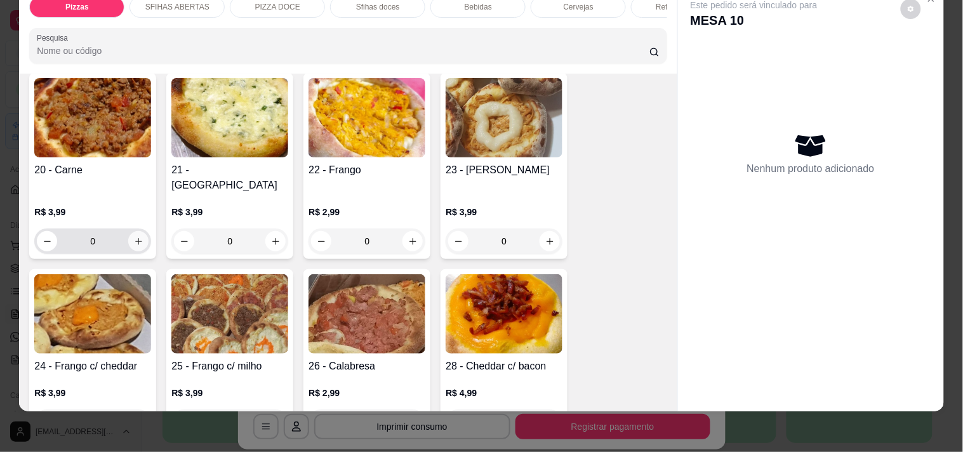
click at [134, 237] on icon "increase-product-quantity" at bounding box center [139, 242] width 10 height 10
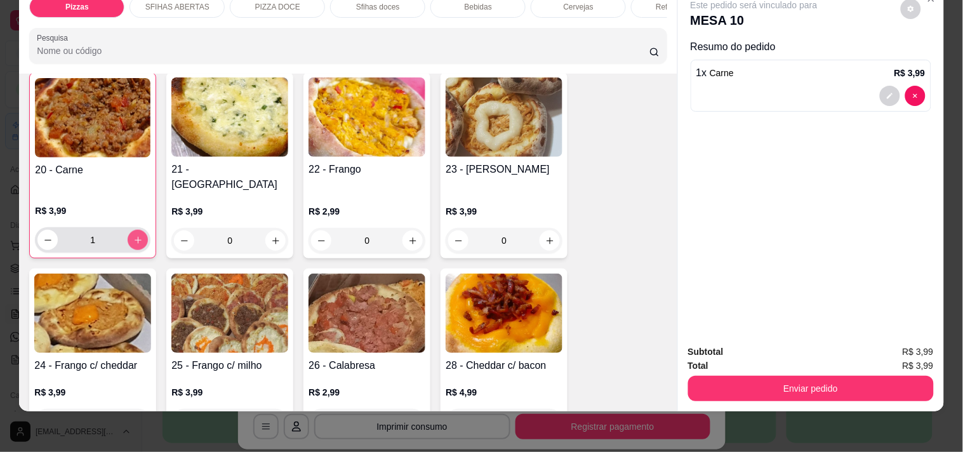
click at [133, 235] on icon "increase-product-quantity" at bounding box center [138, 240] width 10 height 10
type input "2"
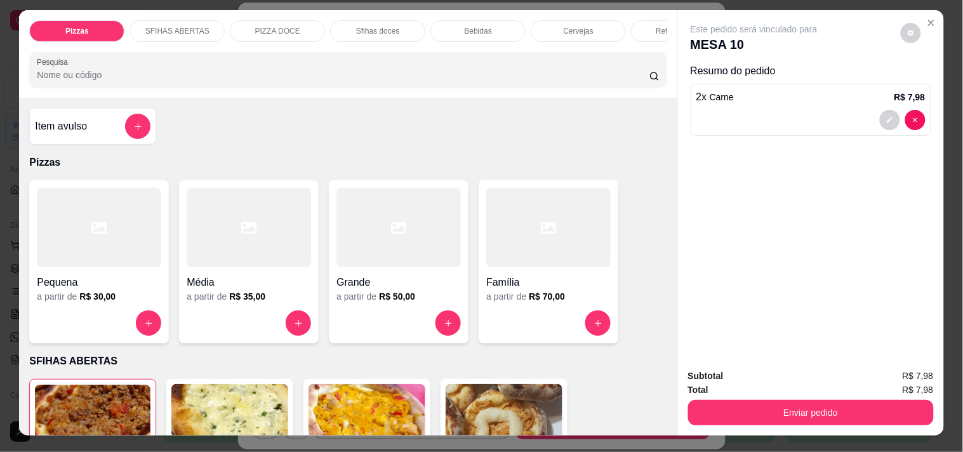
scroll to position [0, 0]
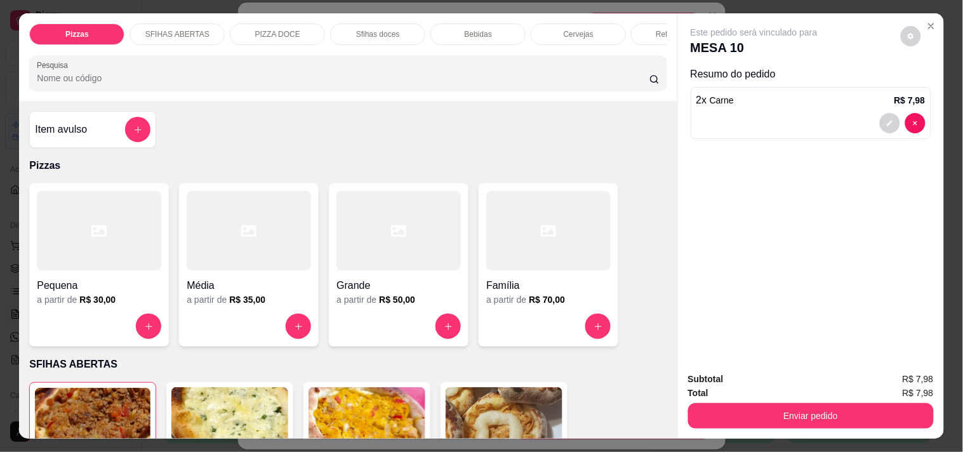
click at [96, 148] on div "Item avulso" at bounding box center [92, 129] width 127 height 37
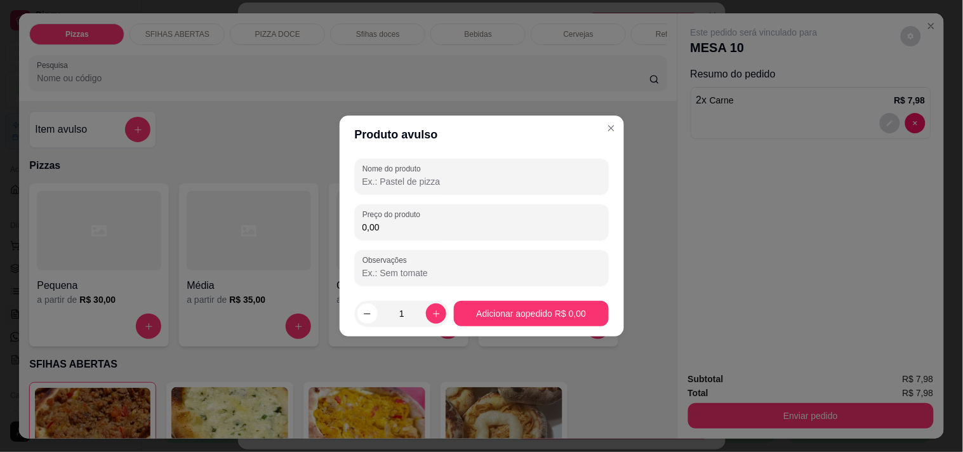
click at [514, 178] on input "Nome do produto" at bounding box center [481, 181] width 239 height 13
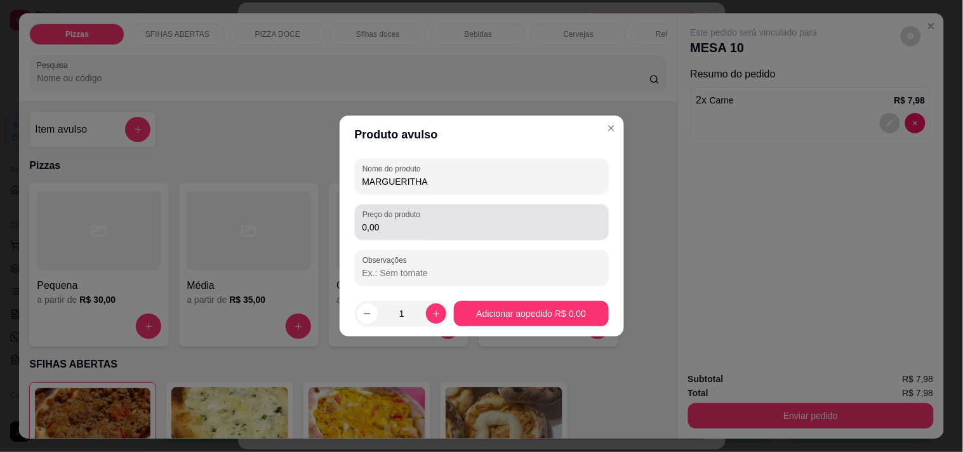
type input "MARGUERITHA"
click at [470, 216] on div "0,00" at bounding box center [481, 221] width 239 height 25
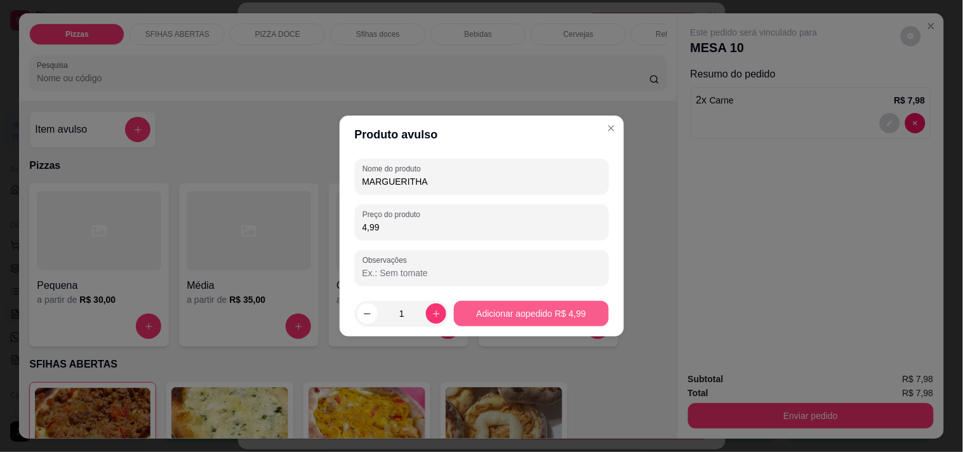
type input "4,99"
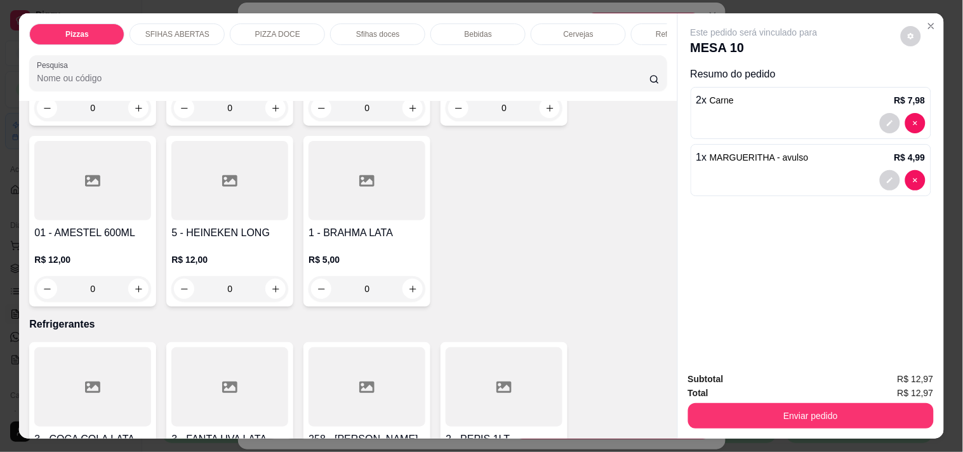
scroll to position [2962, 0]
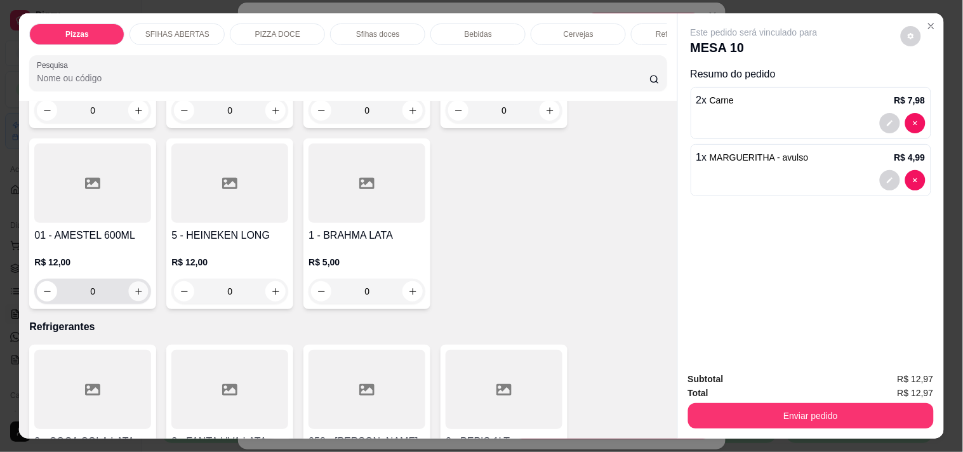
click at [135, 288] on icon "increase-product-quantity" at bounding box center [138, 291] width 6 height 6
type input "1"
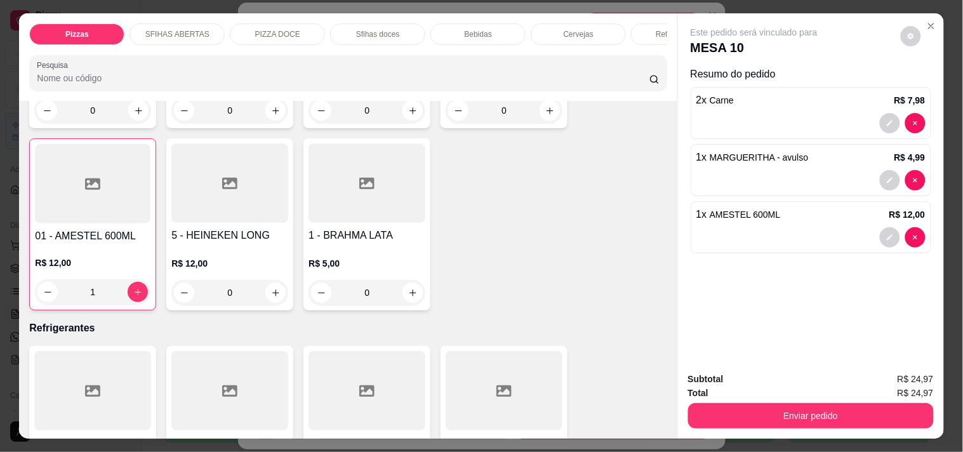
scroll to position [2962, 0]
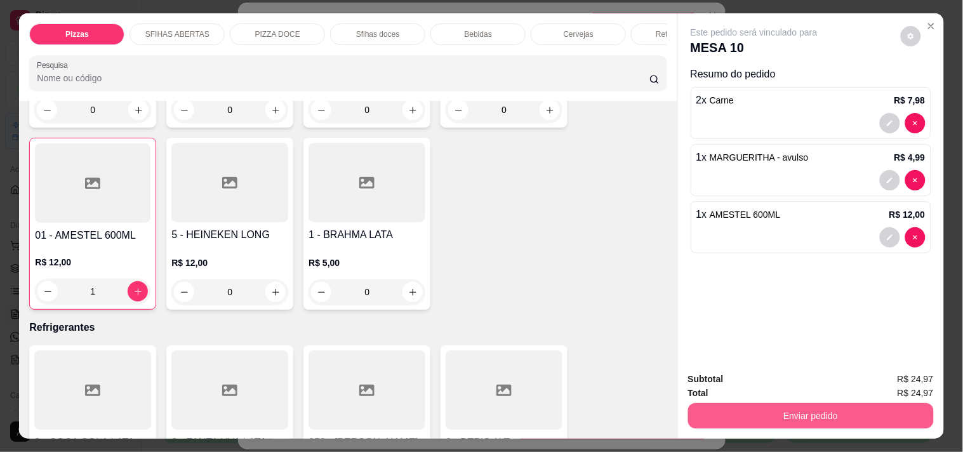
click at [879, 404] on button "Enviar pedido" at bounding box center [811, 415] width 246 height 25
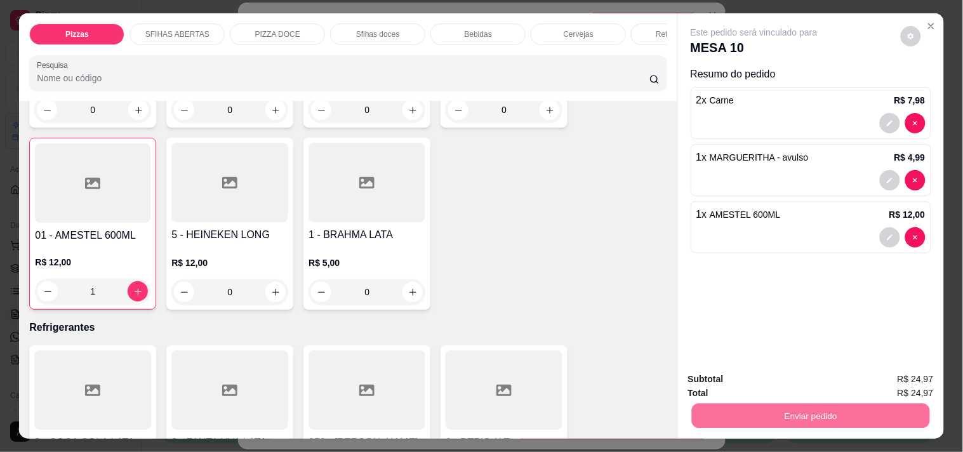
click at [919, 382] on button "Enviar pedido" at bounding box center [901, 378] width 70 height 23
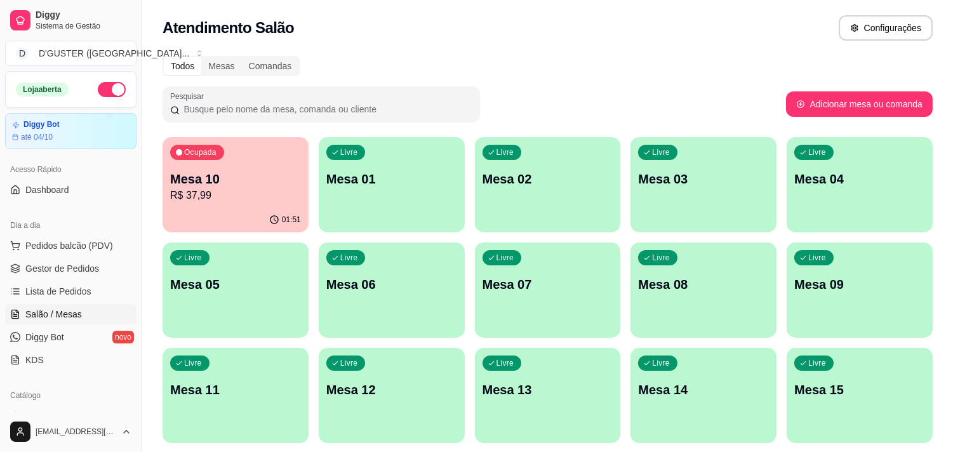
click at [277, 201] on p "R$ 37,99" at bounding box center [235, 195] width 131 height 15
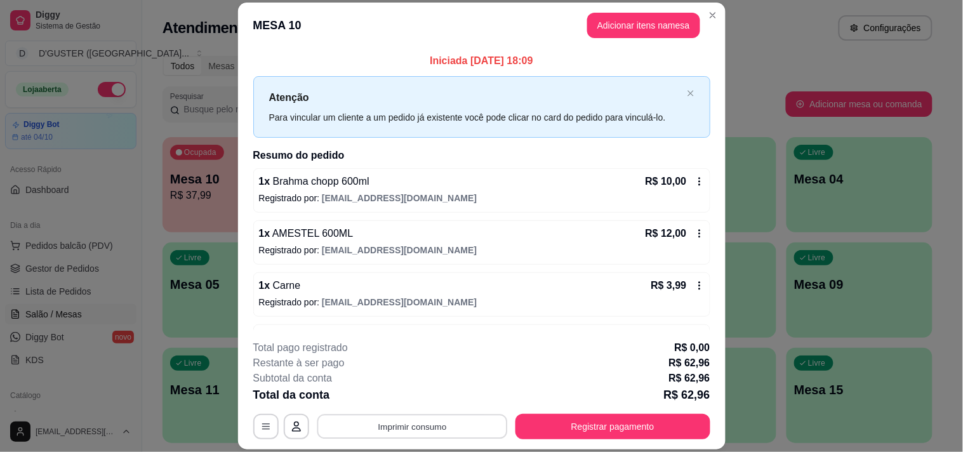
click at [395, 420] on button "Imprimir consumo" at bounding box center [412, 426] width 190 height 25
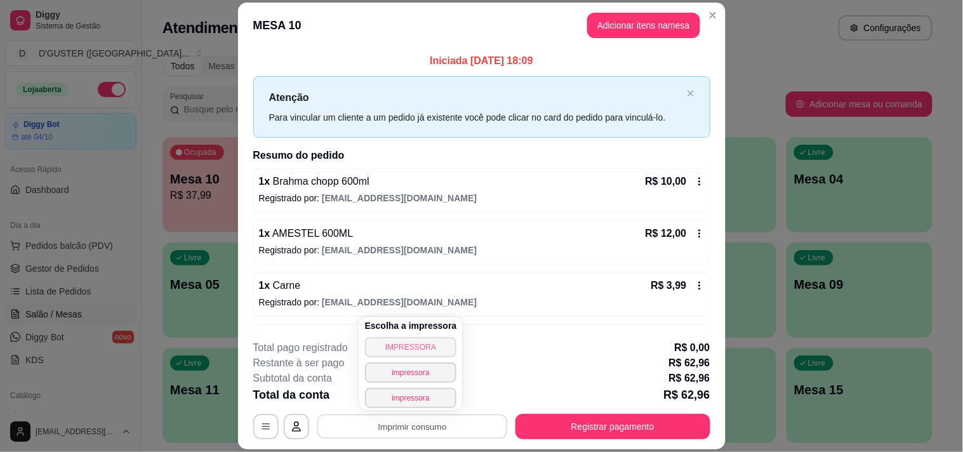
click at [439, 349] on button "IMPRESSORA" at bounding box center [411, 347] width 92 height 20
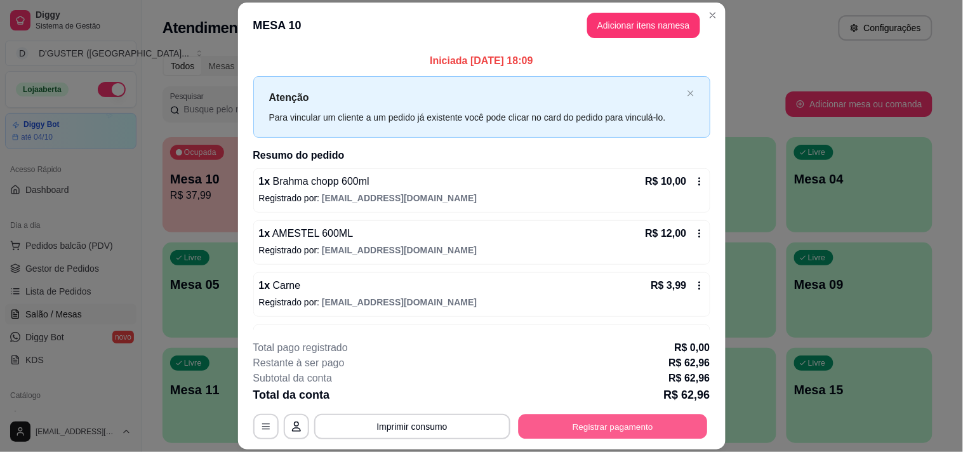
click at [603, 428] on button "Registrar pagamento" at bounding box center [612, 426] width 189 height 25
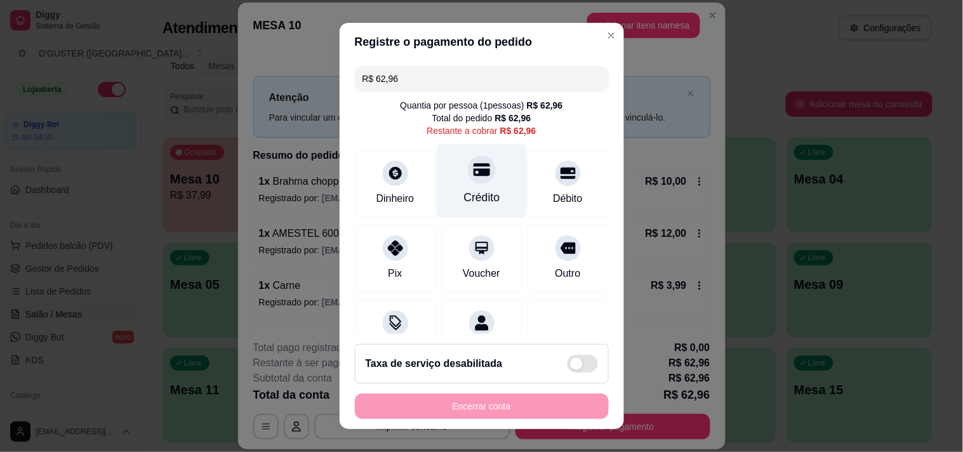
click at [465, 187] on div "Crédito" at bounding box center [481, 180] width 89 height 74
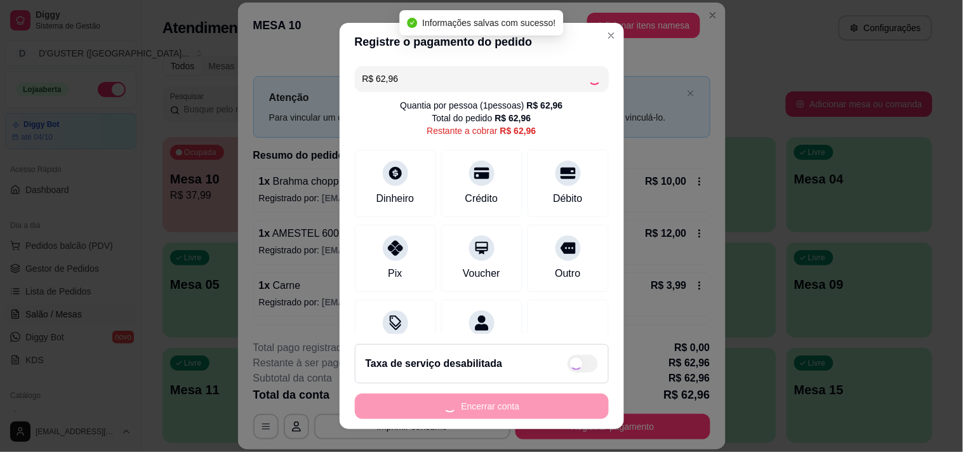
type input "R$ 0,00"
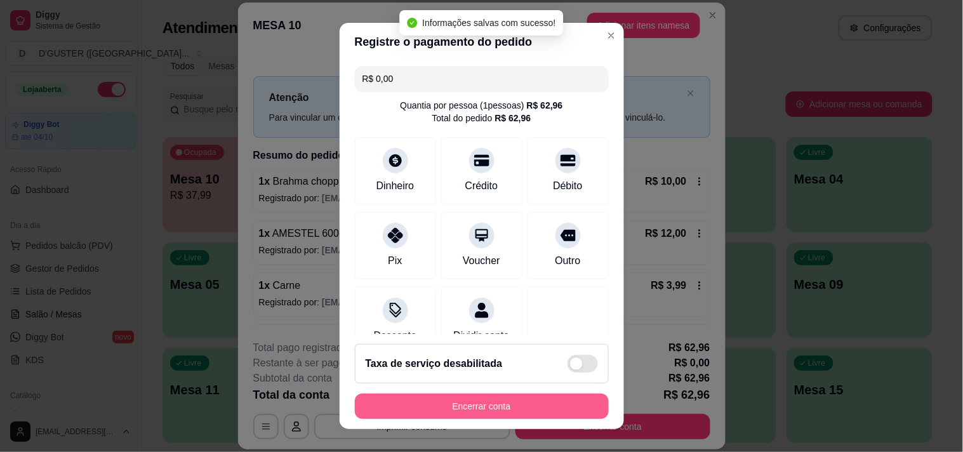
click at [545, 404] on button "Encerrar conta" at bounding box center [482, 406] width 254 height 25
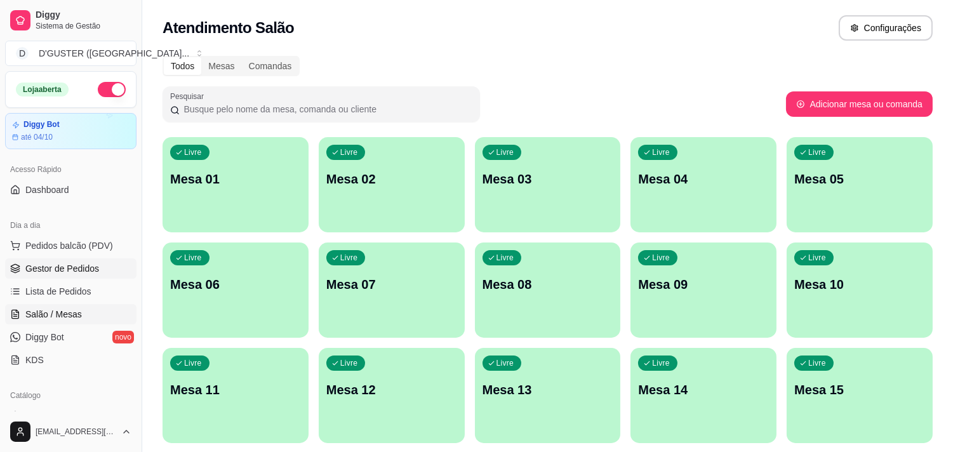
click at [53, 275] on link "Gestor de Pedidos" at bounding box center [70, 268] width 131 height 20
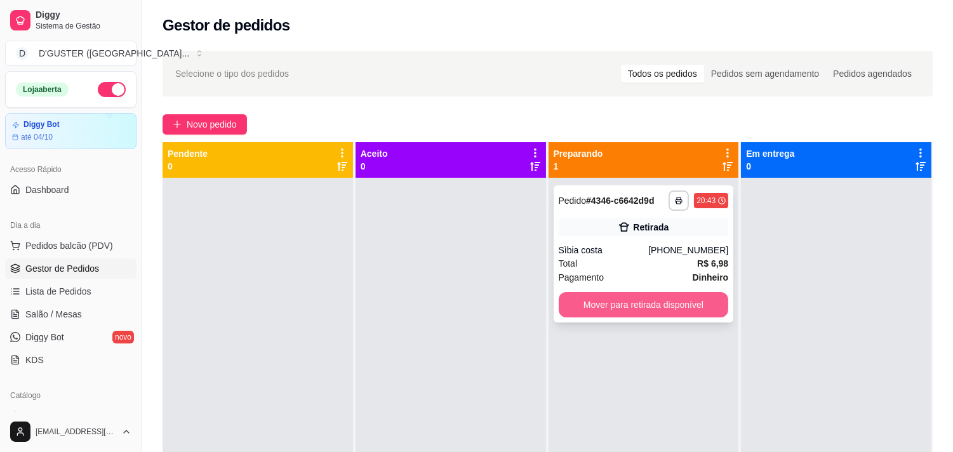
click at [680, 303] on button "Mover para retirada disponível" at bounding box center [644, 304] width 170 height 25
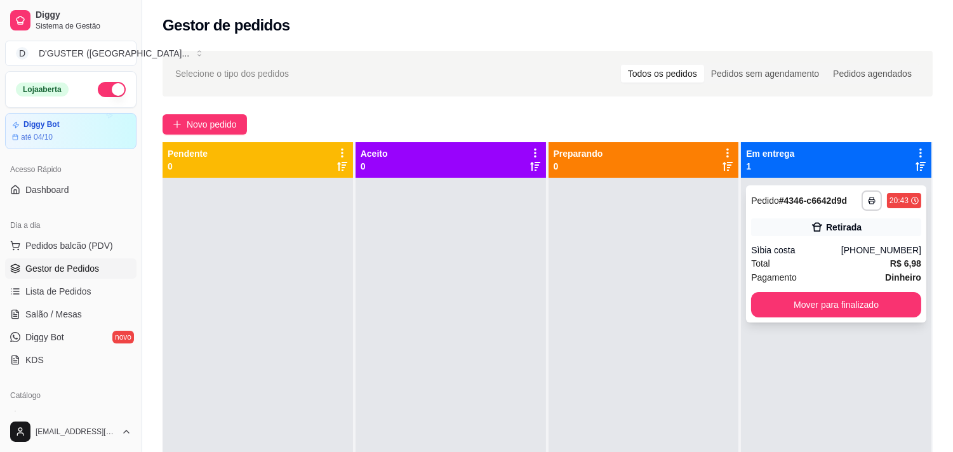
click at [819, 242] on div "**********" at bounding box center [836, 253] width 180 height 137
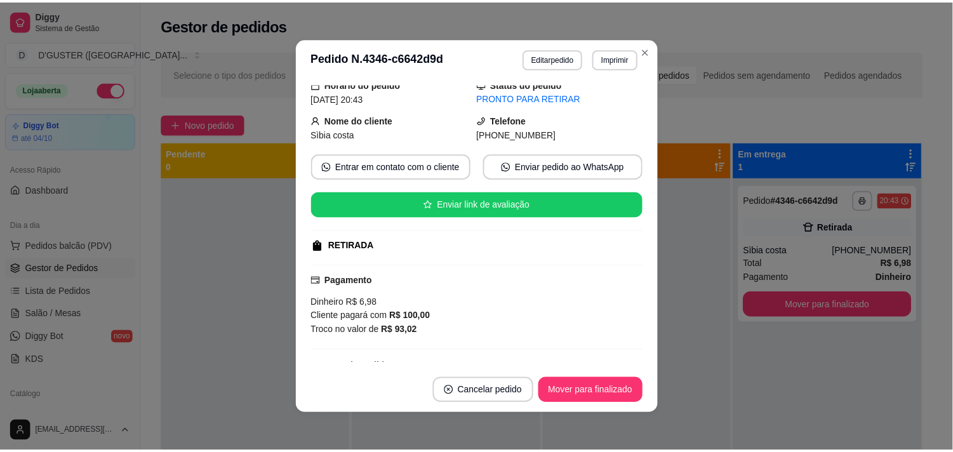
scroll to position [141, 0]
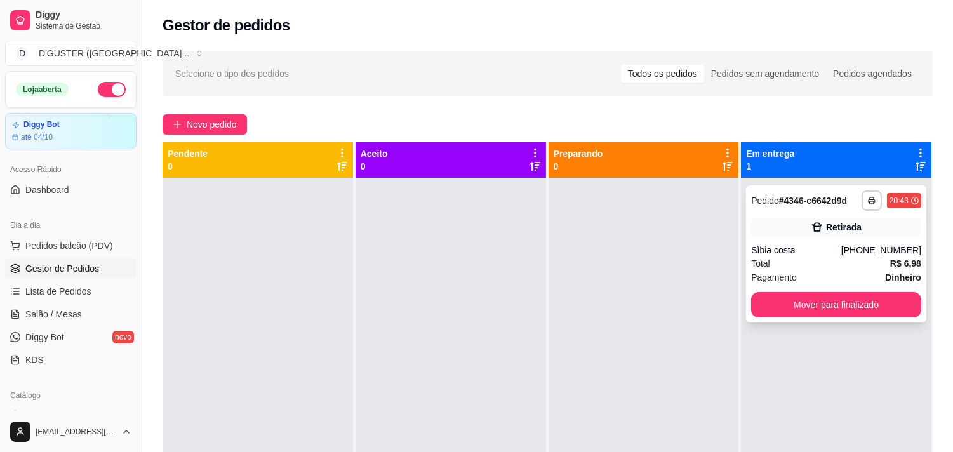
click at [793, 262] on div "Total R$ 6,98" at bounding box center [836, 263] width 170 height 14
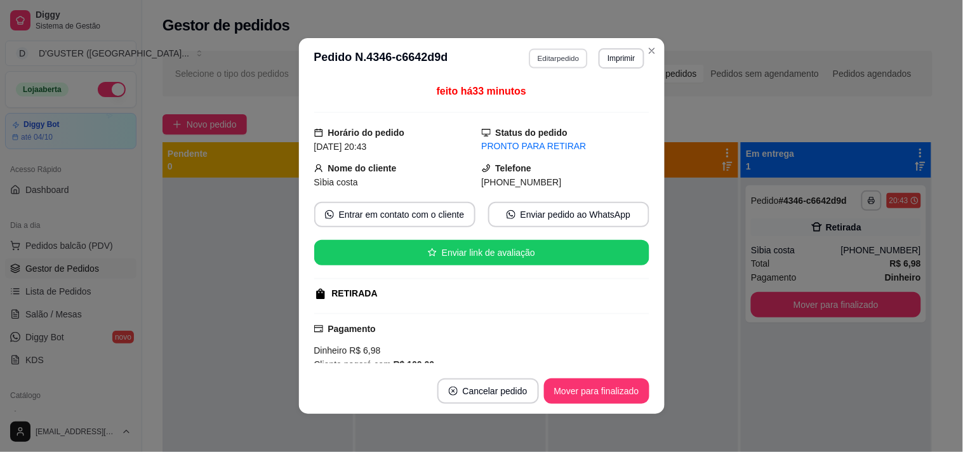
click at [538, 59] on button "Editar pedido" at bounding box center [558, 58] width 59 height 20
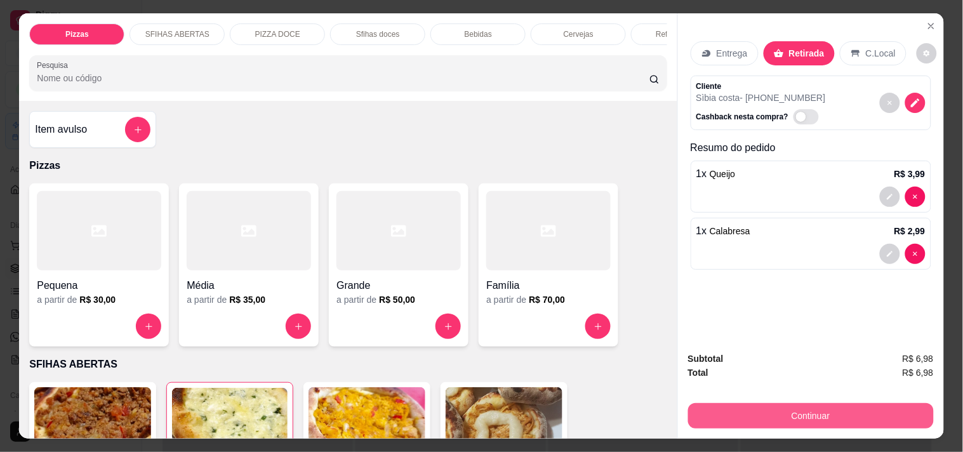
click at [798, 414] on button "Continuar" at bounding box center [811, 415] width 246 height 25
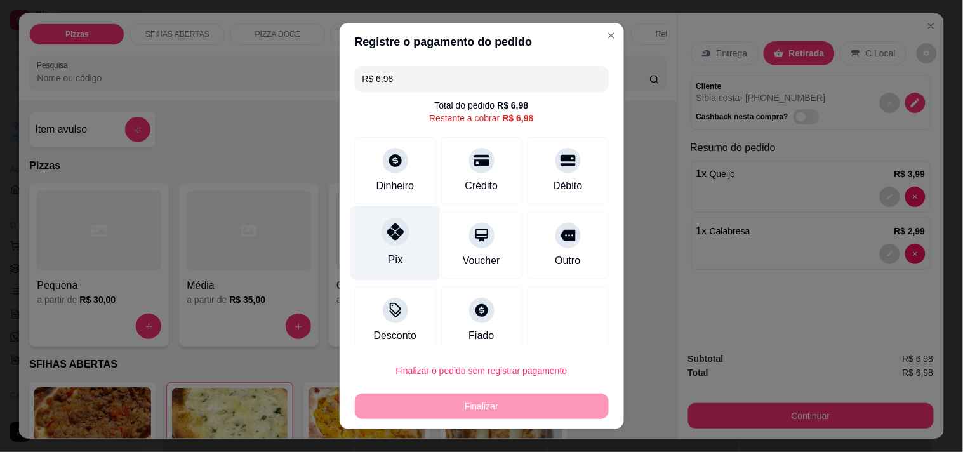
click at [389, 232] on icon at bounding box center [395, 231] width 17 height 17
type input "R$ 0,00"
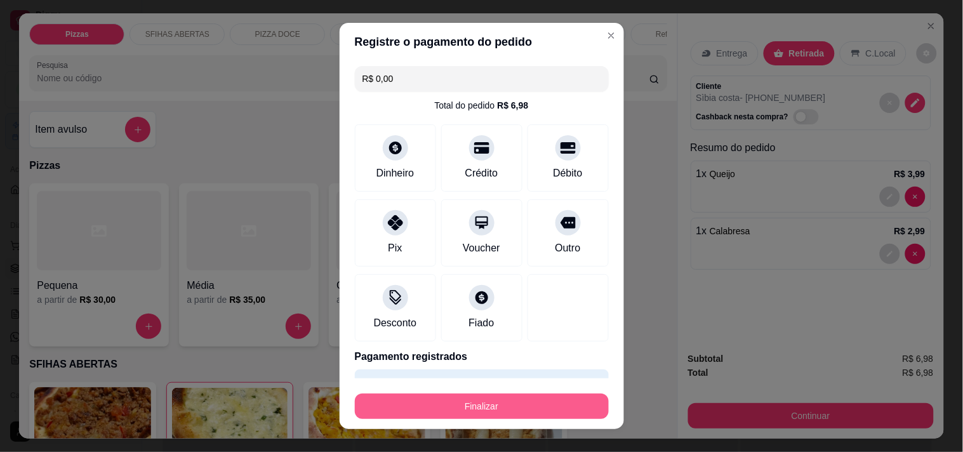
click at [524, 414] on button "Finalizar" at bounding box center [482, 406] width 254 height 25
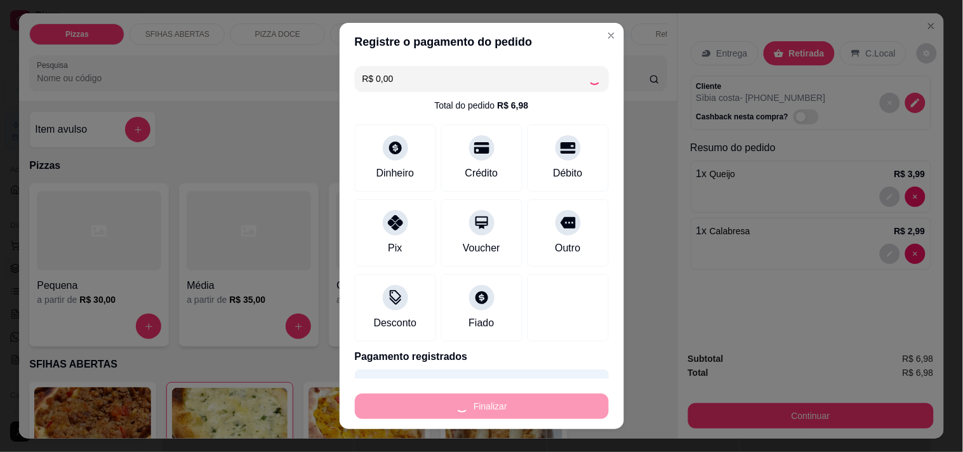
type input "0"
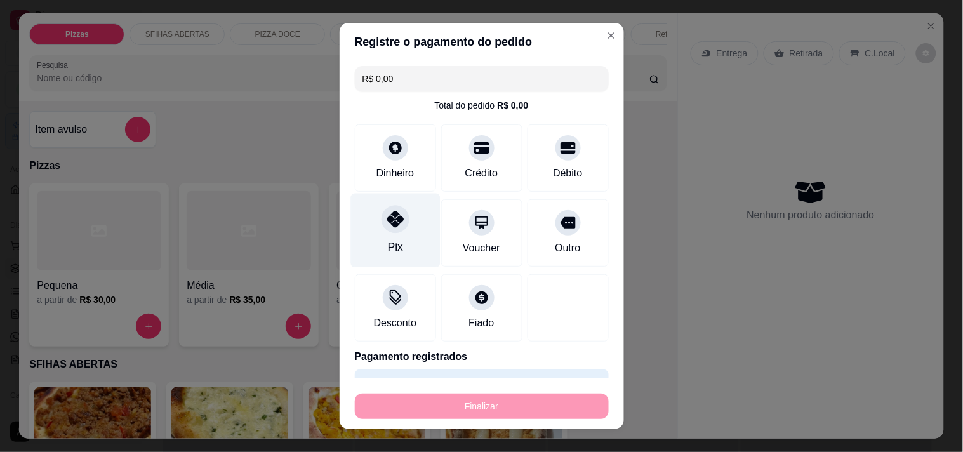
type input "-R$ 6,98"
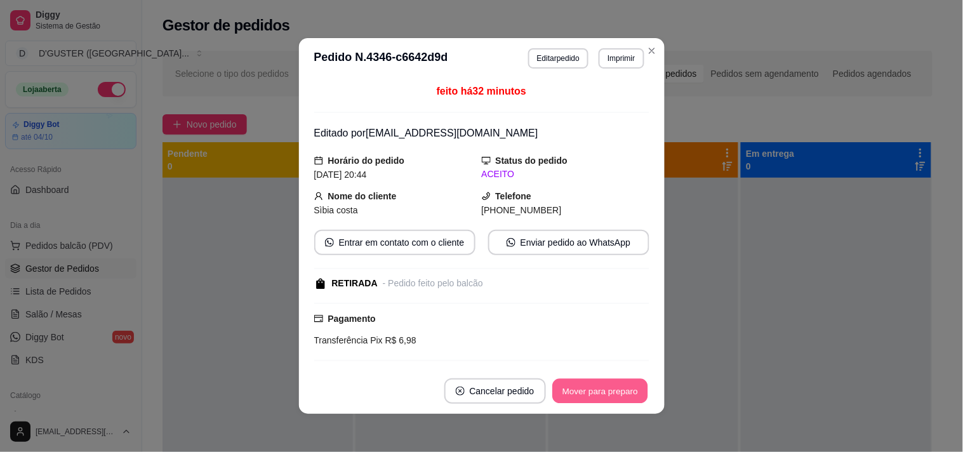
click at [595, 388] on button "Mover para preparo" at bounding box center [599, 391] width 95 height 25
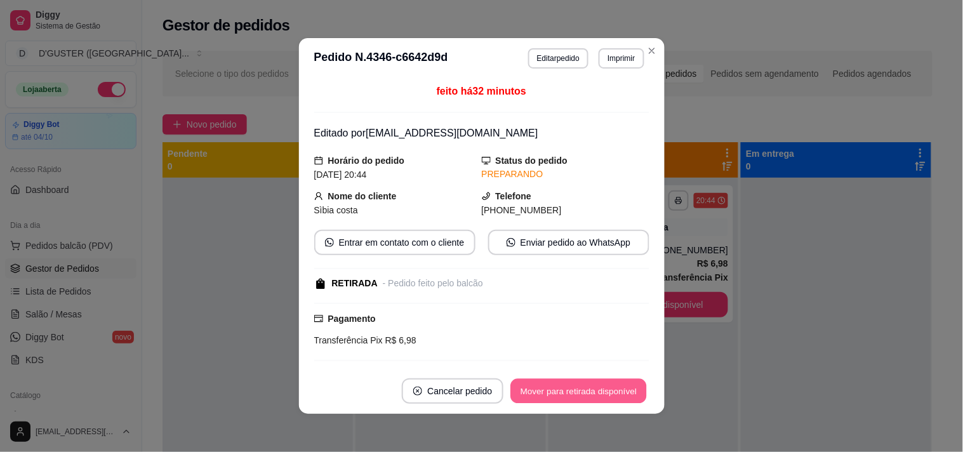
click at [595, 388] on button "Mover para retirada disponível" at bounding box center [579, 391] width 136 height 25
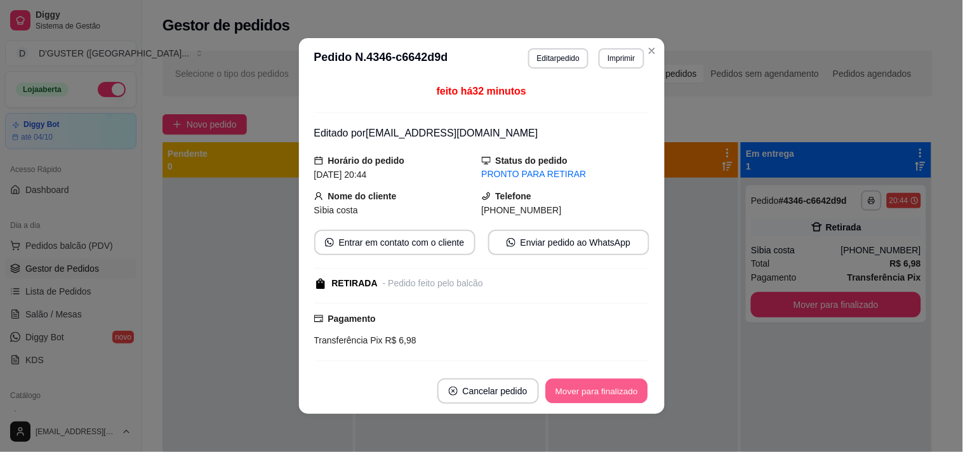
click at [595, 388] on button "Mover para finalizado" at bounding box center [596, 391] width 102 height 25
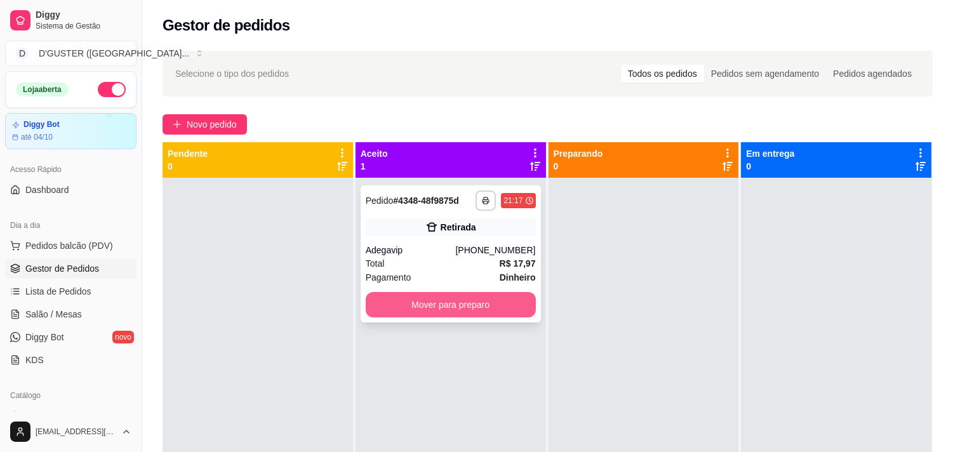
click at [444, 305] on button "Mover para preparo" at bounding box center [451, 304] width 170 height 25
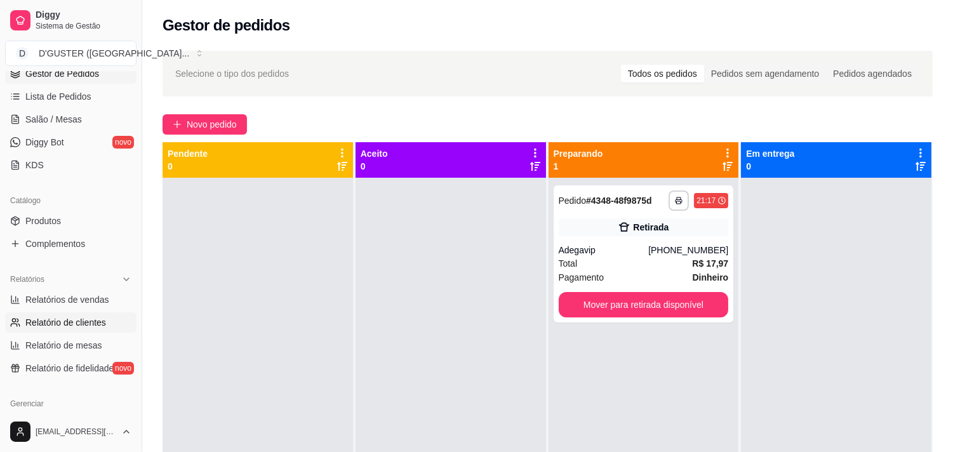
scroll to position [211, 0]
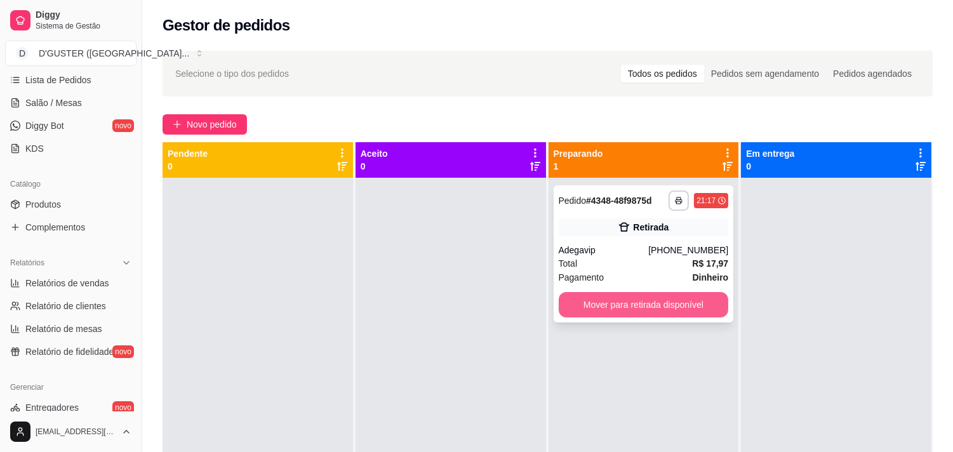
click at [652, 306] on button "Mover para retirada disponível" at bounding box center [644, 304] width 170 height 25
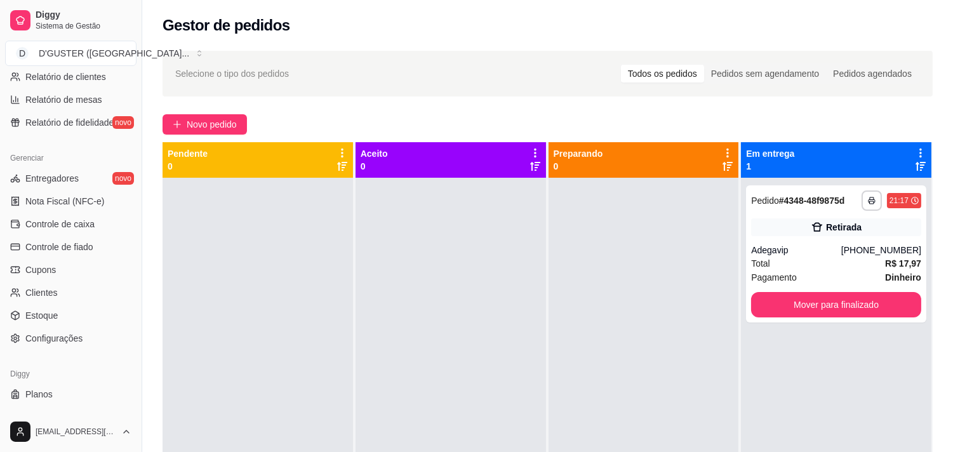
scroll to position [461, 0]
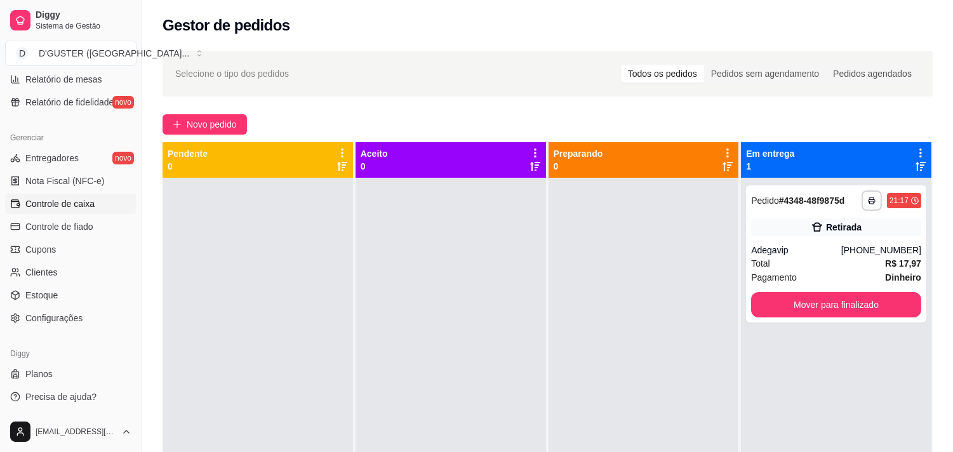
click at [65, 208] on span "Controle de caixa" at bounding box center [59, 203] width 69 height 13
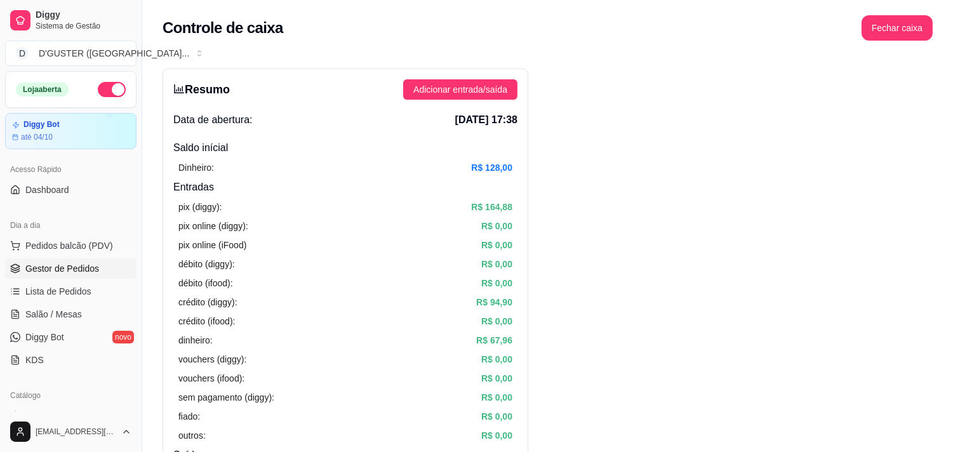
click at [64, 262] on span "Gestor de Pedidos" at bounding box center [62, 268] width 74 height 13
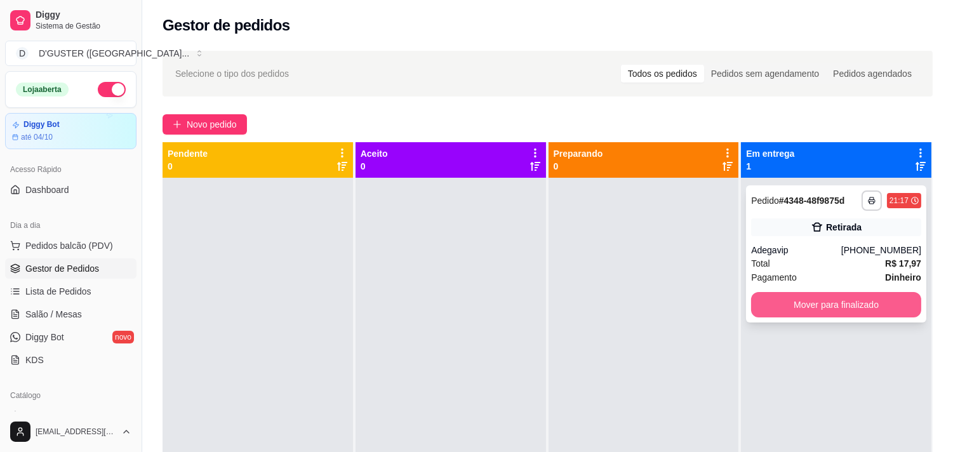
click at [803, 306] on button "Mover para finalizado" at bounding box center [836, 304] width 170 height 25
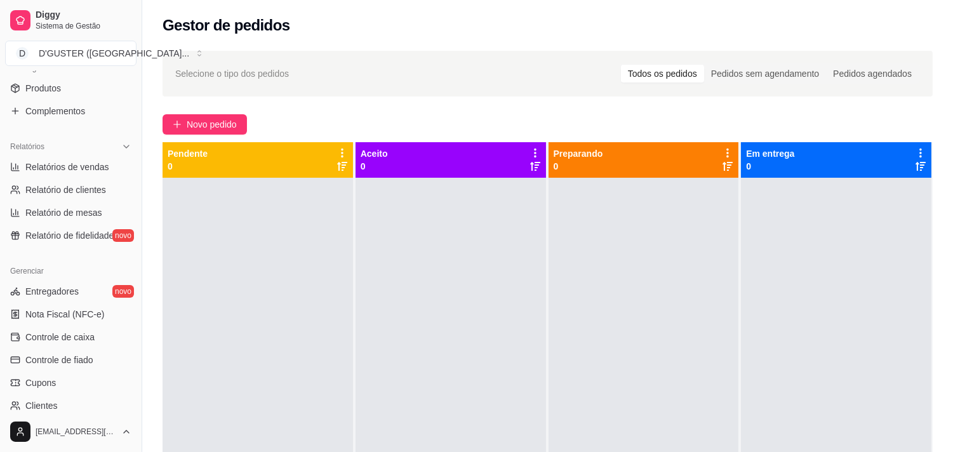
scroll to position [352, 0]
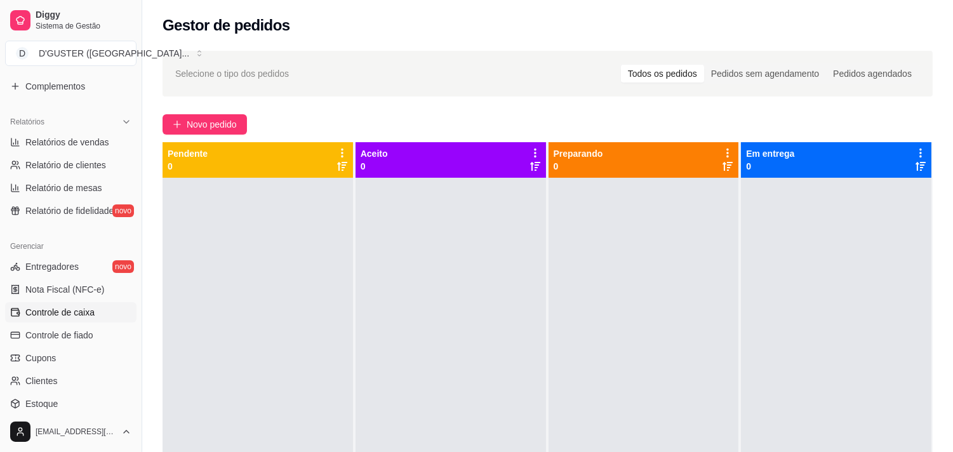
click at [51, 319] on link "Controle de caixa" at bounding box center [70, 312] width 131 height 20
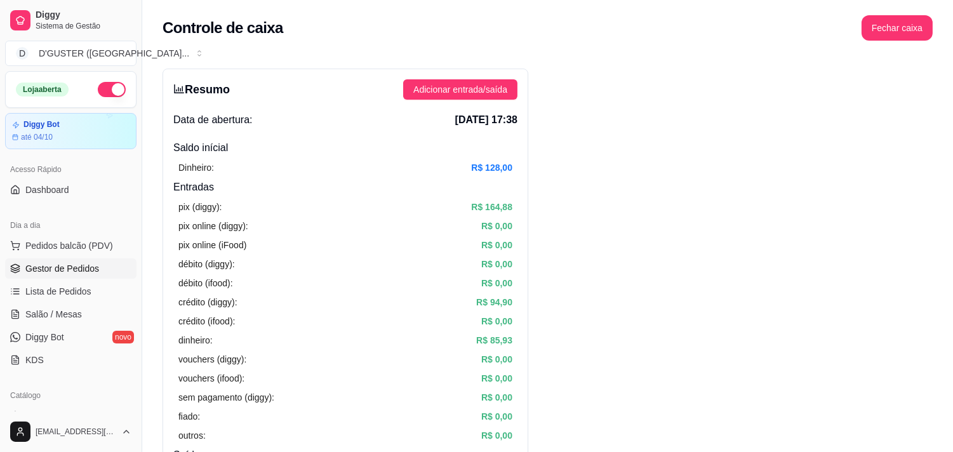
click at [71, 270] on span "Gestor de Pedidos" at bounding box center [62, 268] width 74 height 13
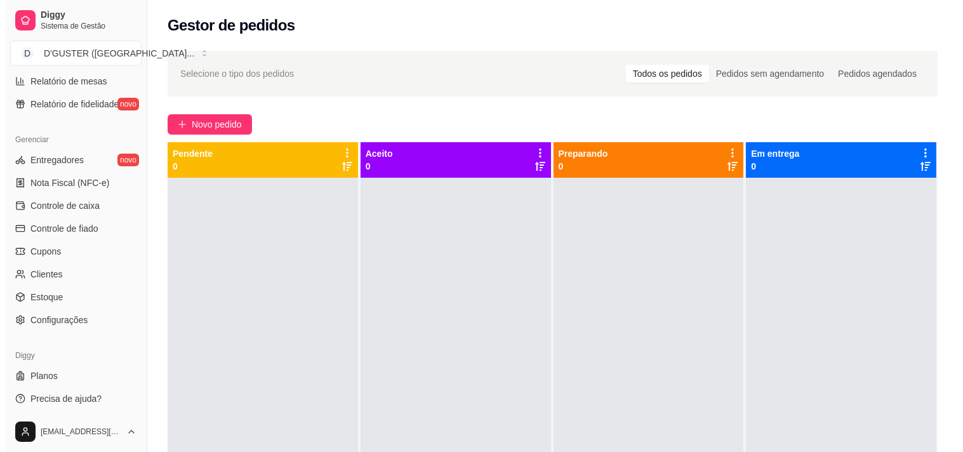
scroll to position [461, 0]
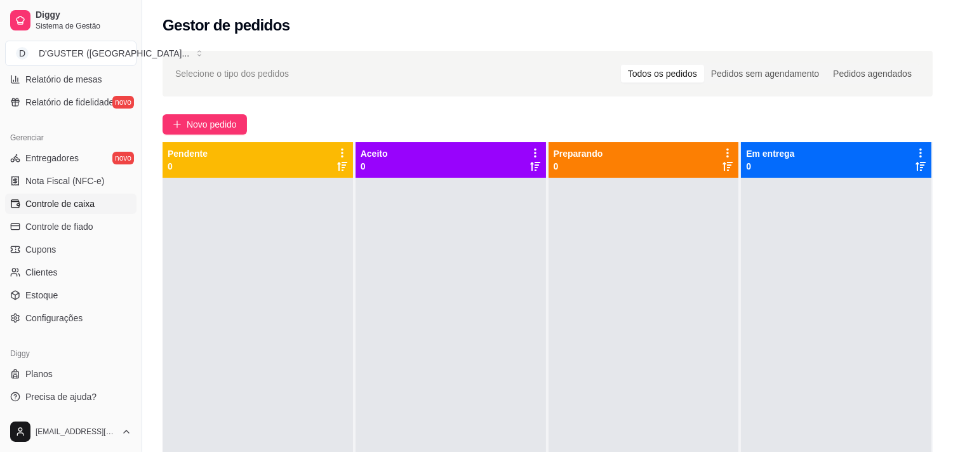
click at [84, 197] on span "Controle de caixa" at bounding box center [59, 203] width 69 height 13
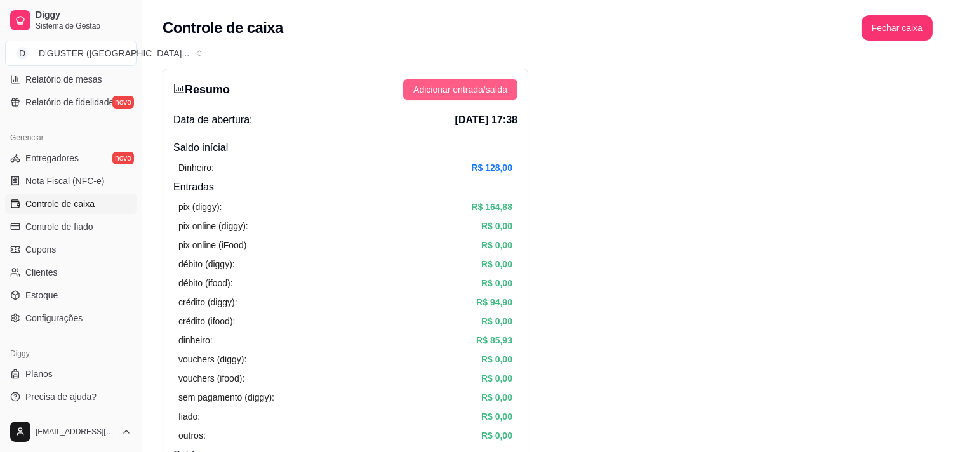
click at [476, 81] on button "Adicionar entrada/saída" at bounding box center [460, 89] width 114 height 20
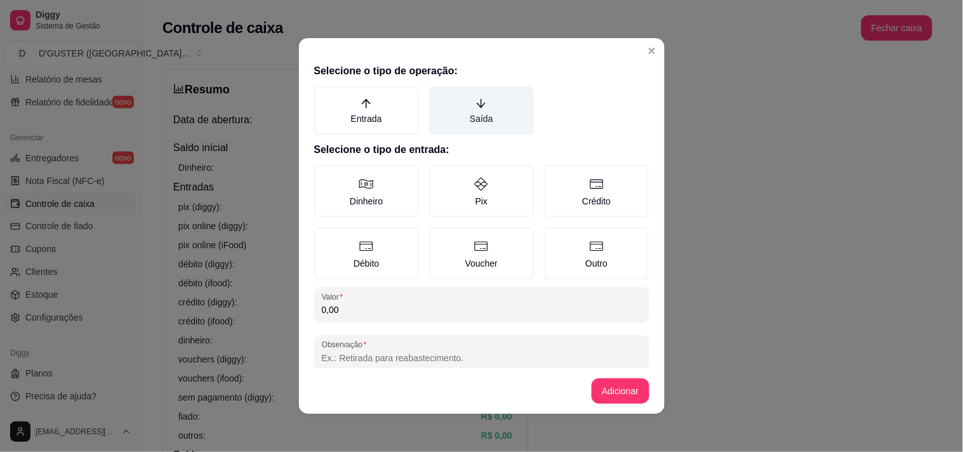
click at [475, 100] on icon "arrow-down" at bounding box center [480, 103] width 11 height 11
click at [439, 96] on button "Saída" at bounding box center [433, 91] width 10 height 10
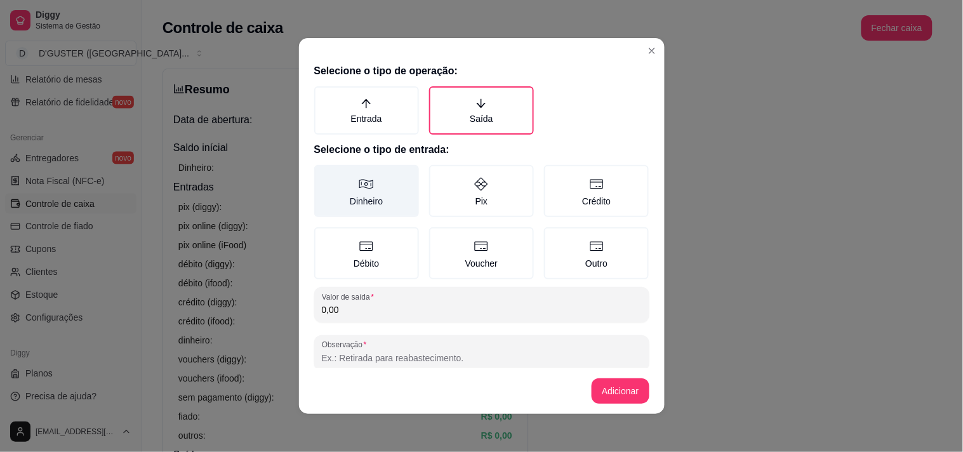
click at [376, 187] on label "Dinheiro" at bounding box center [366, 191] width 105 height 52
click at [324, 175] on button "Dinheiro" at bounding box center [319, 169] width 10 height 10
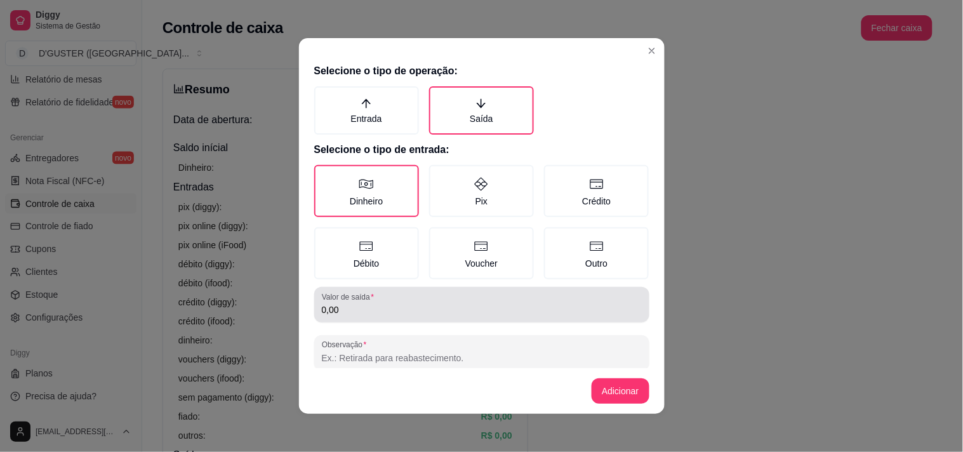
click at [457, 317] on div "Valor de saída 0,00" at bounding box center [481, 305] width 335 height 36
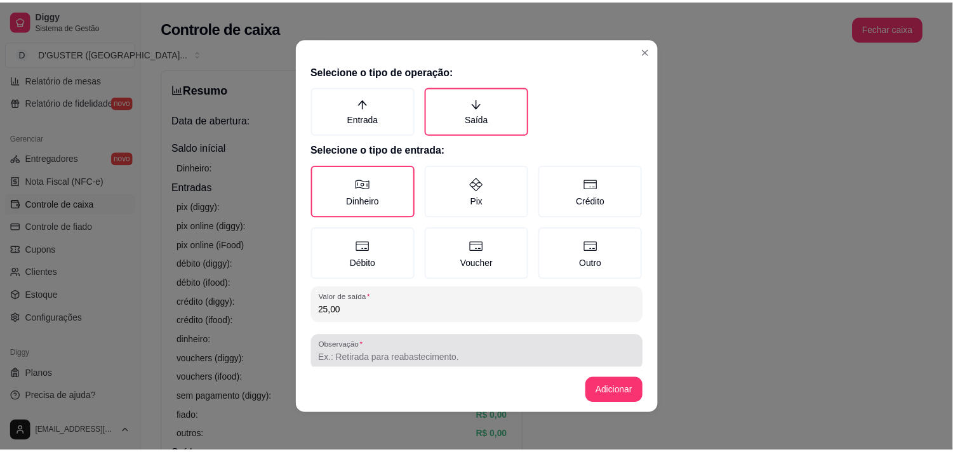
scroll to position [19, 0]
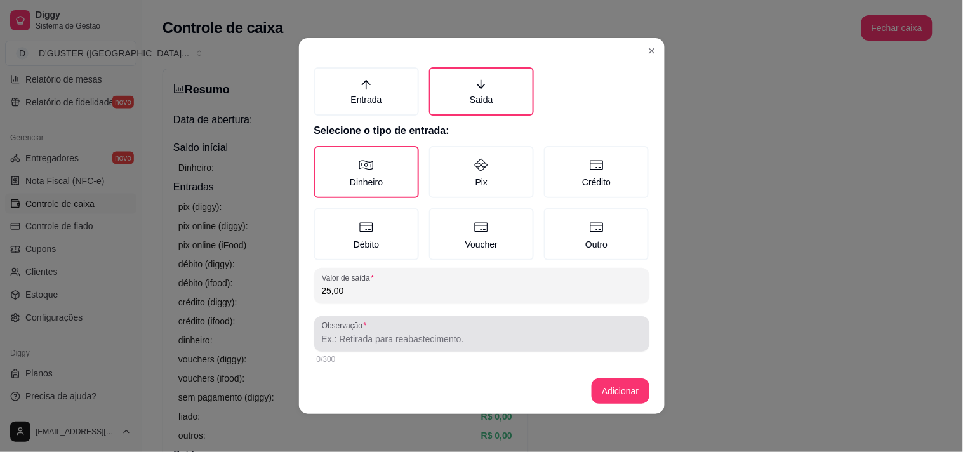
type input "25,00"
click at [406, 328] on div at bounding box center [482, 333] width 320 height 25
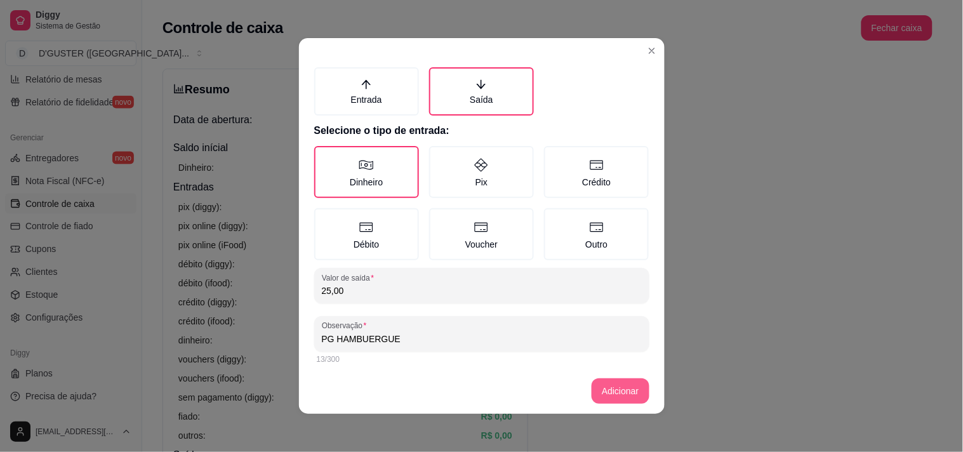
type input "PG HAMBUERGUE"
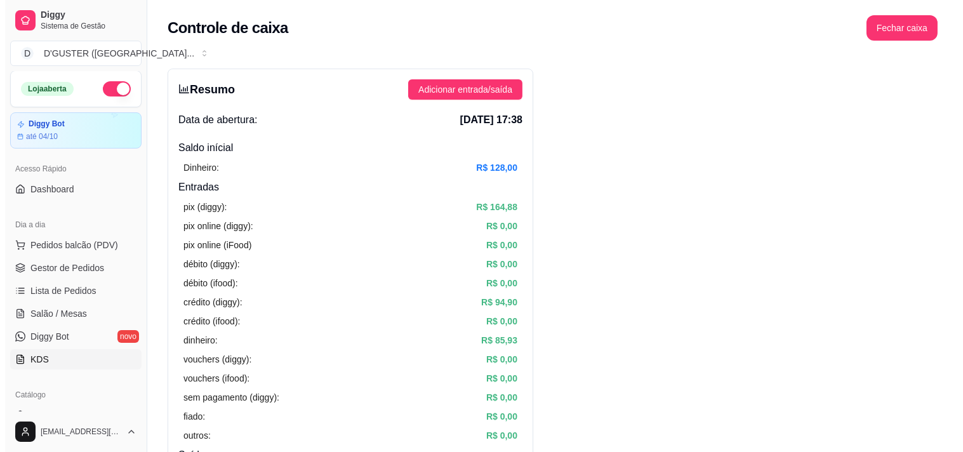
scroll to position [0, 0]
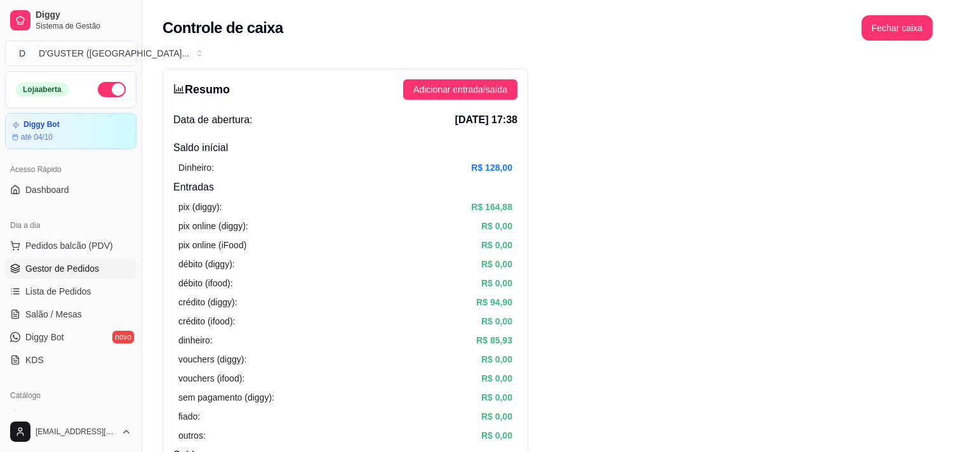
click at [77, 265] on span "Gestor de Pedidos" at bounding box center [62, 268] width 74 height 13
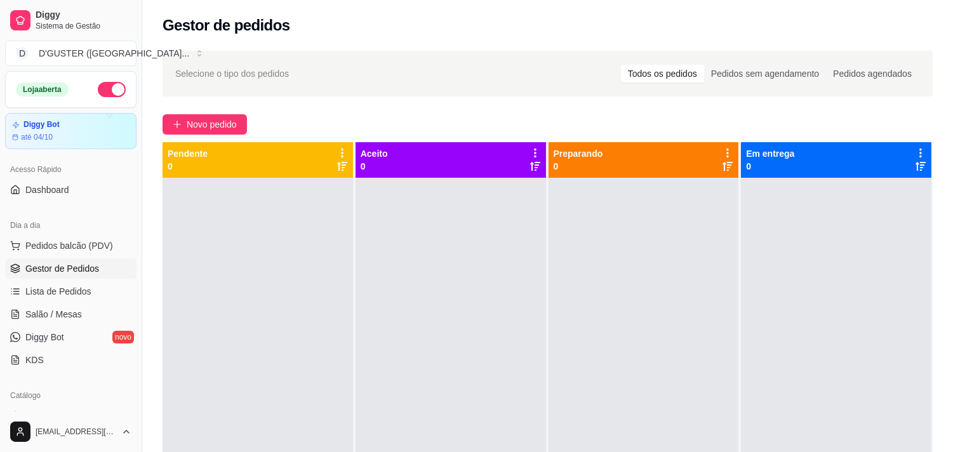
click at [5, 258] on link "Gestor de Pedidos" at bounding box center [70, 268] width 131 height 20
click at [175, 118] on button "Novo pedido" at bounding box center [204, 124] width 84 height 20
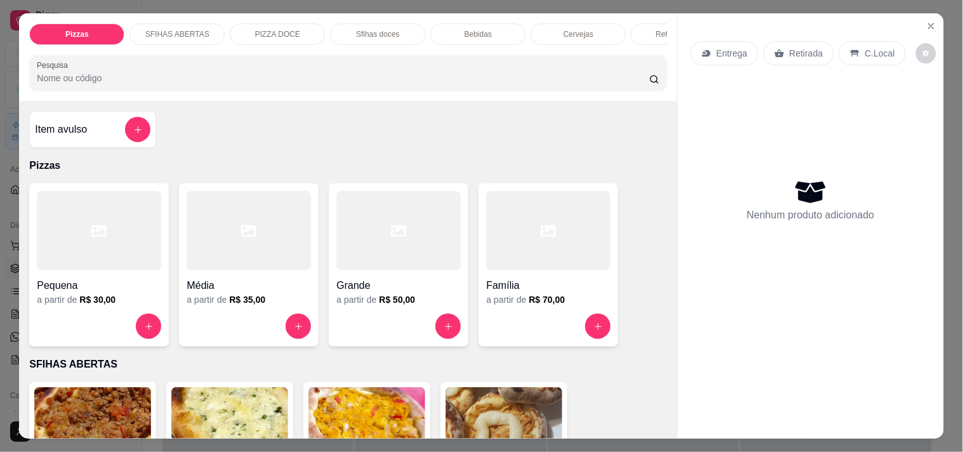
click at [790, 47] on p "Retirada" at bounding box center [807, 53] width 34 height 13
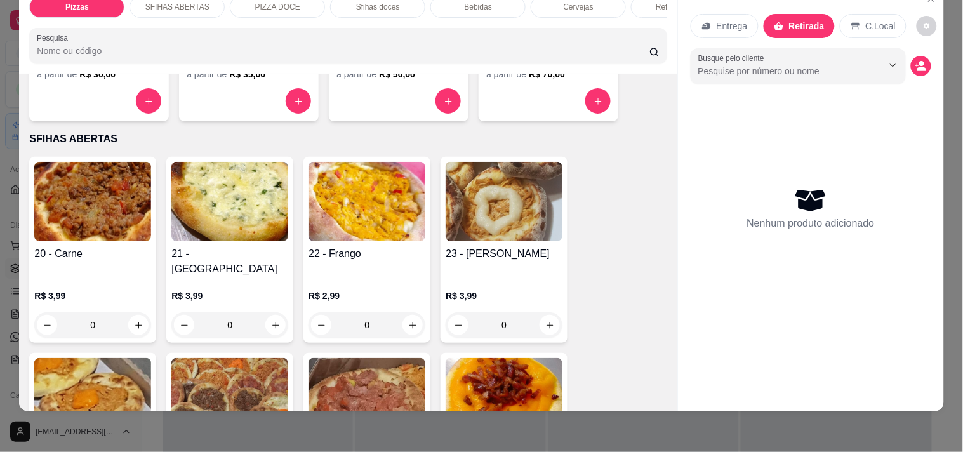
scroll to position [211, 0]
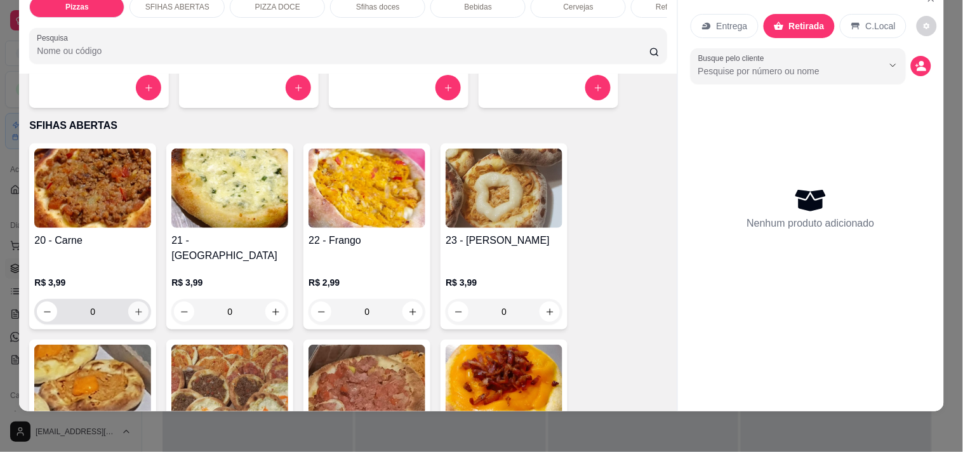
click at [131, 301] on button "increase-product-quantity" at bounding box center [138, 311] width 20 height 20
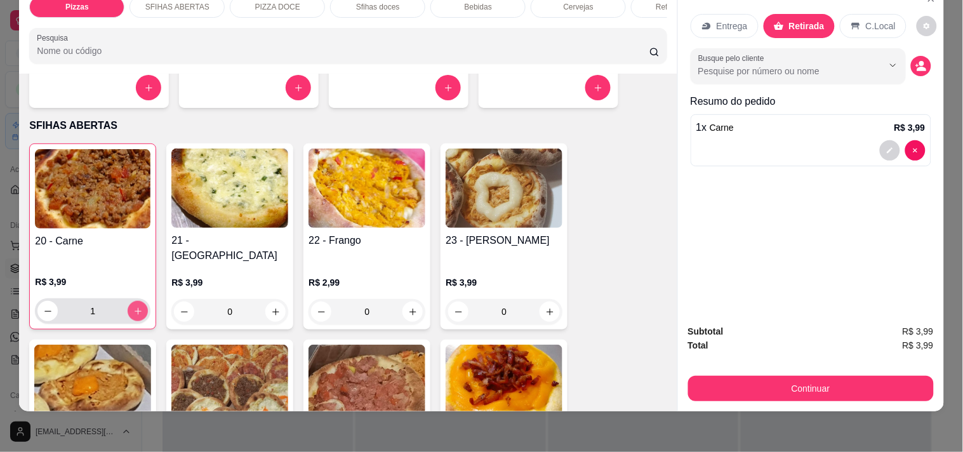
click at [131, 301] on button "increase-product-quantity" at bounding box center [138, 311] width 20 height 20
type input "3"
click at [274, 307] on icon "increase-product-quantity" at bounding box center [276, 312] width 10 height 10
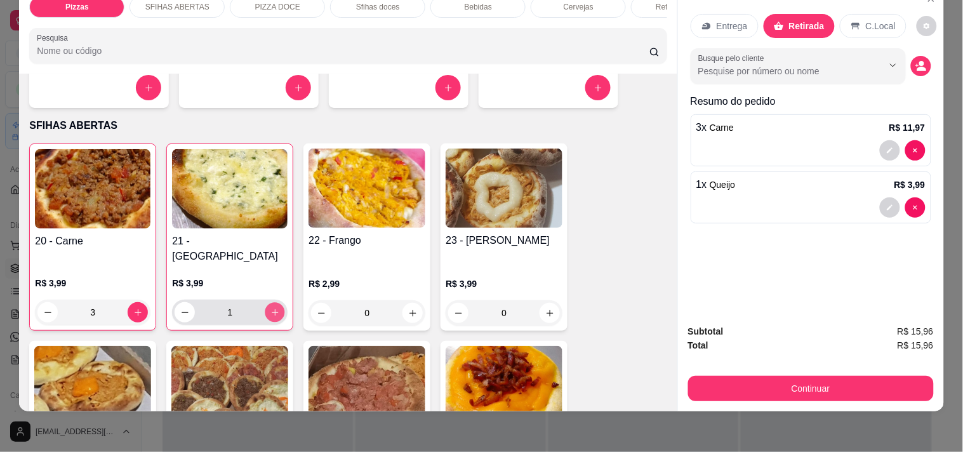
click at [274, 308] on icon "increase-product-quantity" at bounding box center [275, 313] width 10 height 10
type input "3"
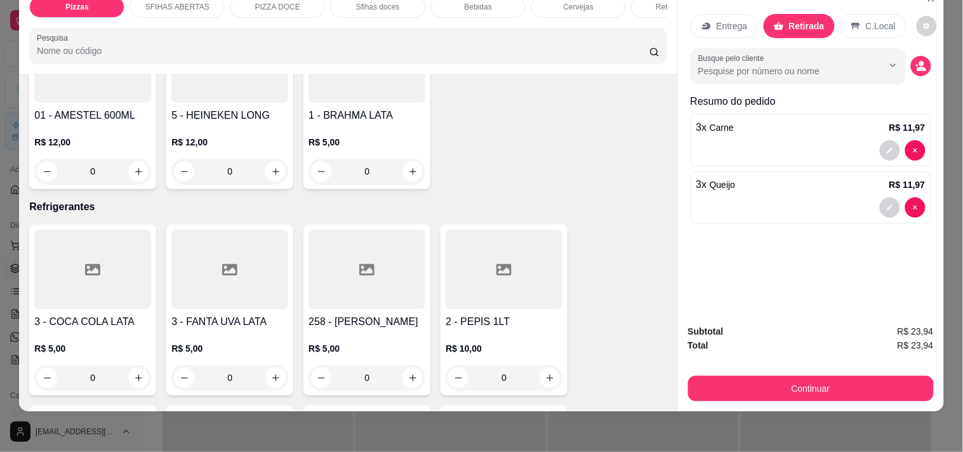
scroll to position [3190, 0]
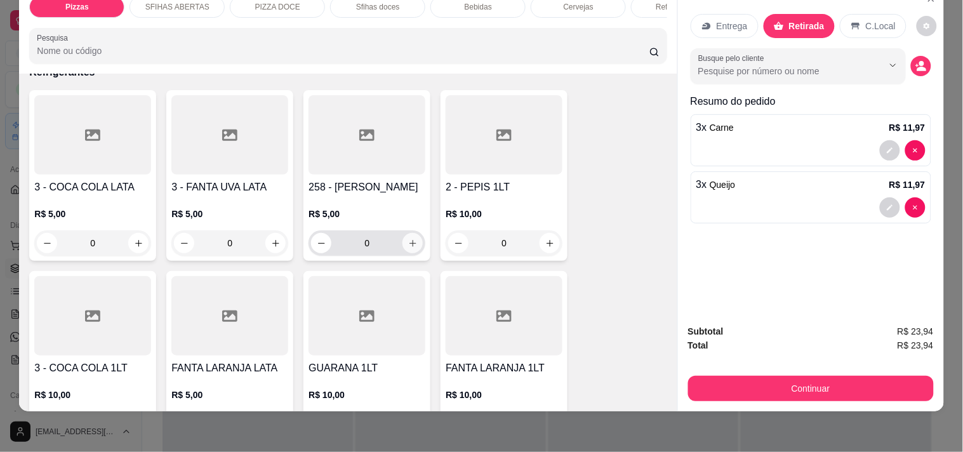
click at [411, 239] on icon "increase-product-quantity" at bounding box center [413, 244] width 10 height 10
type input "1"
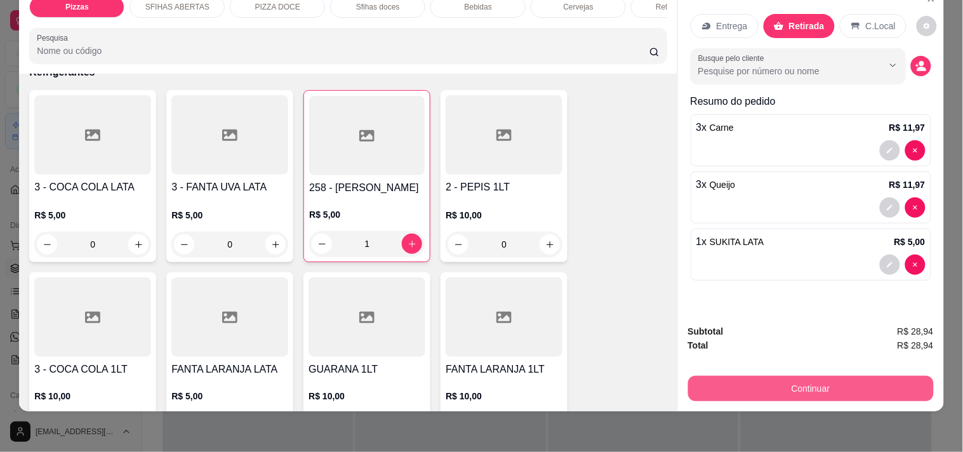
click at [857, 379] on button "Continuar" at bounding box center [811, 388] width 246 height 25
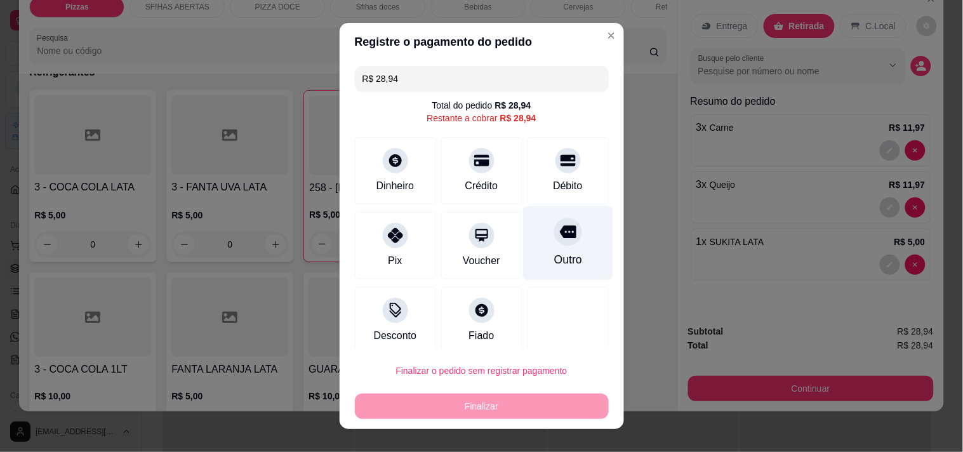
click at [559, 261] on div "Outro" at bounding box center [567, 259] width 28 height 17
type input "R$ 0,00"
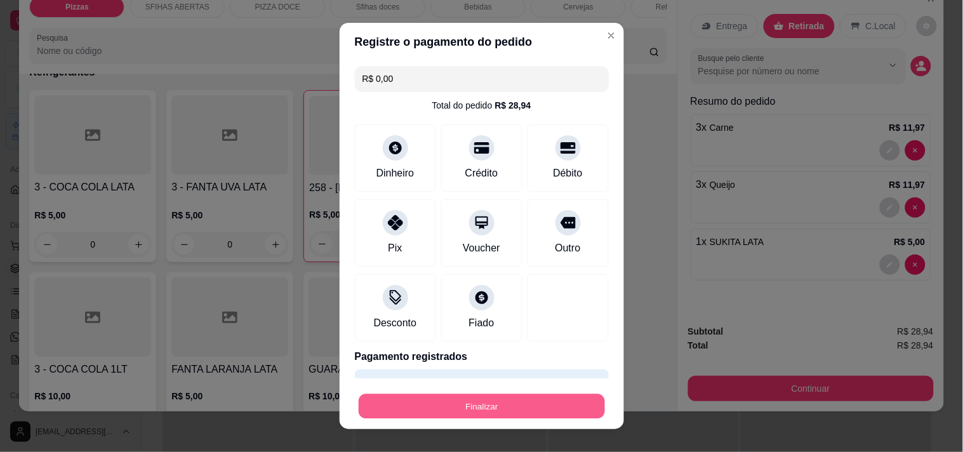
click at [565, 407] on button "Finalizar" at bounding box center [482, 406] width 246 height 25
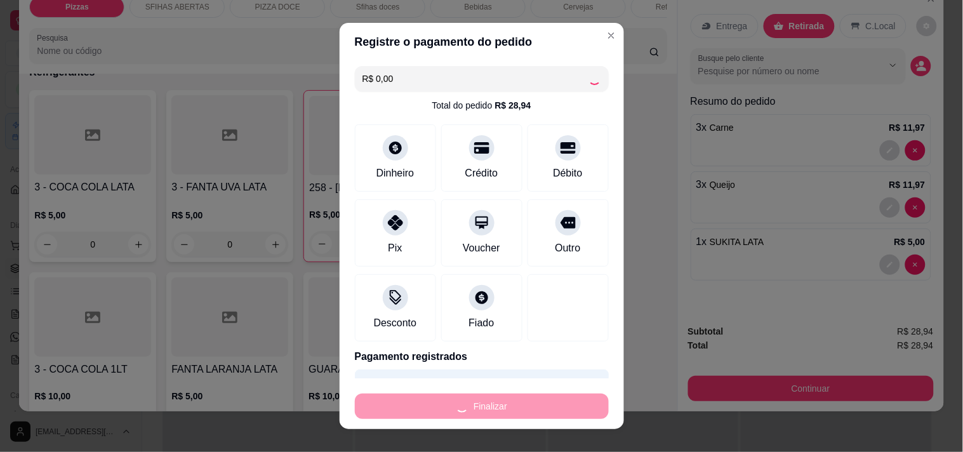
type input "0"
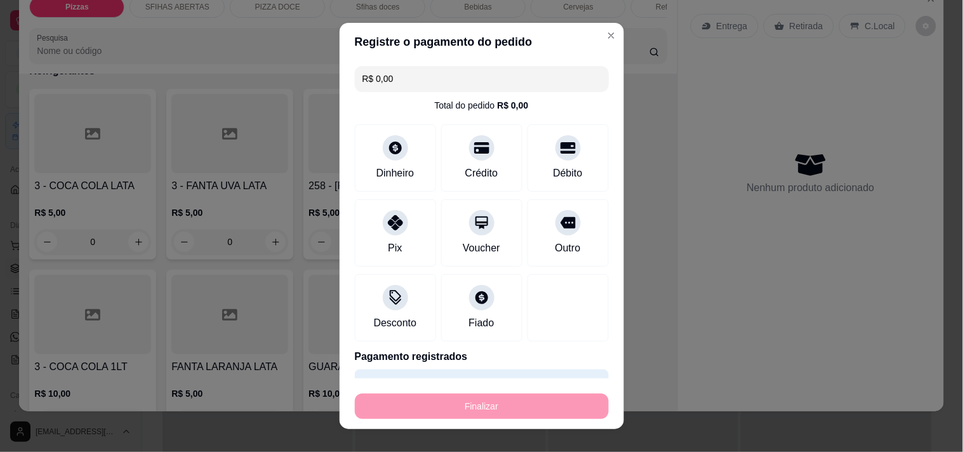
type input "-R$ 28,94"
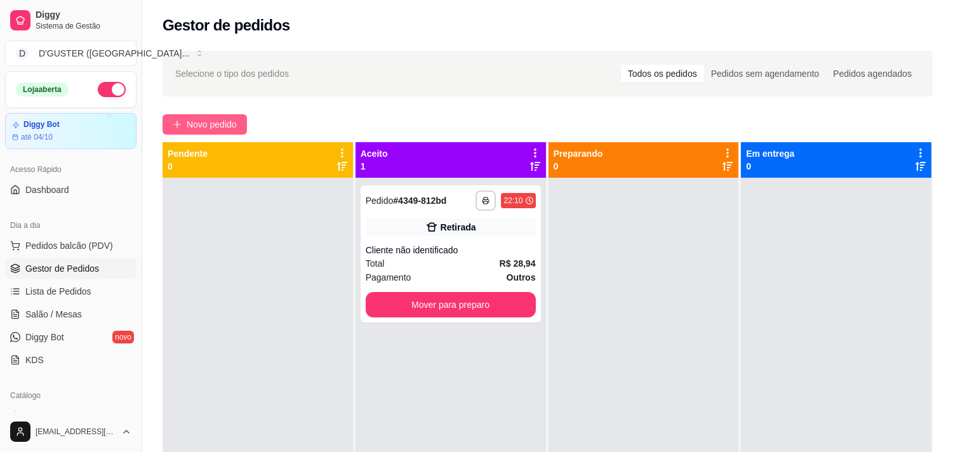
click at [205, 124] on span "Novo pedido" at bounding box center [212, 124] width 50 height 14
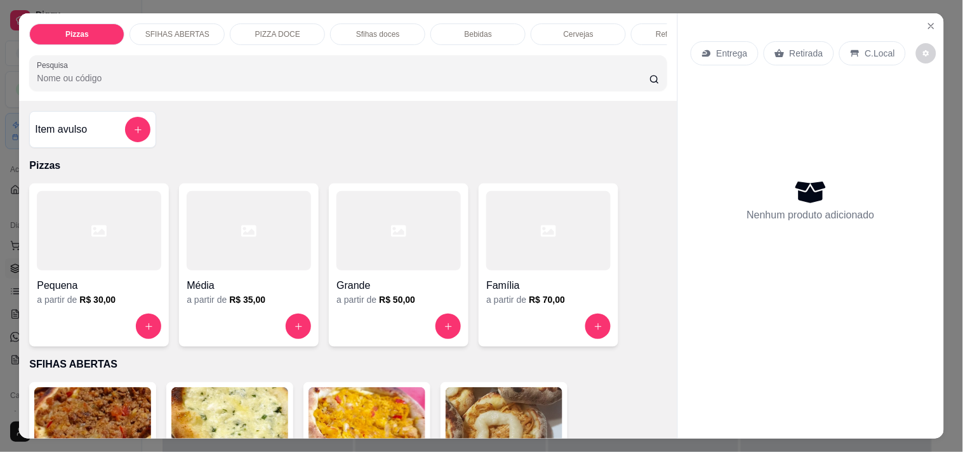
click at [804, 47] on p "Retirada" at bounding box center [807, 53] width 34 height 13
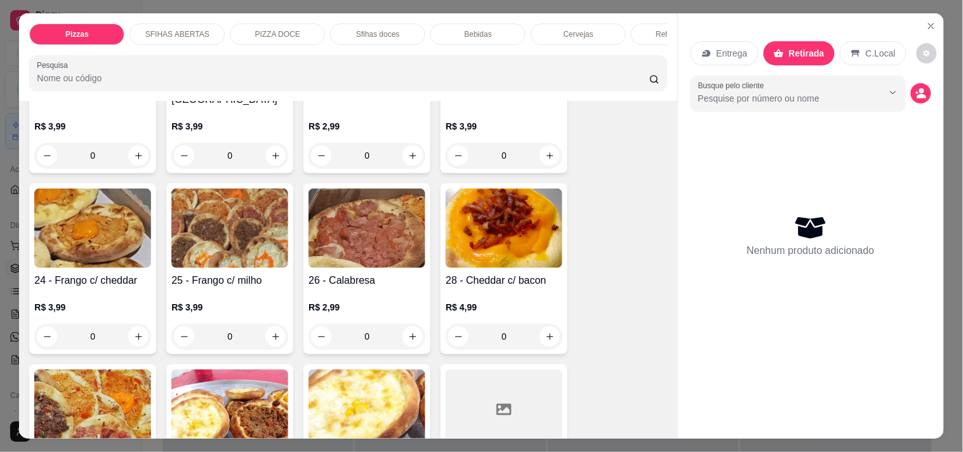
scroll to position [423, 0]
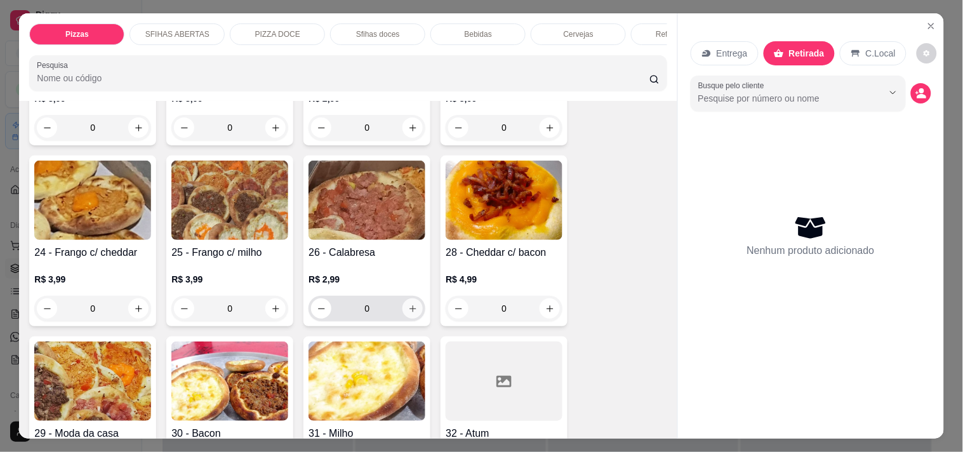
click at [410, 304] on icon "increase-product-quantity" at bounding box center [413, 309] width 10 height 10
type input "2"
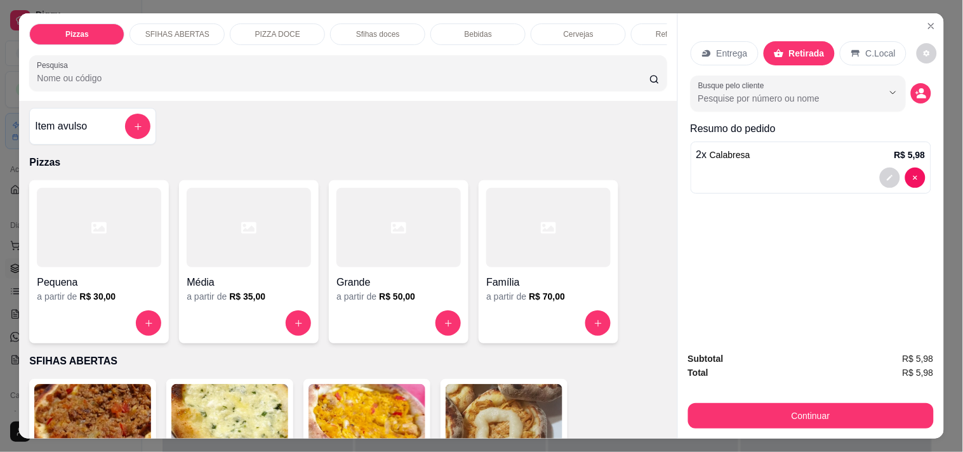
scroll to position [0, 0]
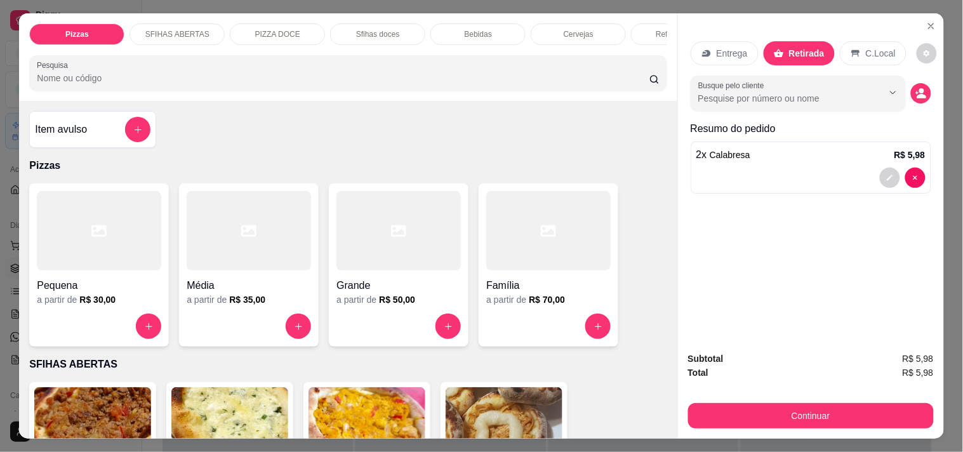
click at [93, 128] on div "Item avulso" at bounding box center [93, 129] width 116 height 25
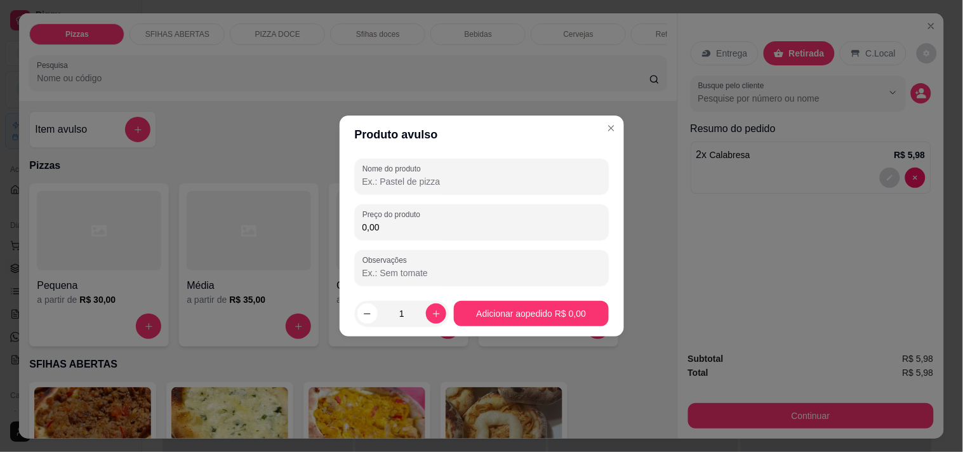
click at [470, 201] on div "Nome do produto Preço do produto 0,00 Observações" at bounding box center [482, 222] width 254 height 127
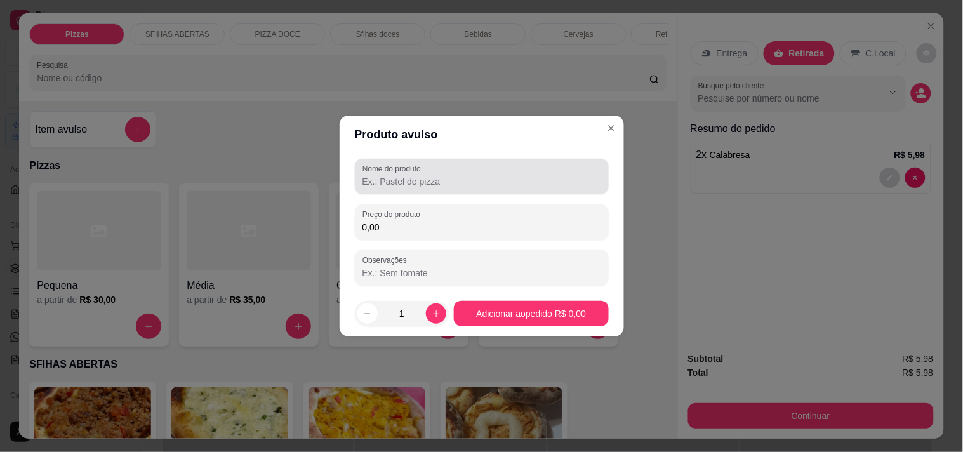
click at [466, 192] on div "Nome do produto" at bounding box center [482, 177] width 254 height 36
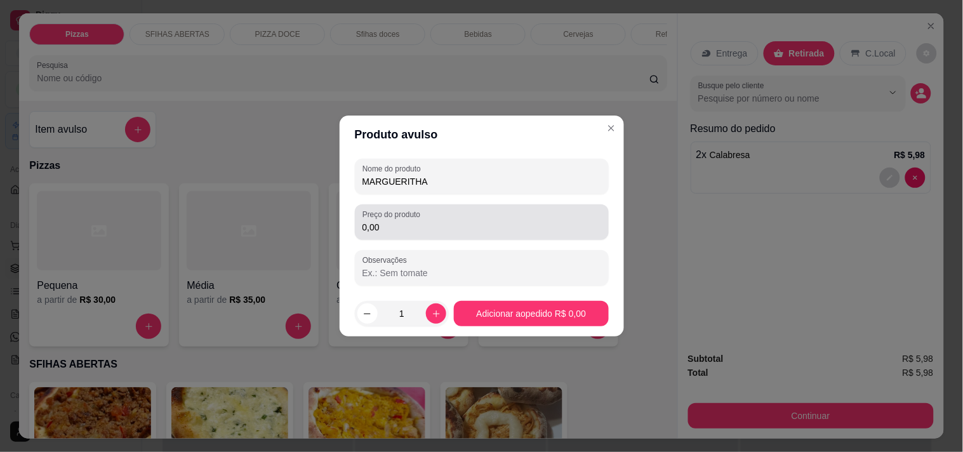
type input "MARGUERITHA"
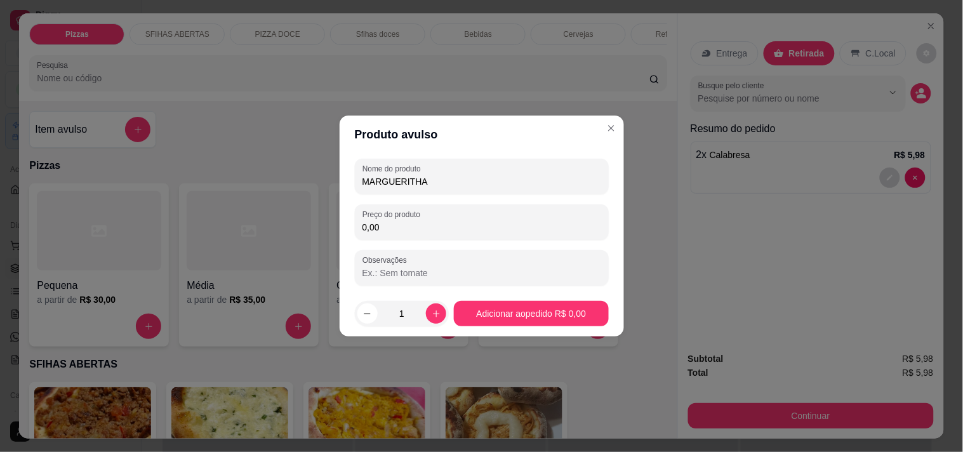
click at [434, 226] on input "0,00" at bounding box center [481, 227] width 239 height 13
type input "4,99"
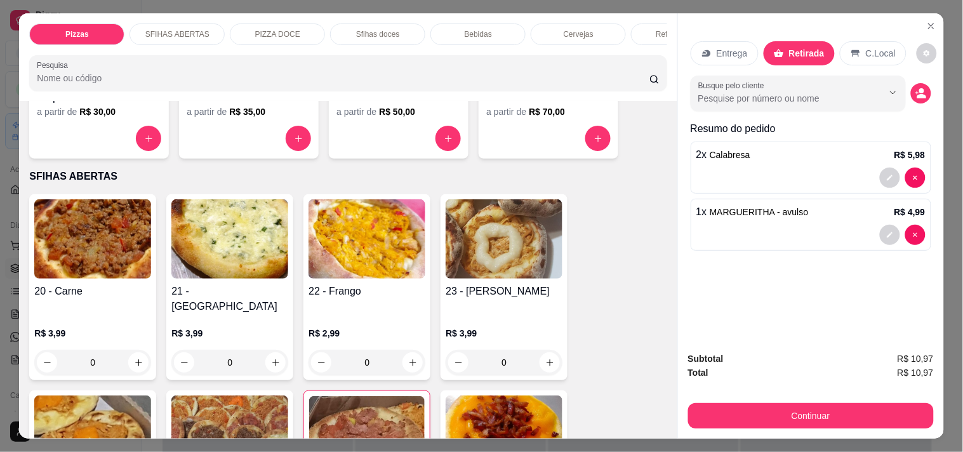
scroll to position [211, 0]
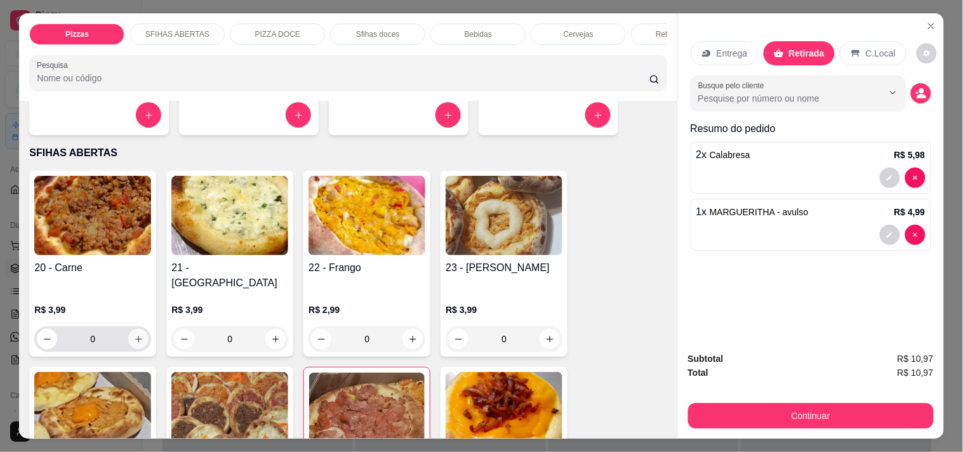
click at [136, 334] on icon "increase-product-quantity" at bounding box center [139, 339] width 10 height 10
type input "1"
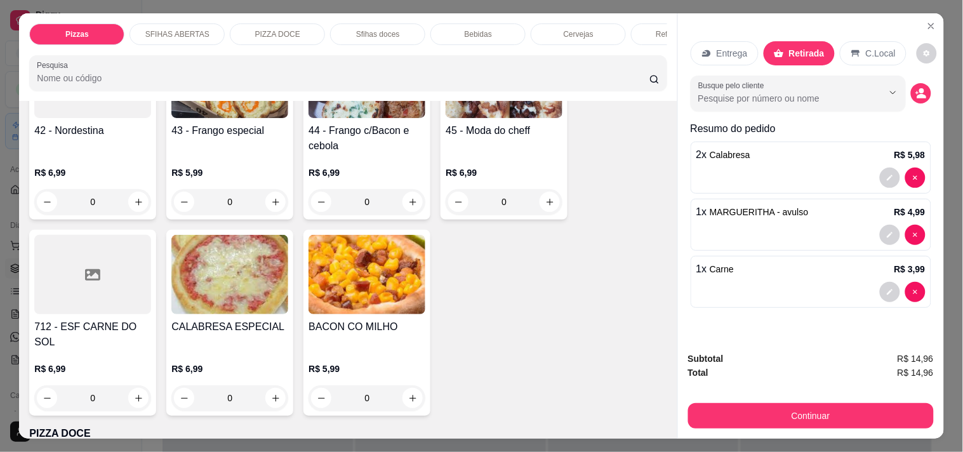
scroll to position [1763, 0]
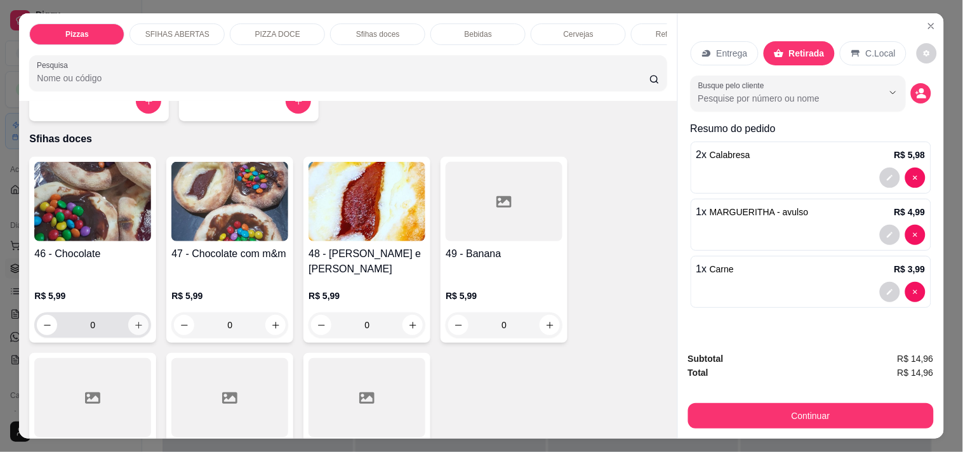
click at [135, 322] on icon "increase-product-quantity" at bounding box center [138, 325] width 7 height 7
type input "1"
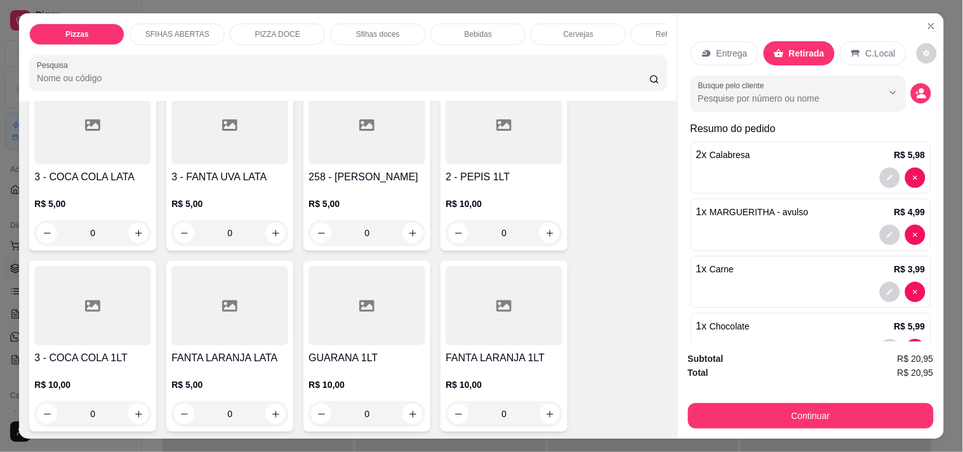
scroll to position [3244, 0]
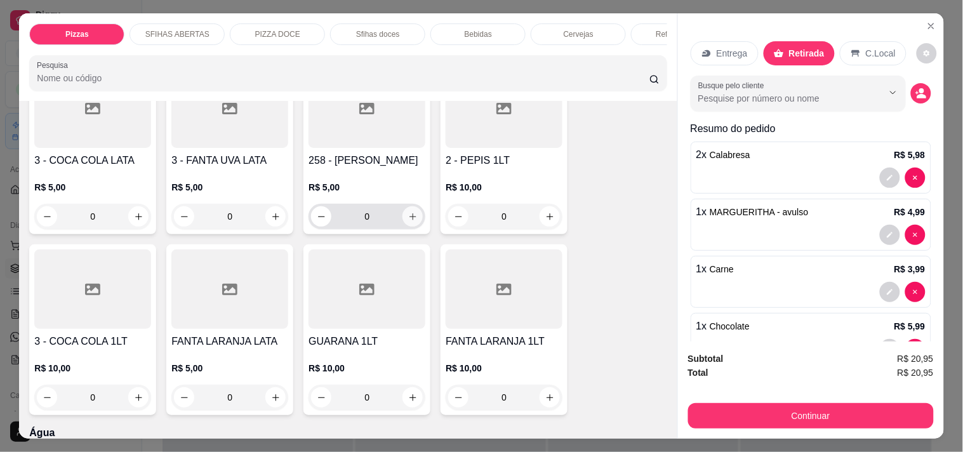
click at [408, 212] on icon "increase-product-quantity" at bounding box center [413, 217] width 10 height 10
type input "1"
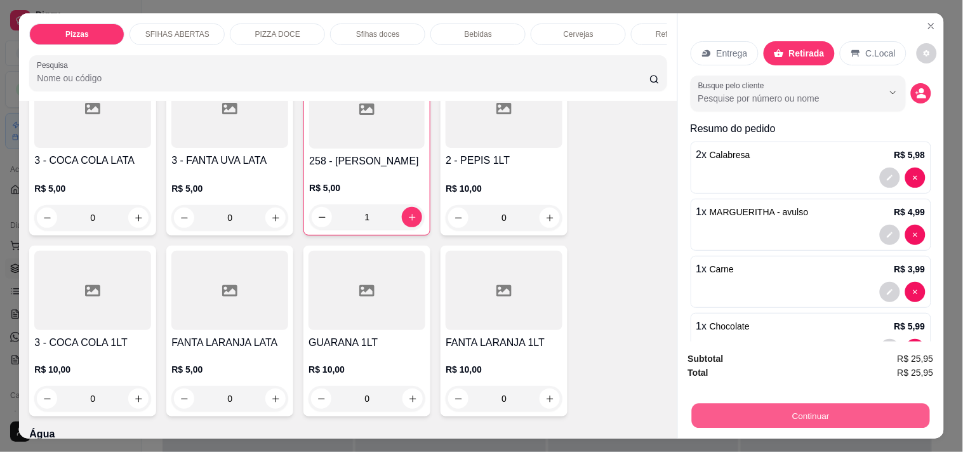
click at [778, 413] on button "Continuar" at bounding box center [810, 415] width 238 height 25
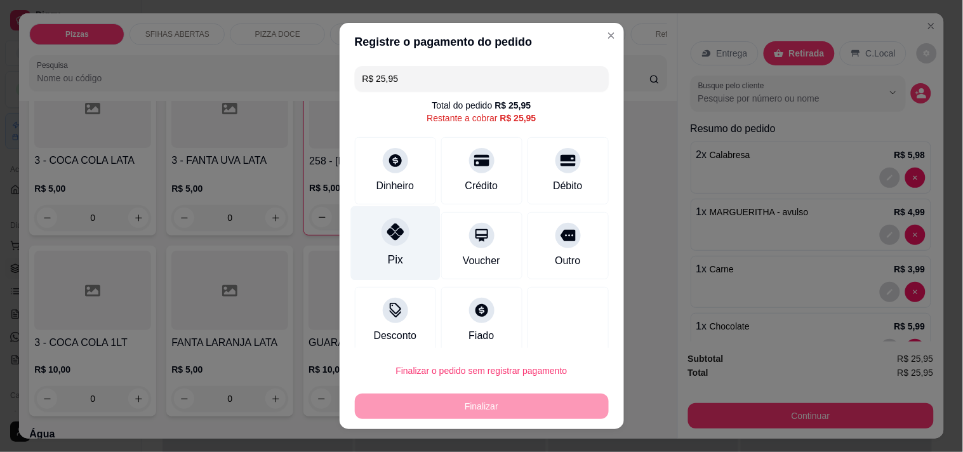
click at [387, 251] on div "Pix" at bounding box center [394, 259] width 15 height 17
type input "R$ 0,00"
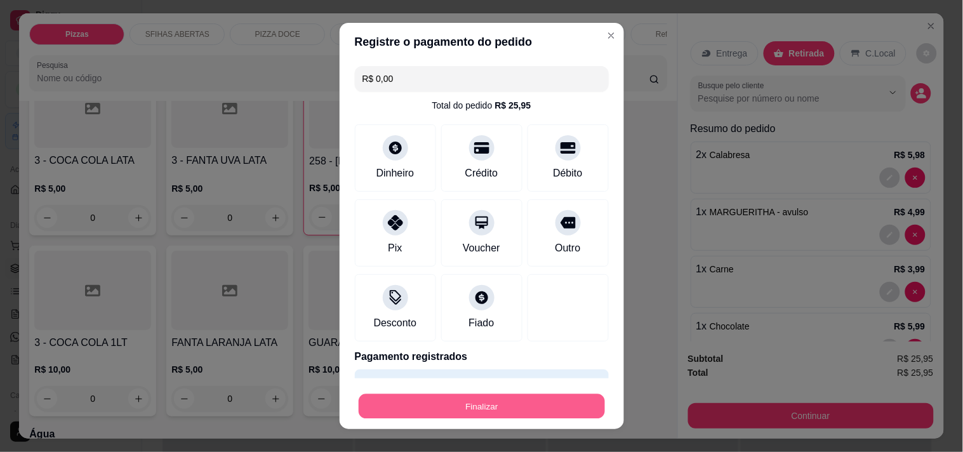
click at [487, 401] on button "Finalizar" at bounding box center [482, 406] width 246 height 25
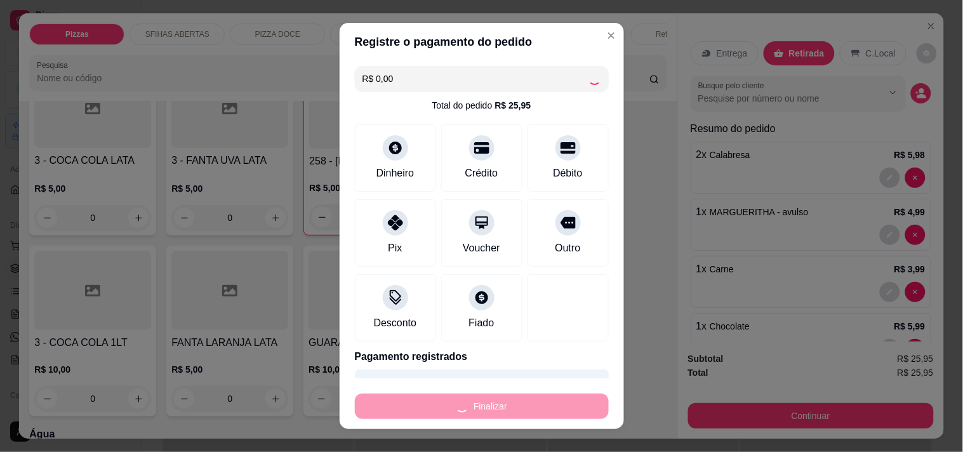
type input "0"
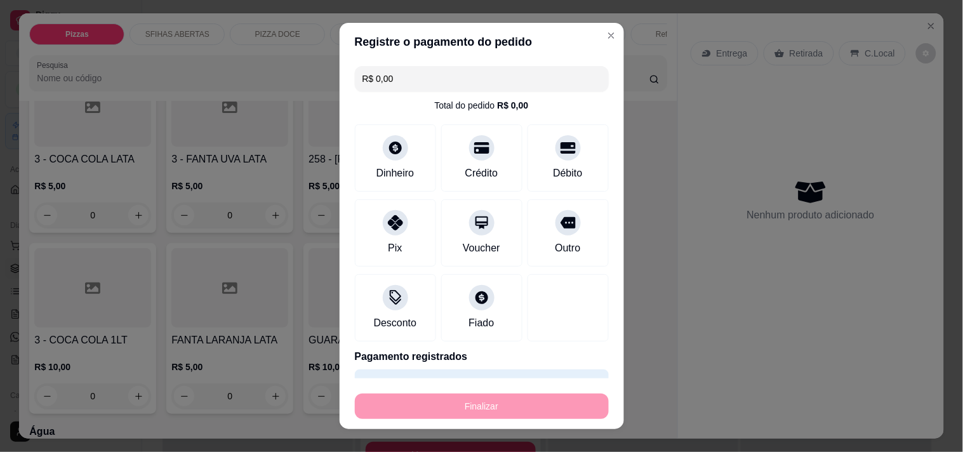
type input "-R$ 25,95"
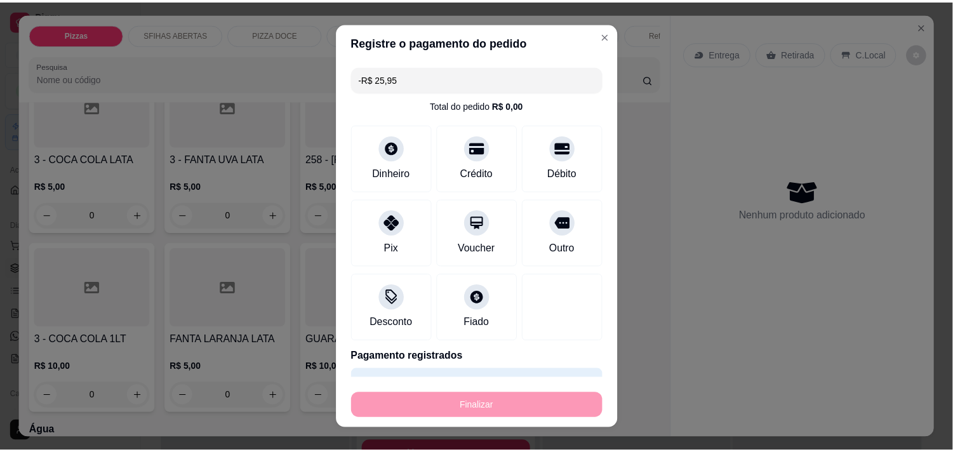
scroll to position [3240, 0]
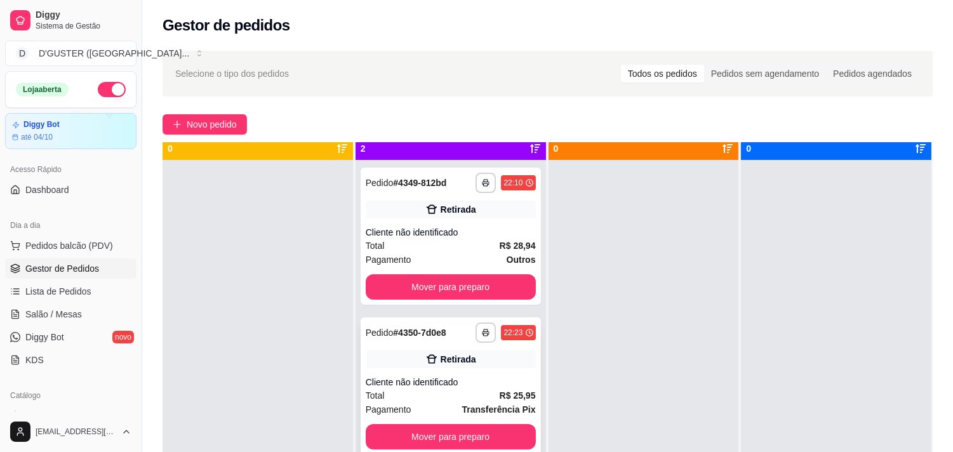
scroll to position [35, 0]
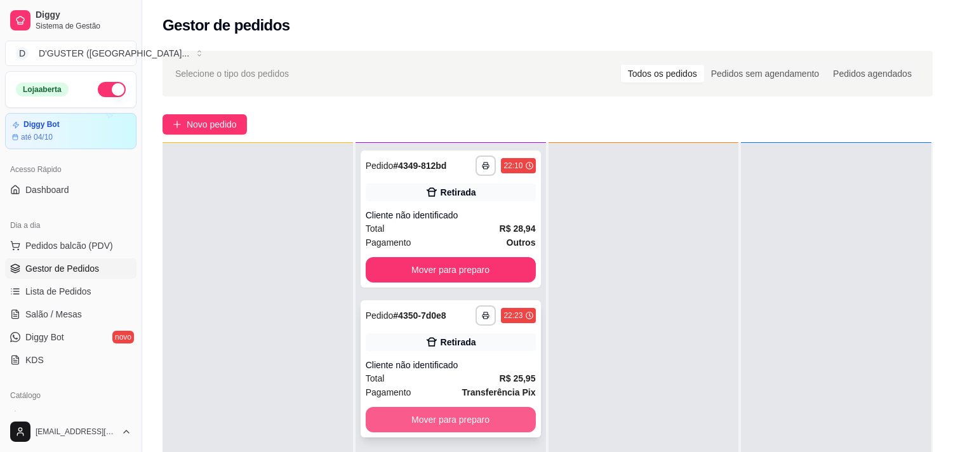
click at [489, 423] on button "Mover para preparo" at bounding box center [451, 419] width 170 height 25
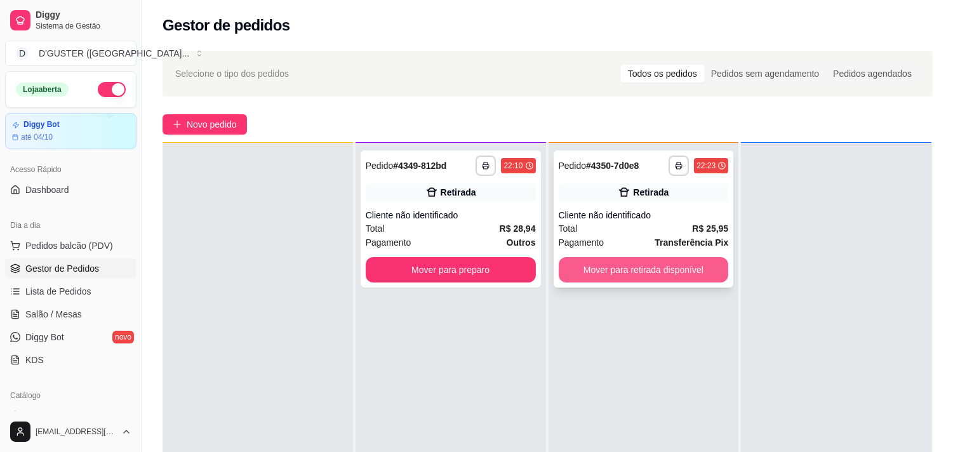
click at [677, 277] on button "Mover para retirada disponível" at bounding box center [644, 269] width 170 height 25
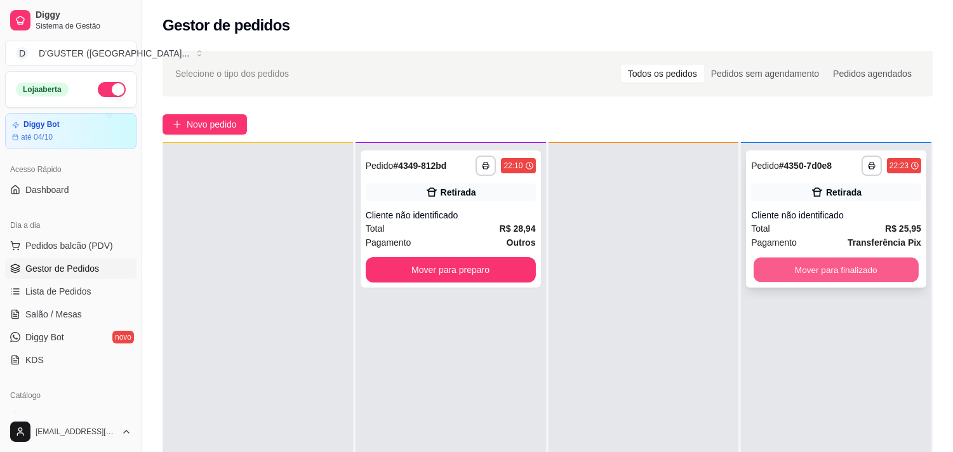
click at [816, 270] on button "Mover para finalizado" at bounding box center [835, 270] width 165 height 25
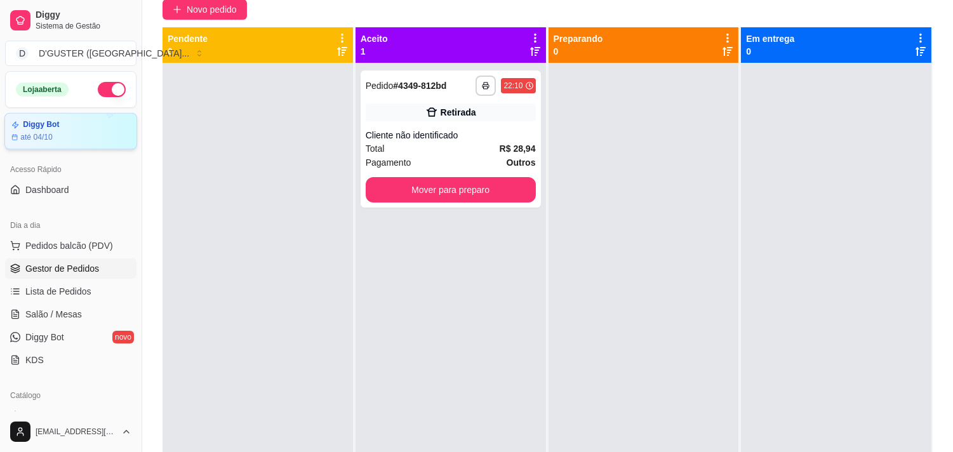
scroll to position [0, 0]
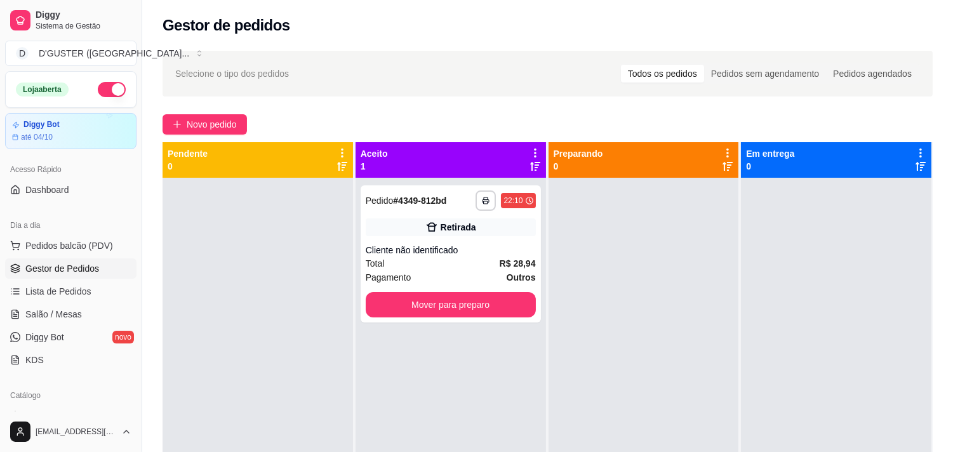
click at [98, 90] on button "button" at bounding box center [112, 89] width 28 height 15
click at [482, 228] on div "Retirada" at bounding box center [451, 227] width 170 height 18
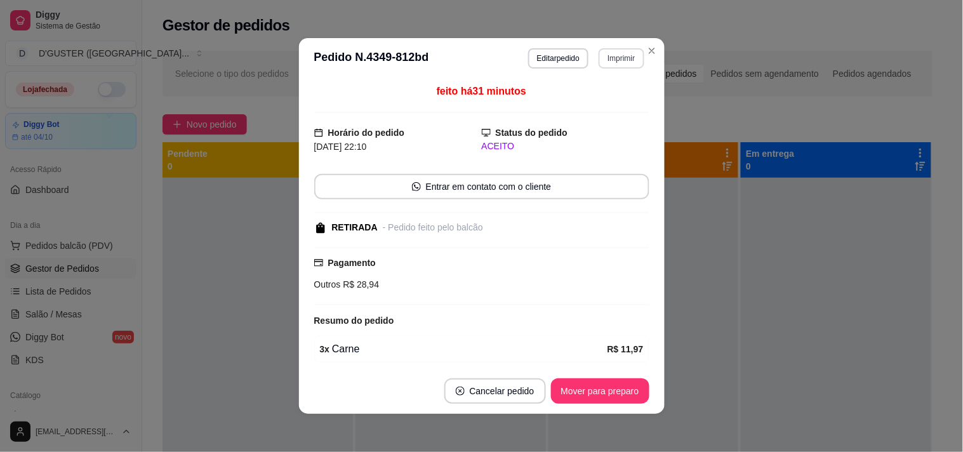
click at [608, 53] on button "Imprimir" at bounding box center [621, 58] width 45 height 20
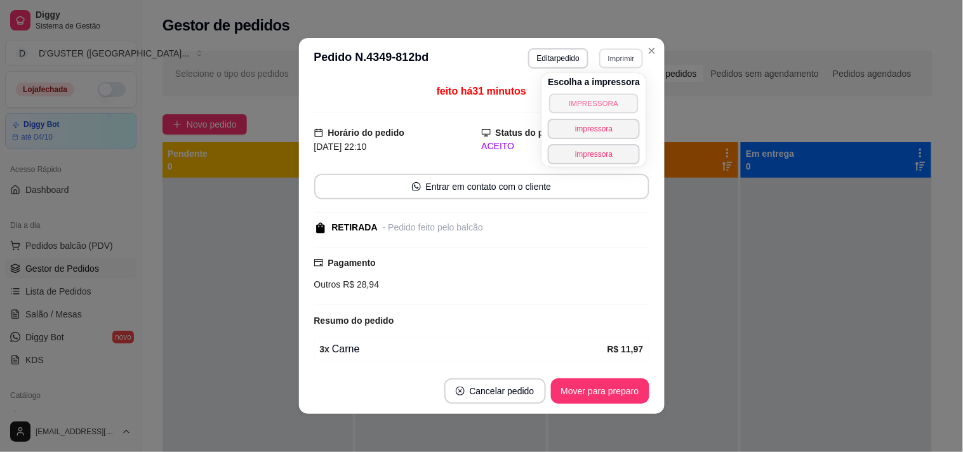
click at [605, 100] on button "IMPRESSORA" at bounding box center [594, 103] width 89 height 20
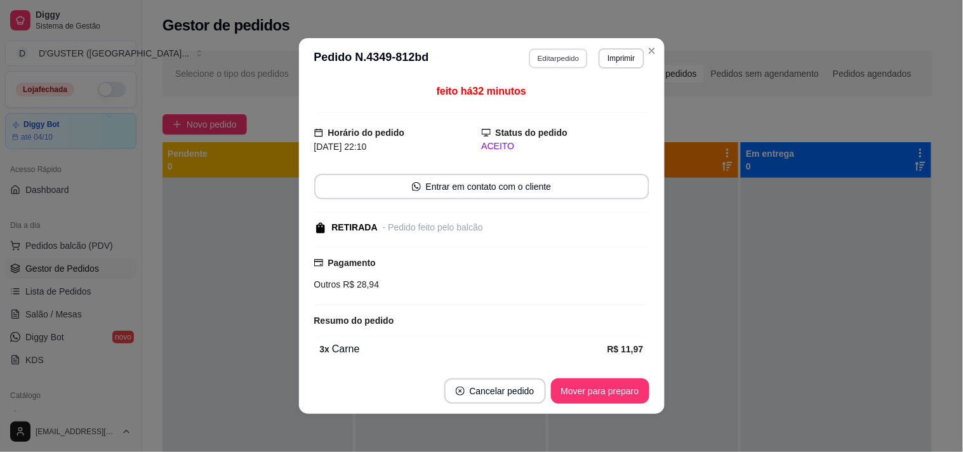
click at [561, 53] on button "Editar pedido" at bounding box center [558, 58] width 59 height 20
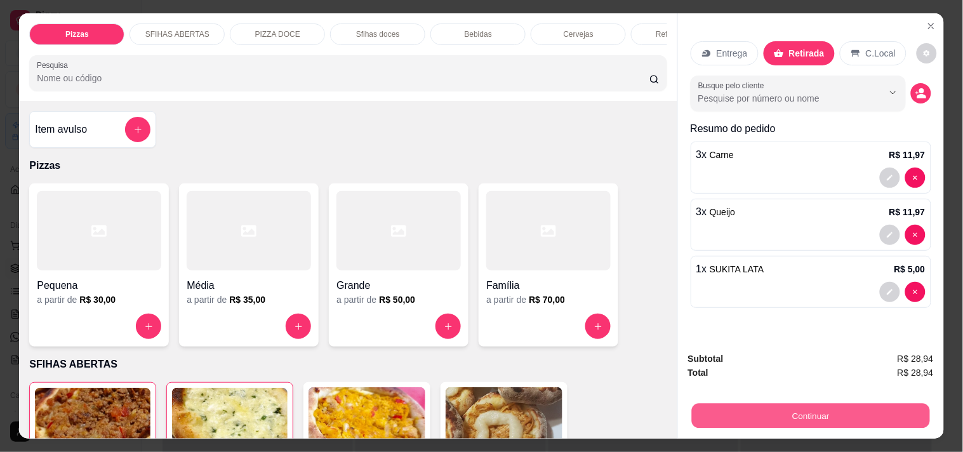
click at [844, 407] on button "Continuar" at bounding box center [810, 415] width 238 height 25
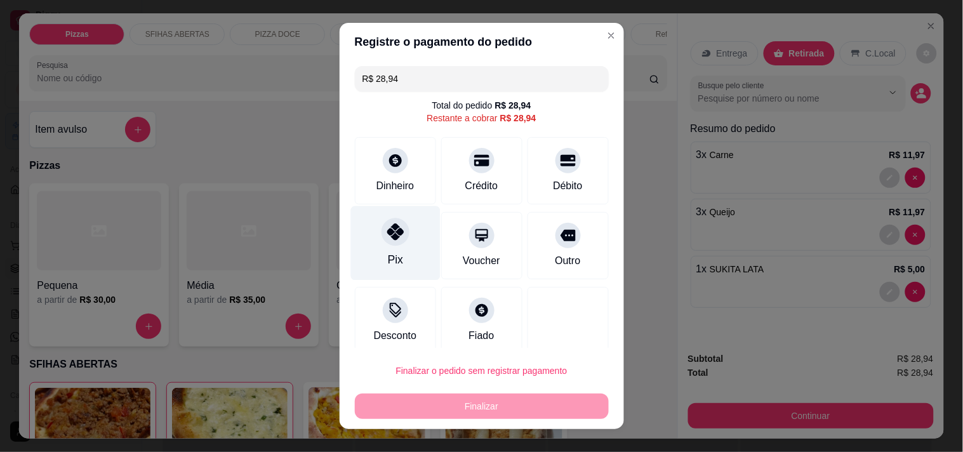
click at [396, 252] on div "Pix" at bounding box center [394, 243] width 89 height 74
type input "R$ 0,00"
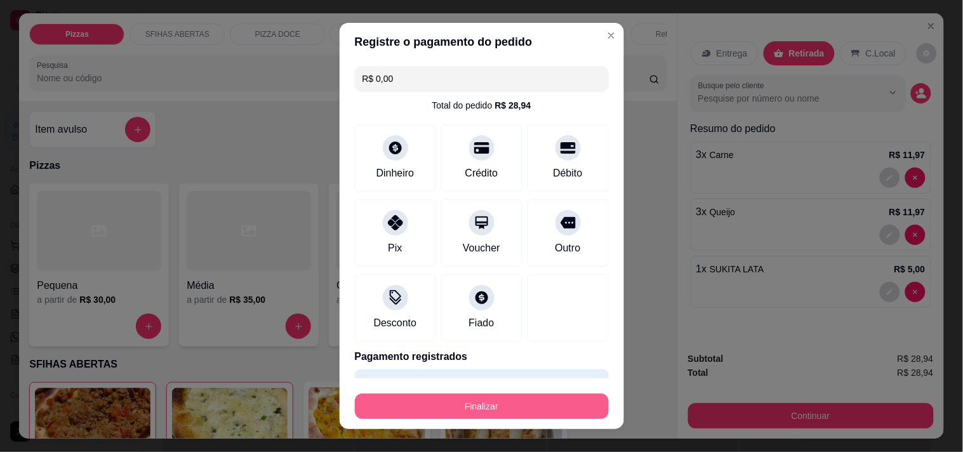
click at [528, 404] on button "Finalizar" at bounding box center [482, 406] width 254 height 25
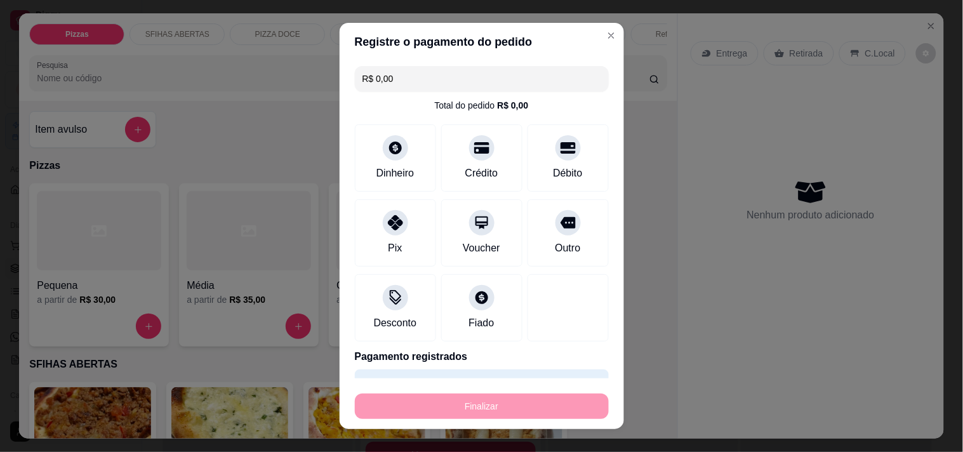
type input "0"
type input "-R$ 28,94"
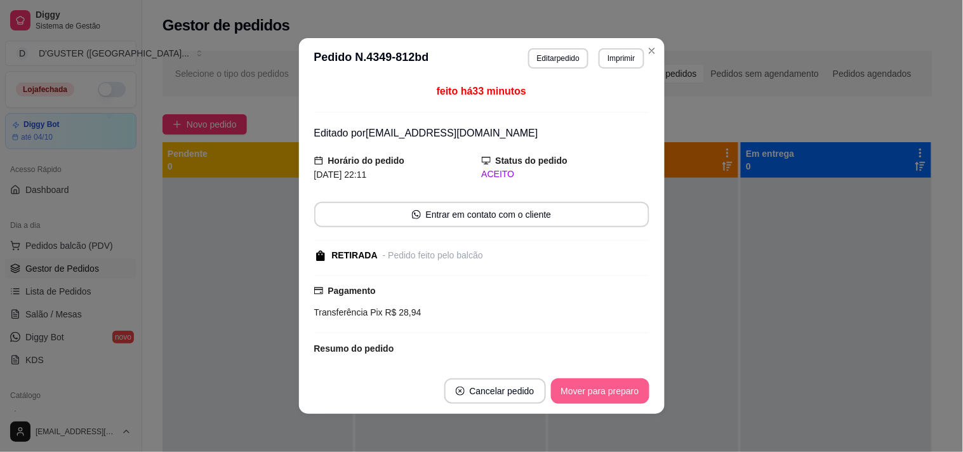
click at [619, 383] on button "Mover para preparo" at bounding box center [600, 390] width 98 height 25
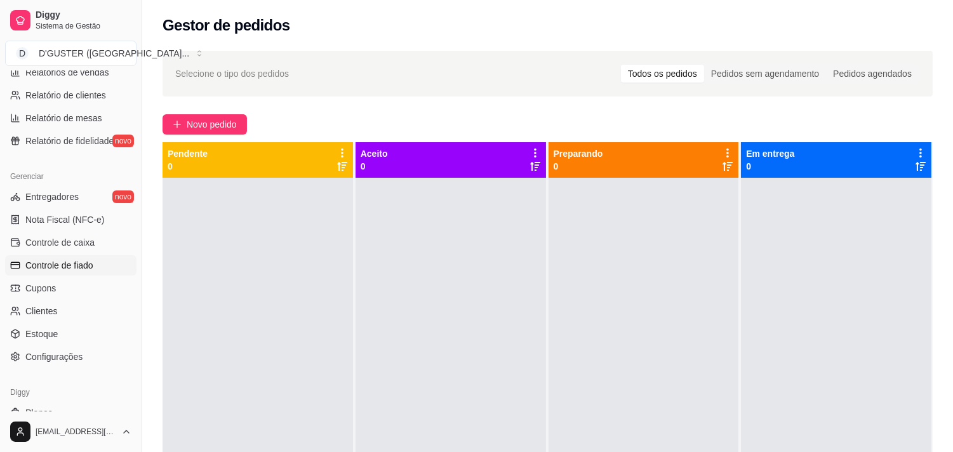
scroll to position [423, 0]
click at [74, 244] on span "Controle de caixa" at bounding box center [59, 241] width 69 height 13
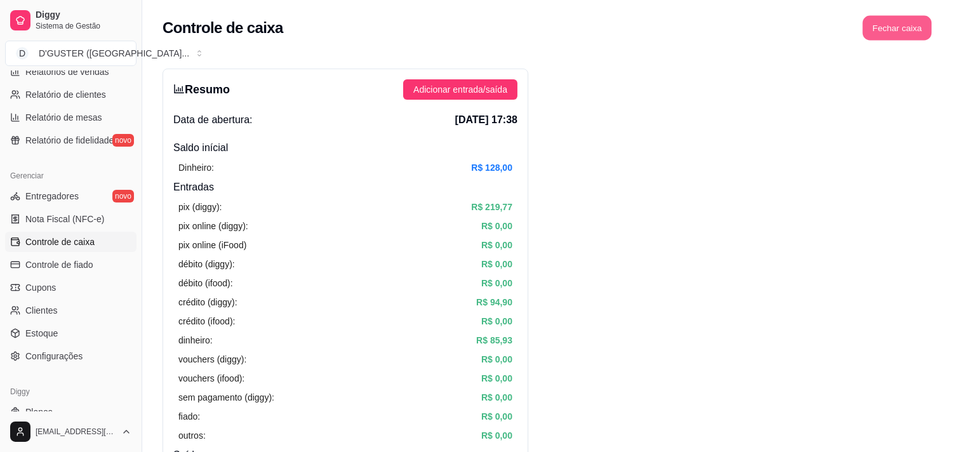
click at [897, 23] on button "Fechar caixa" at bounding box center [897, 28] width 69 height 25
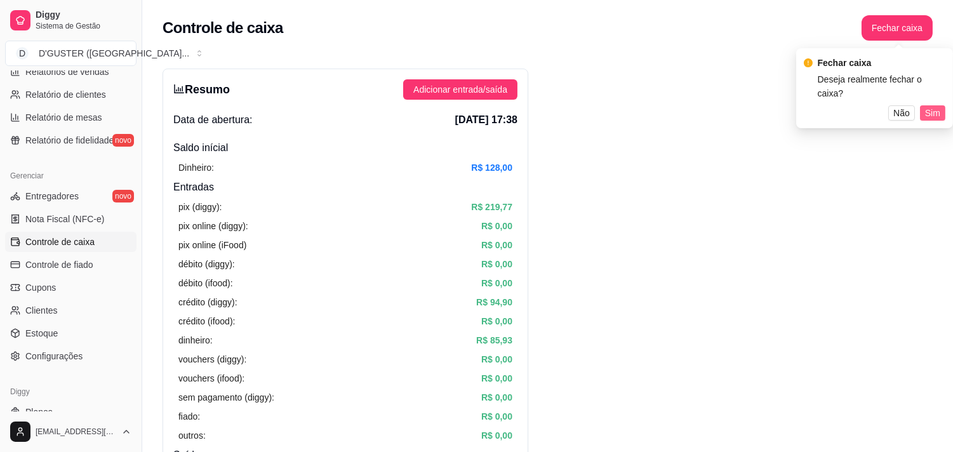
click at [933, 106] on span "Sim" at bounding box center [932, 113] width 15 height 14
